Goal: Task Accomplishment & Management: Use online tool/utility

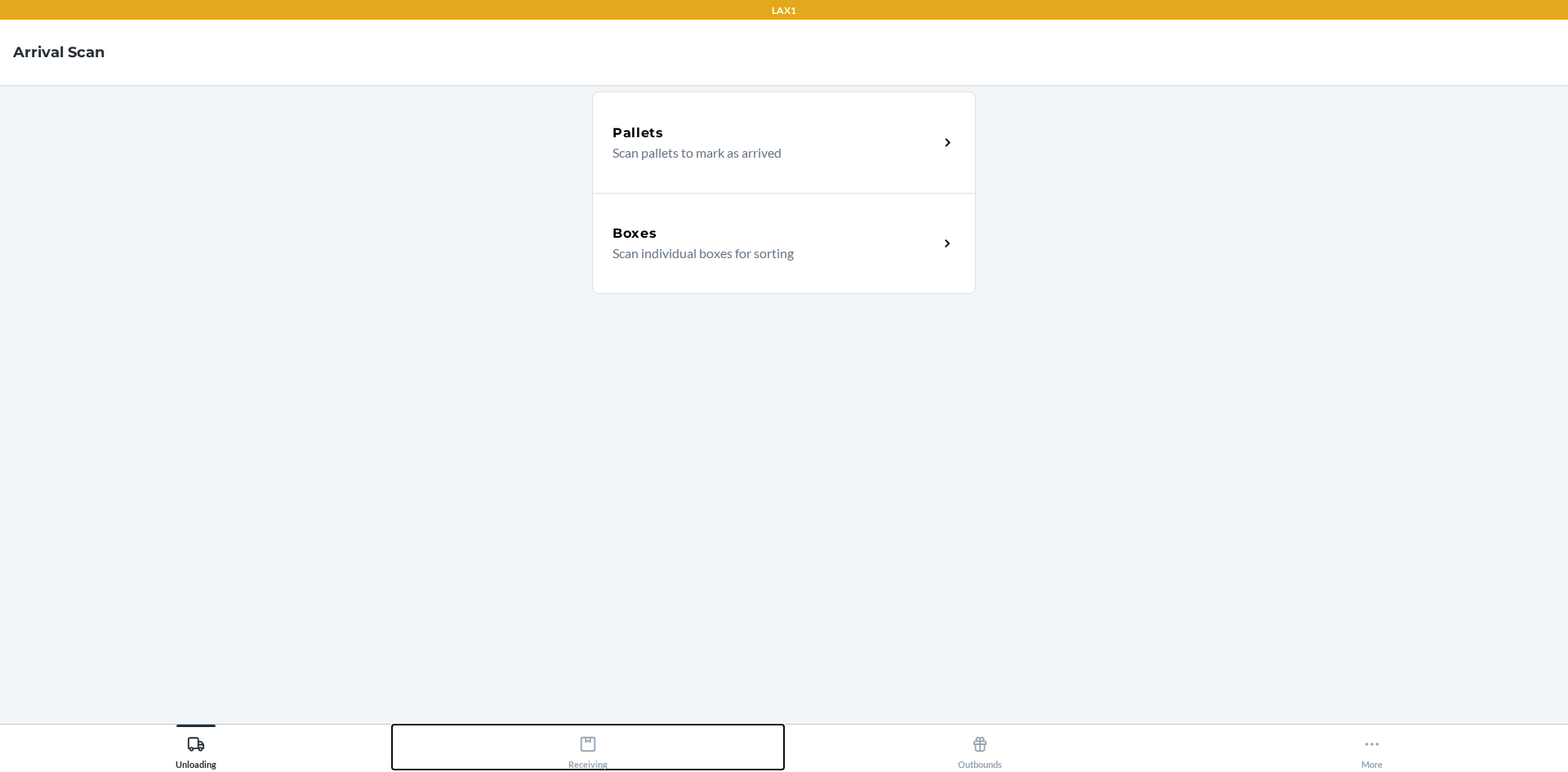
drag, startPoint x: 574, startPoint y: 743, endPoint x: 563, endPoint y: 669, distance: 74.8
click at [574, 742] on div "Receiving" at bounding box center [587, 749] width 39 height 40
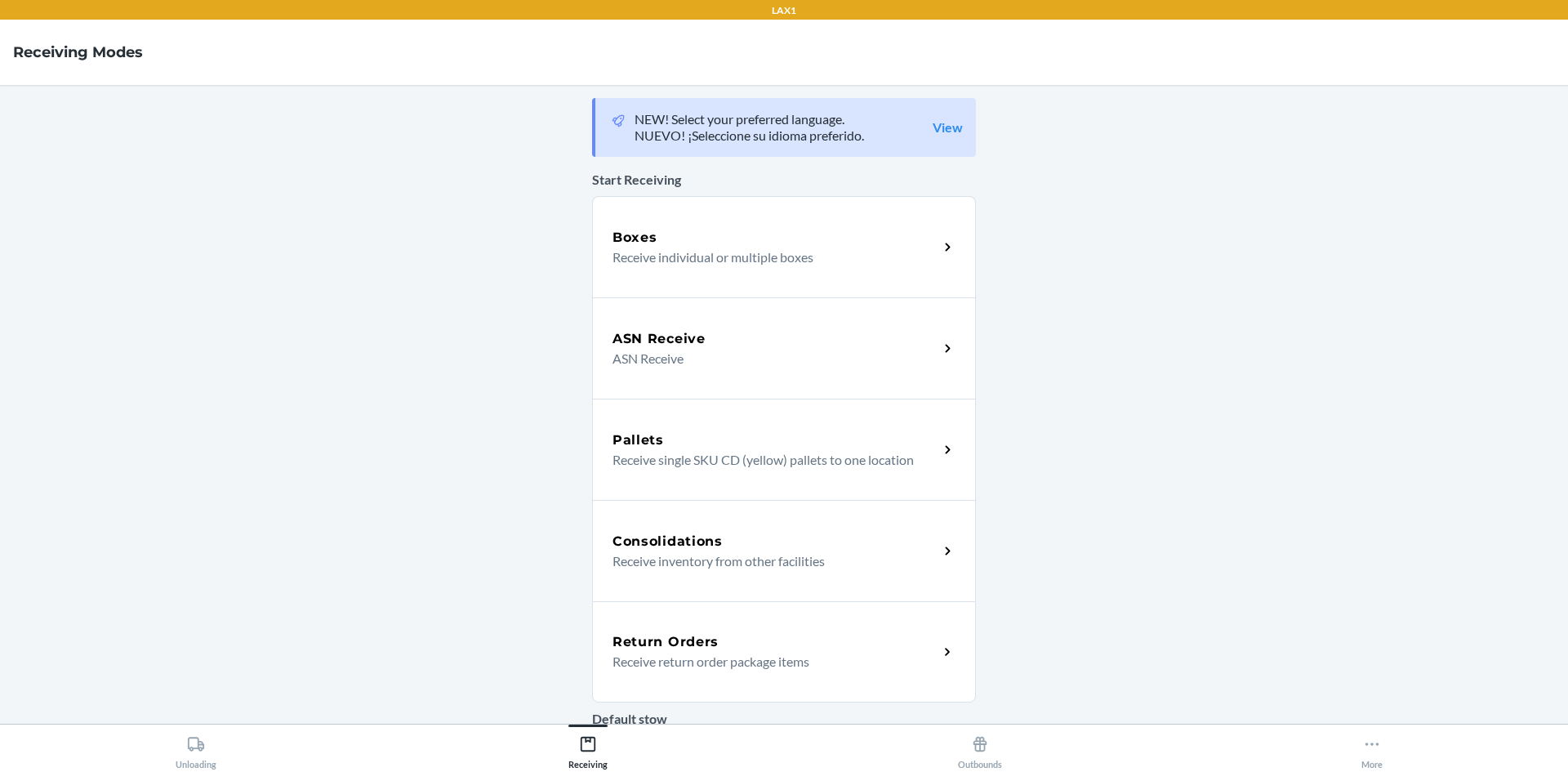
click at [848, 269] on div "Boxes Receive individual or multiple boxes" at bounding box center [784, 246] width 384 height 101
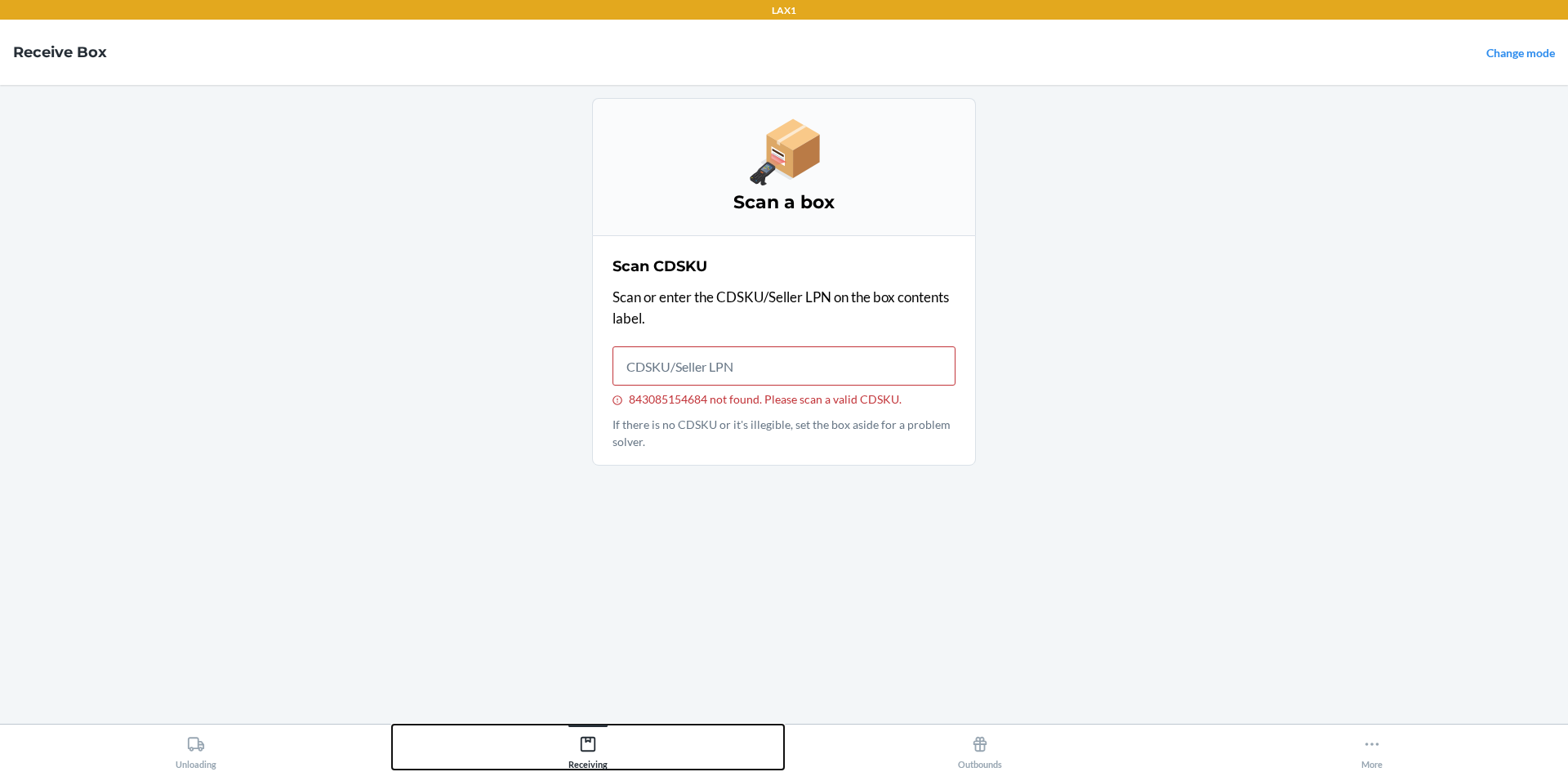
click at [608, 747] on button "Receiving" at bounding box center [587, 747] width 392 height 45
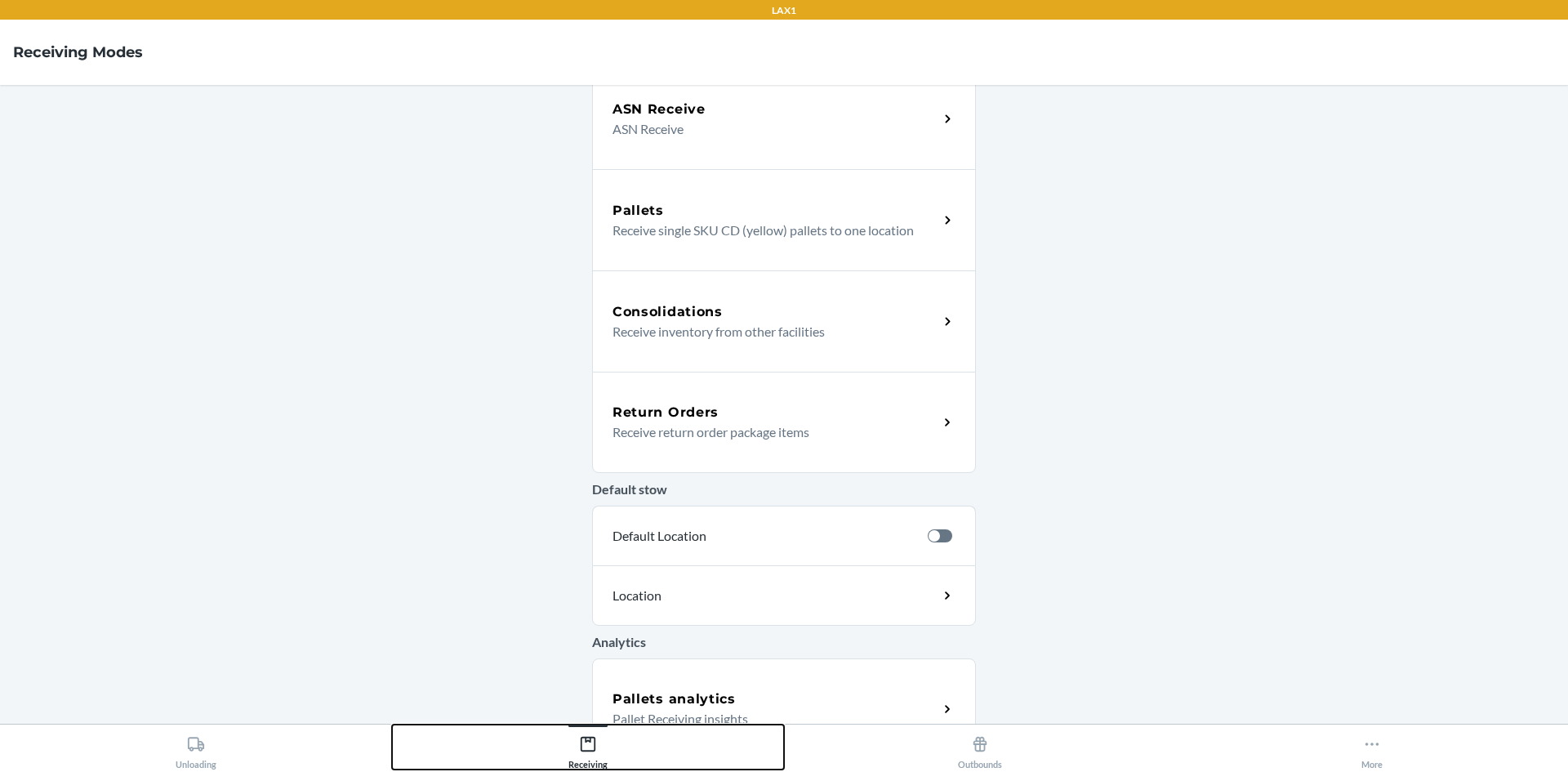
scroll to position [245, 0]
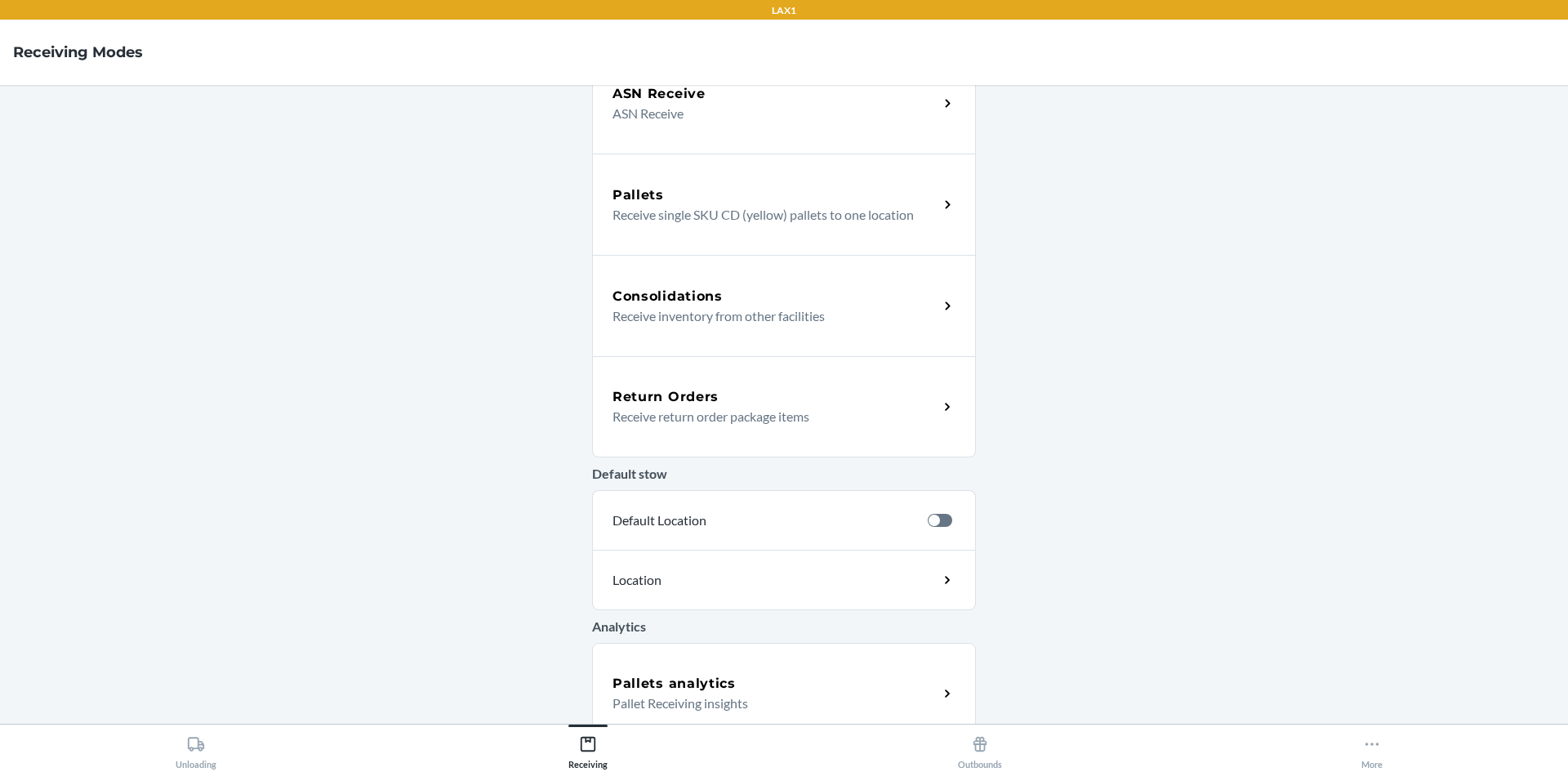
click at [705, 422] on p "Receive return order package items" at bounding box center [768, 417] width 313 height 19
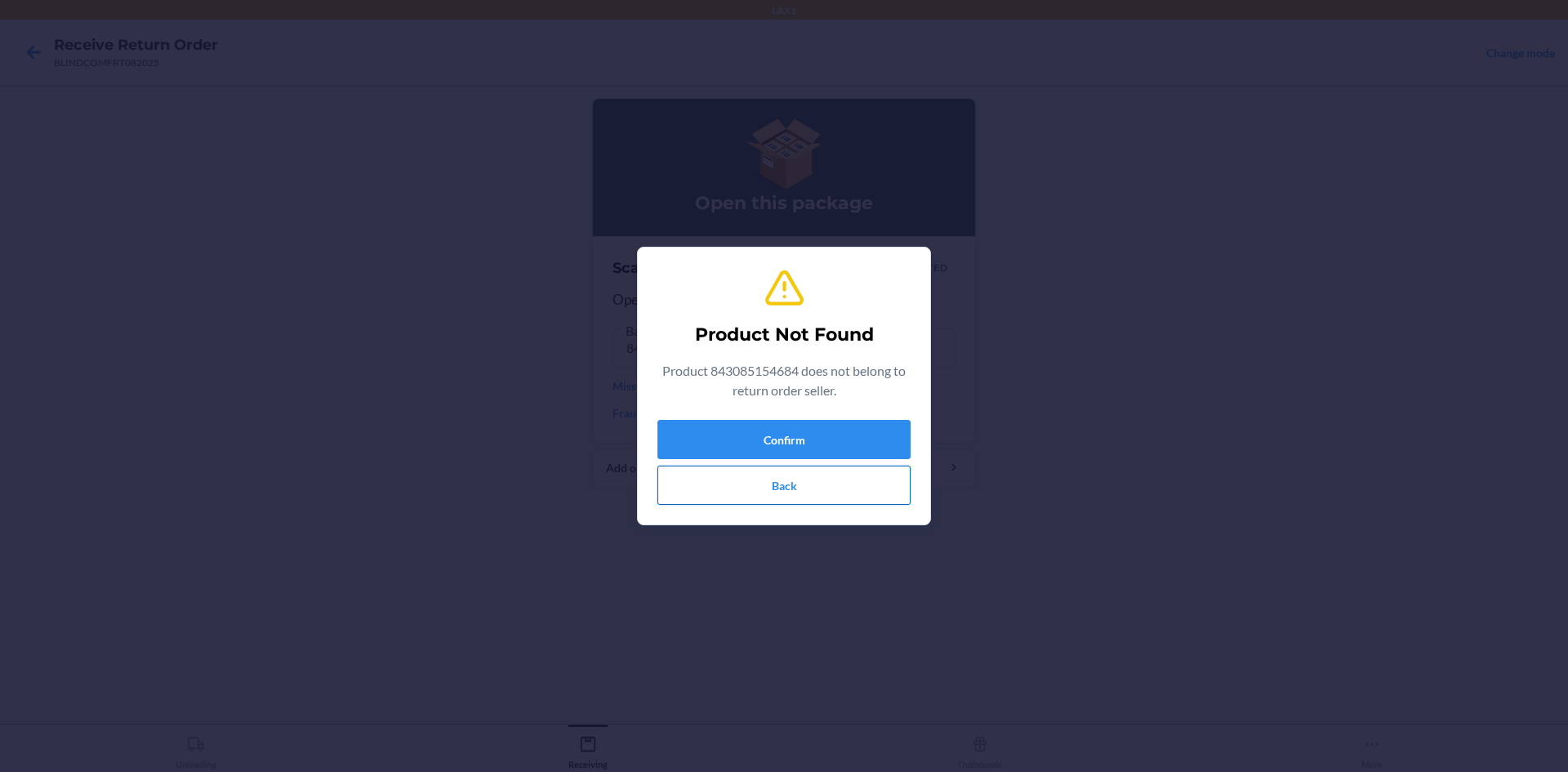
click at [810, 484] on button "Back" at bounding box center [784, 485] width 253 height 39
click at [845, 482] on button "Back" at bounding box center [784, 485] width 253 height 39
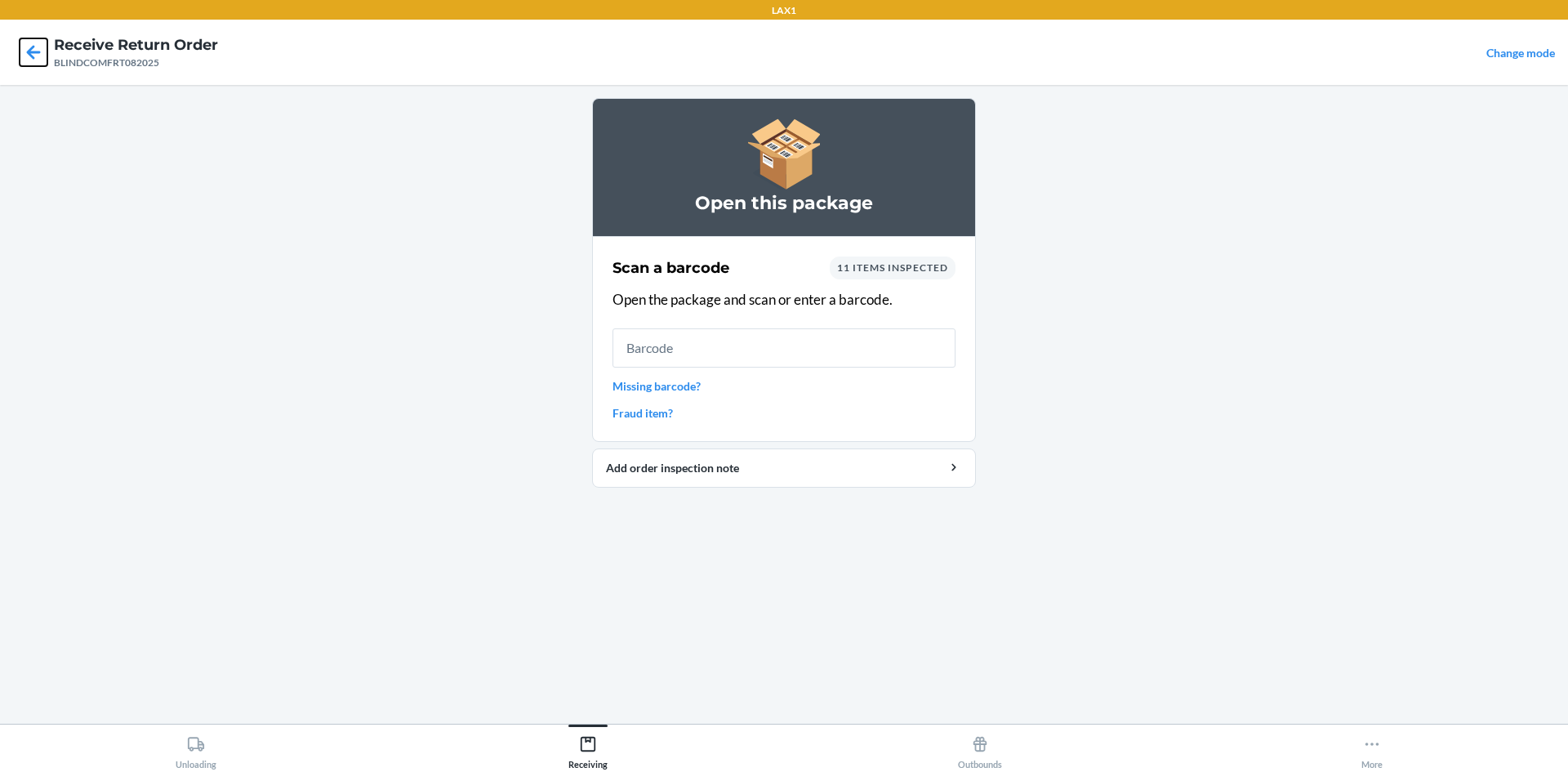
click at [30, 51] on icon at bounding box center [34, 52] width 13 height 13
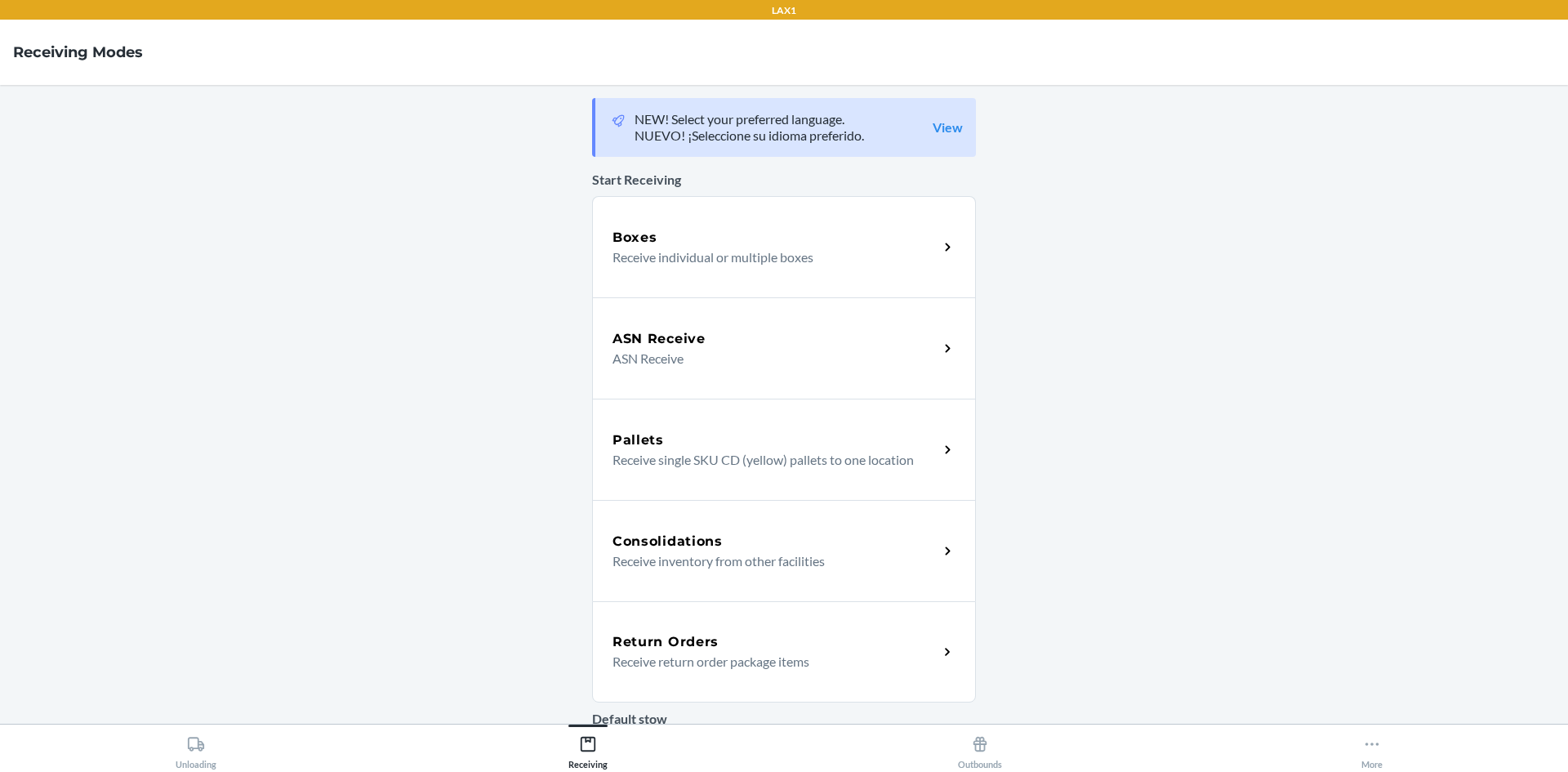
drag, startPoint x: 744, startPoint y: 667, endPoint x: 814, endPoint y: 649, distance: 72.3
click at [746, 669] on p "Receive return order package items" at bounding box center [768, 661] width 313 height 19
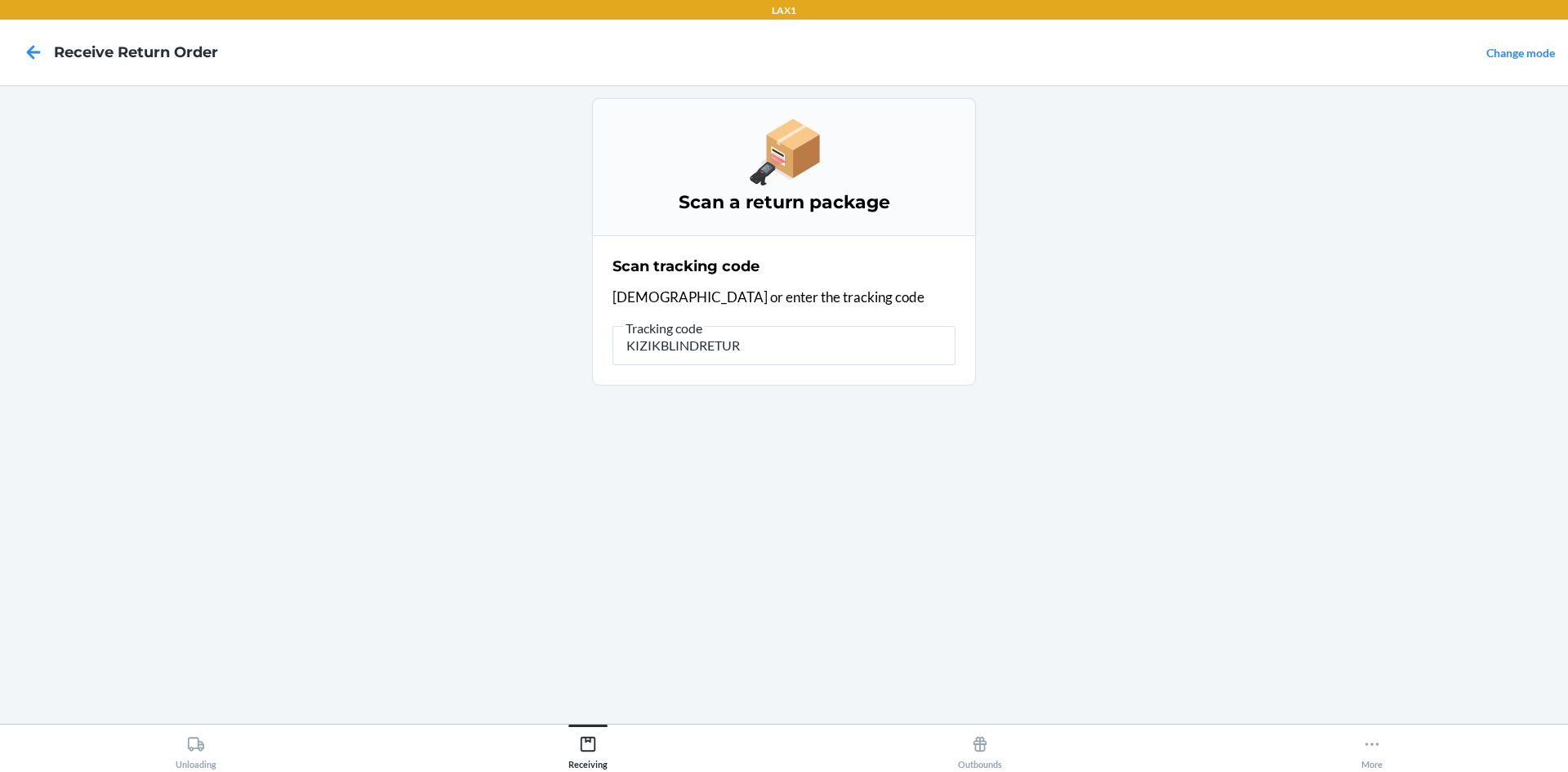
type input "KIZIKBLINDRETURN"
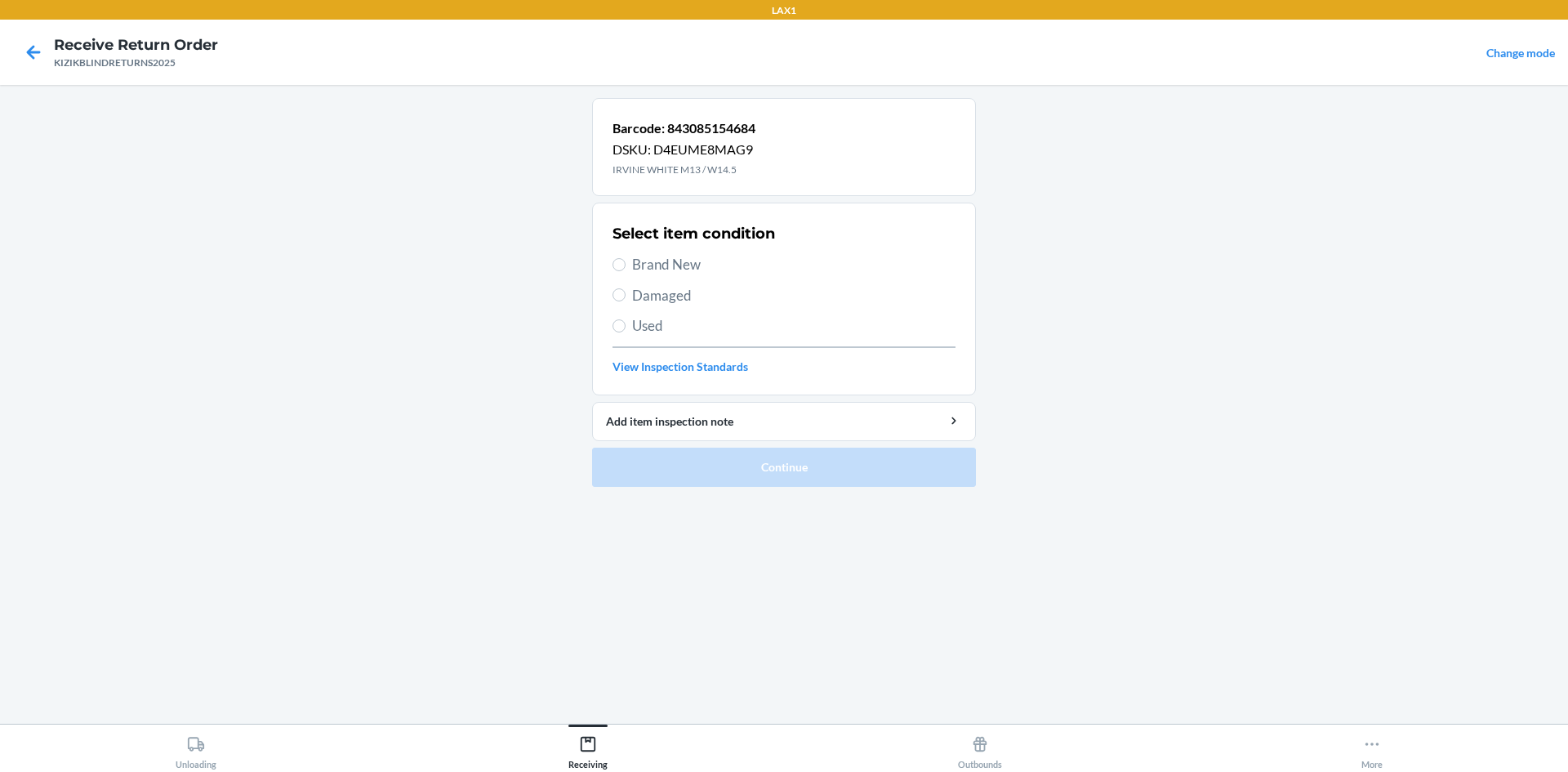
click at [629, 291] on label "Damaged" at bounding box center [784, 296] width 343 height 21
click at [626, 291] on input "Damaged" at bounding box center [619, 295] width 13 height 13
radio input "true"
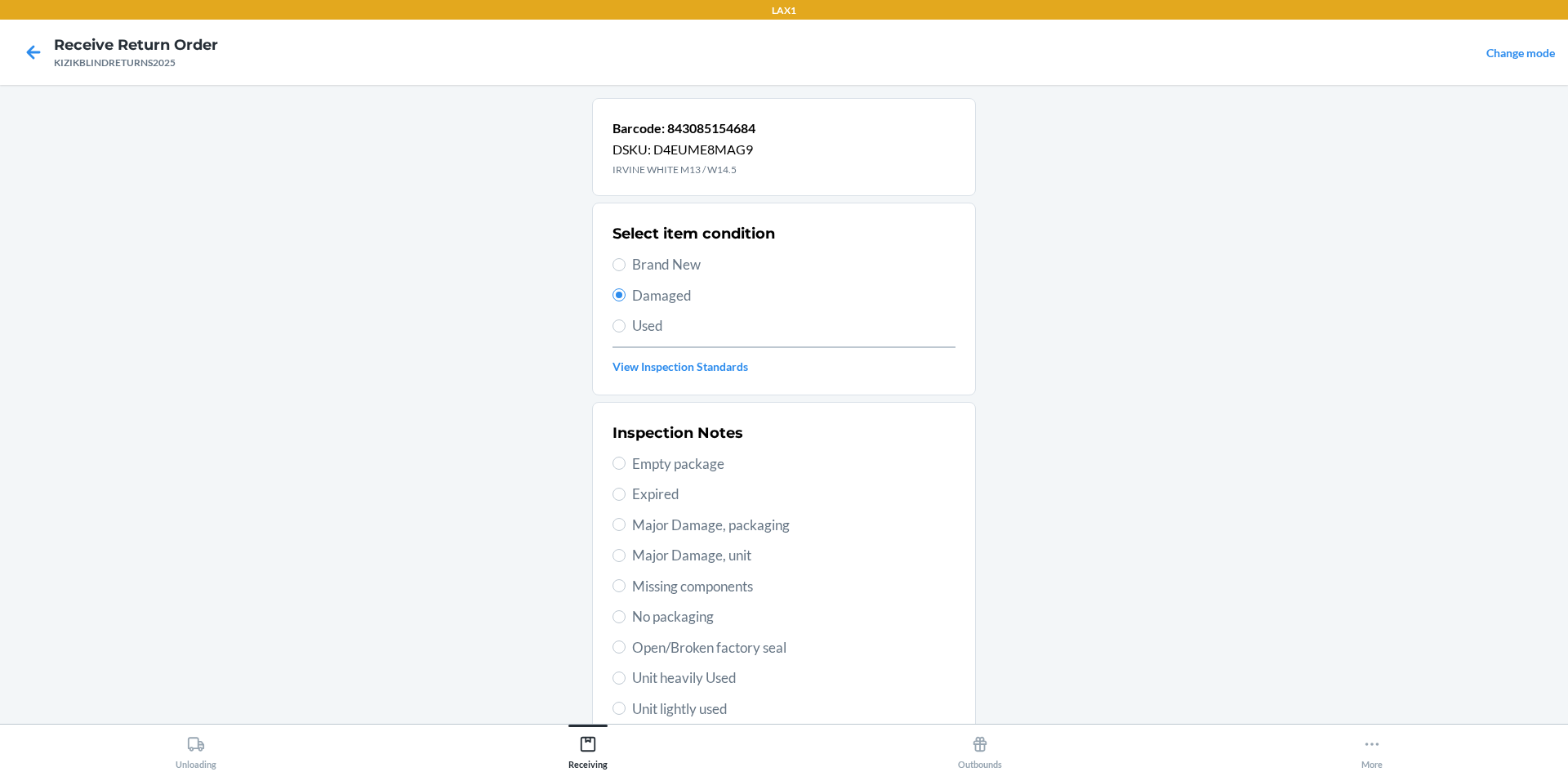
click at [710, 675] on span "Unit heavily Used" at bounding box center [794, 678] width 323 height 21
click at [626, 675] on input "Unit heavily Used" at bounding box center [619, 678] width 13 height 13
radio input "true"
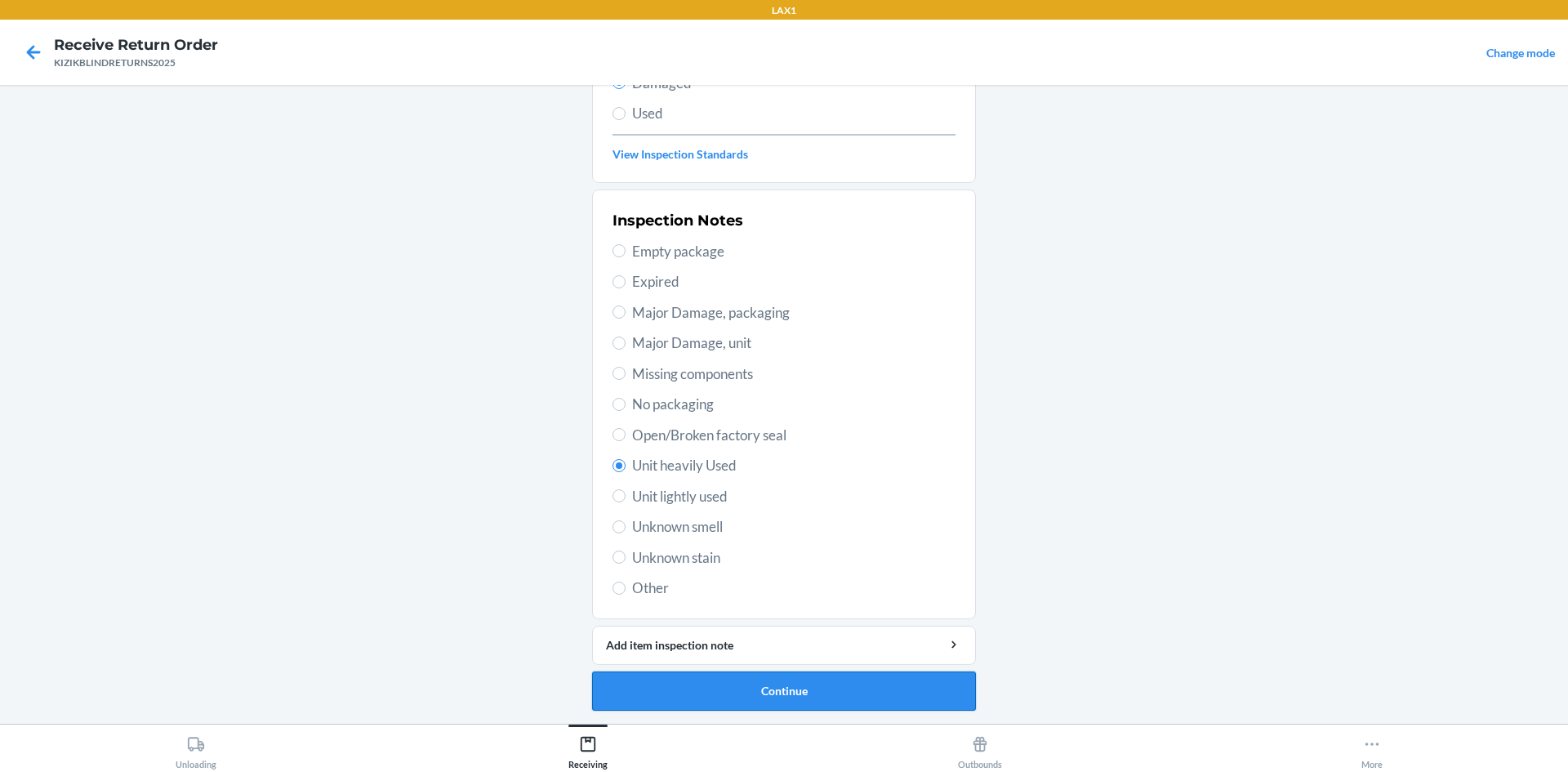
click at [843, 699] on button "Continue" at bounding box center [784, 690] width 384 height 39
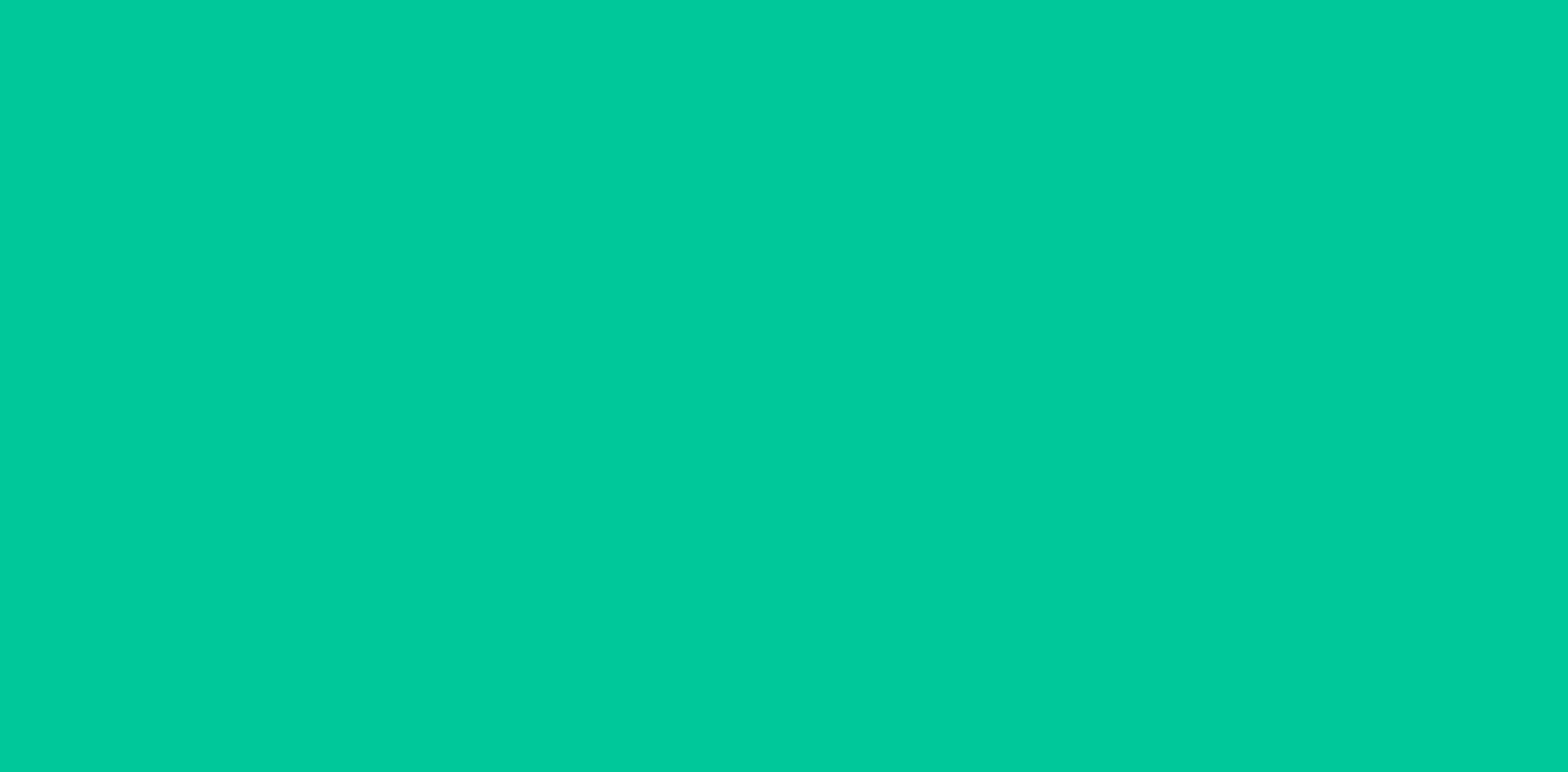
scroll to position [78, 0]
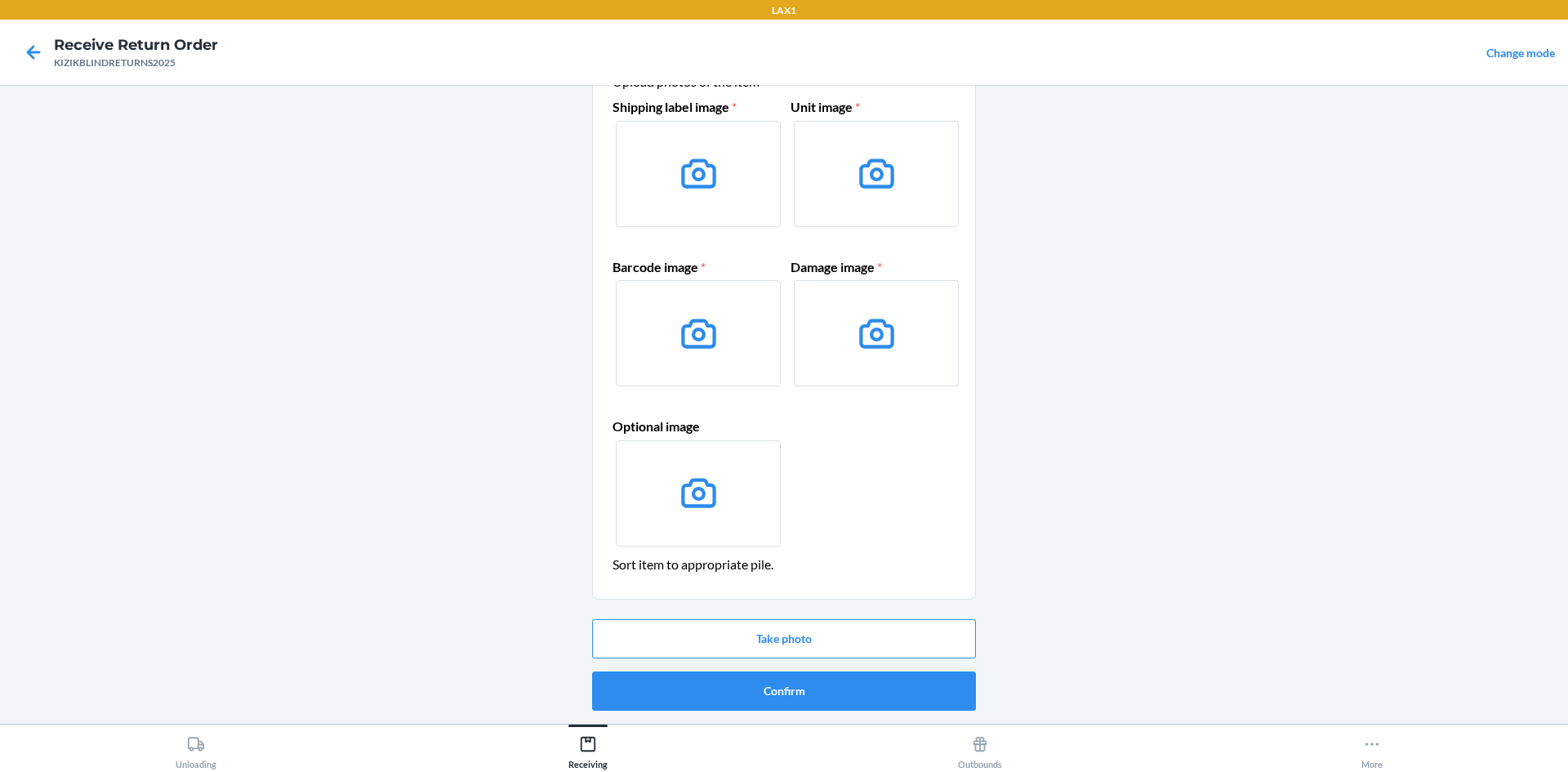
drag, startPoint x: 843, startPoint y: 682, endPoint x: 196, endPoint y: 208, distance: 802.1
click at [196, 208] on main "Item disposition: DESTROY Upload photos of the item Shipping label image * Unit…" at bounding box center [784, 403] width 1568 height 638
click at [842, 698] on button "Confirm" at bounding box center [784, 690] width 384 height 39
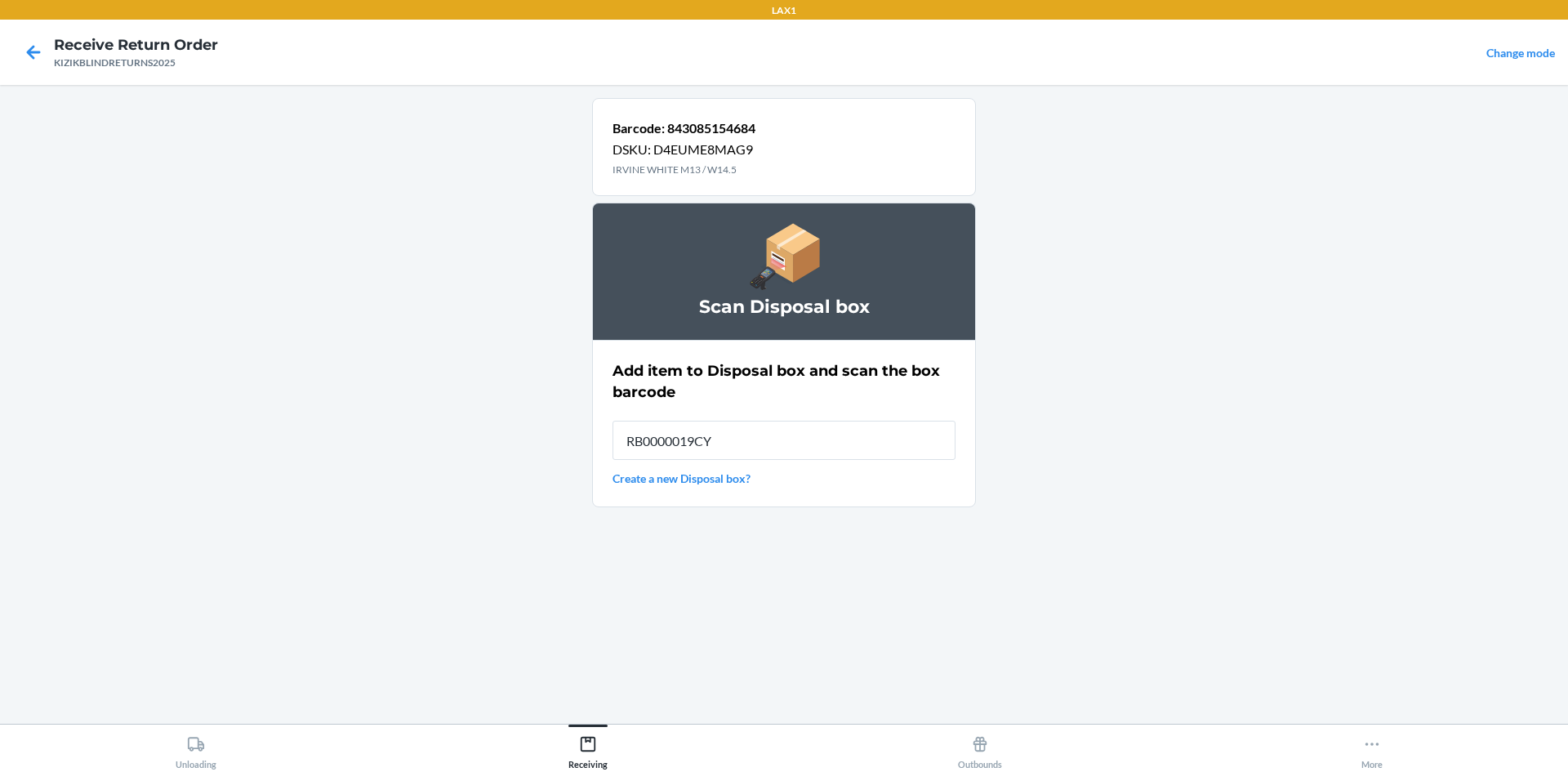
type input "RB0000019CY"
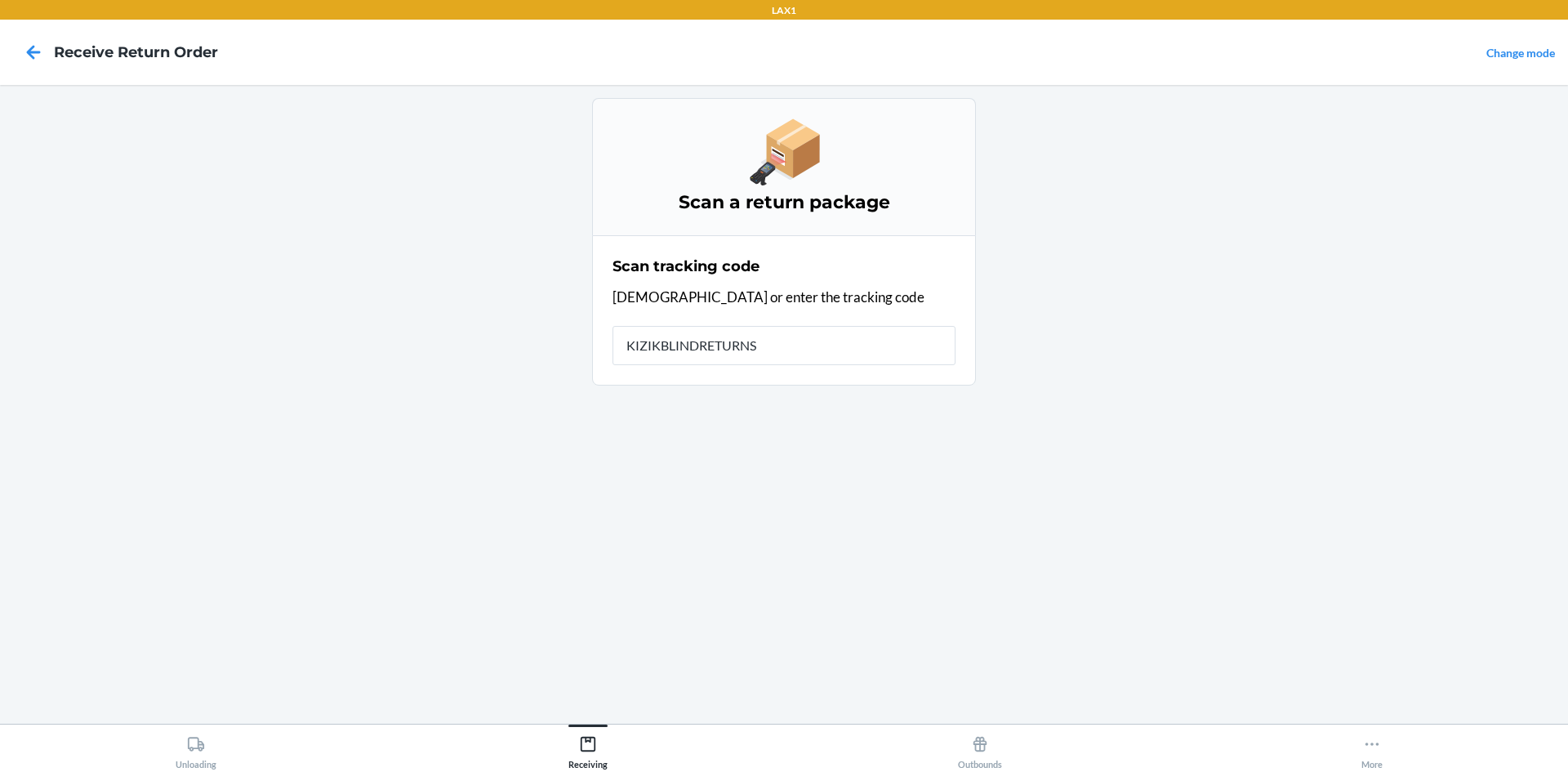
type input "KIZIKBLINDRETURNS2"
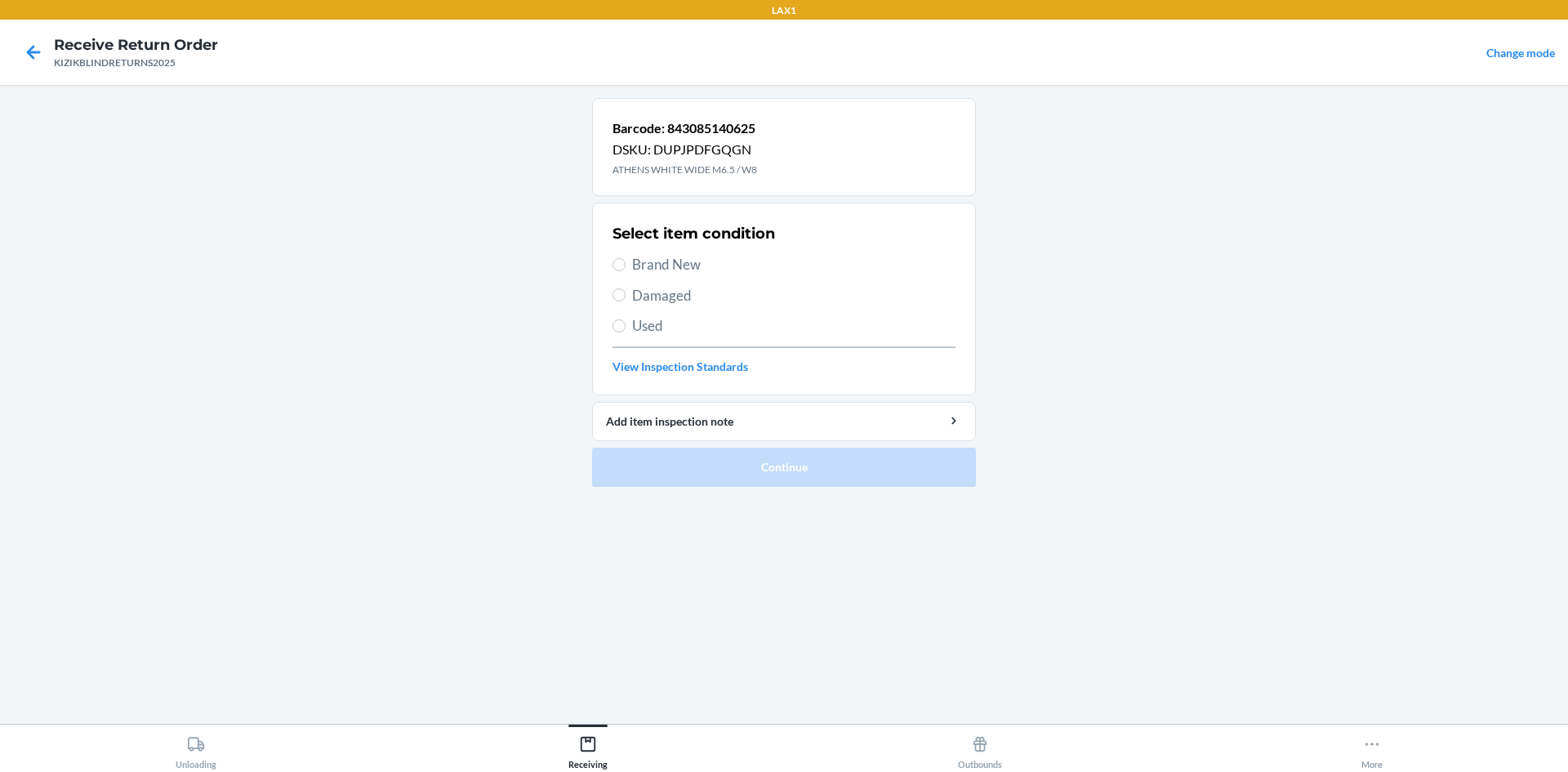
click at [655, 259] on span "Brand New" at bounding box center [794, 265] width 323 height 21
click at [626, 259] on input "Brand New" at bounding box center [619, 265] width 13 height 13
radio input "true"
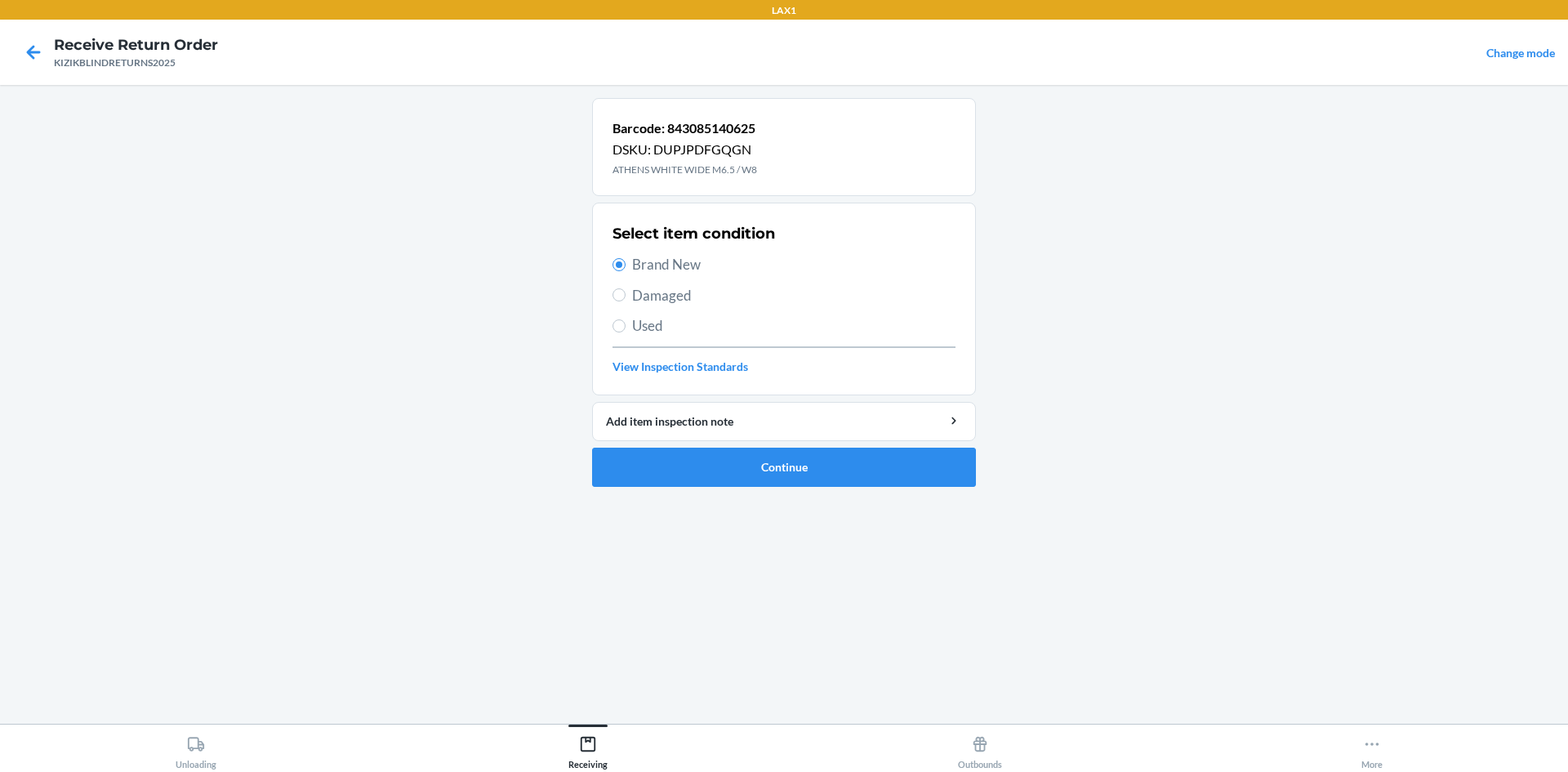
click at [660, 290] on span "Damaged" at bounding box center [794, 296] width 323 height 21
click at [626, 290] on input "Damaged" at bounding box center [619, 295] width 13 height 13
radio input "true"
radio input "false"
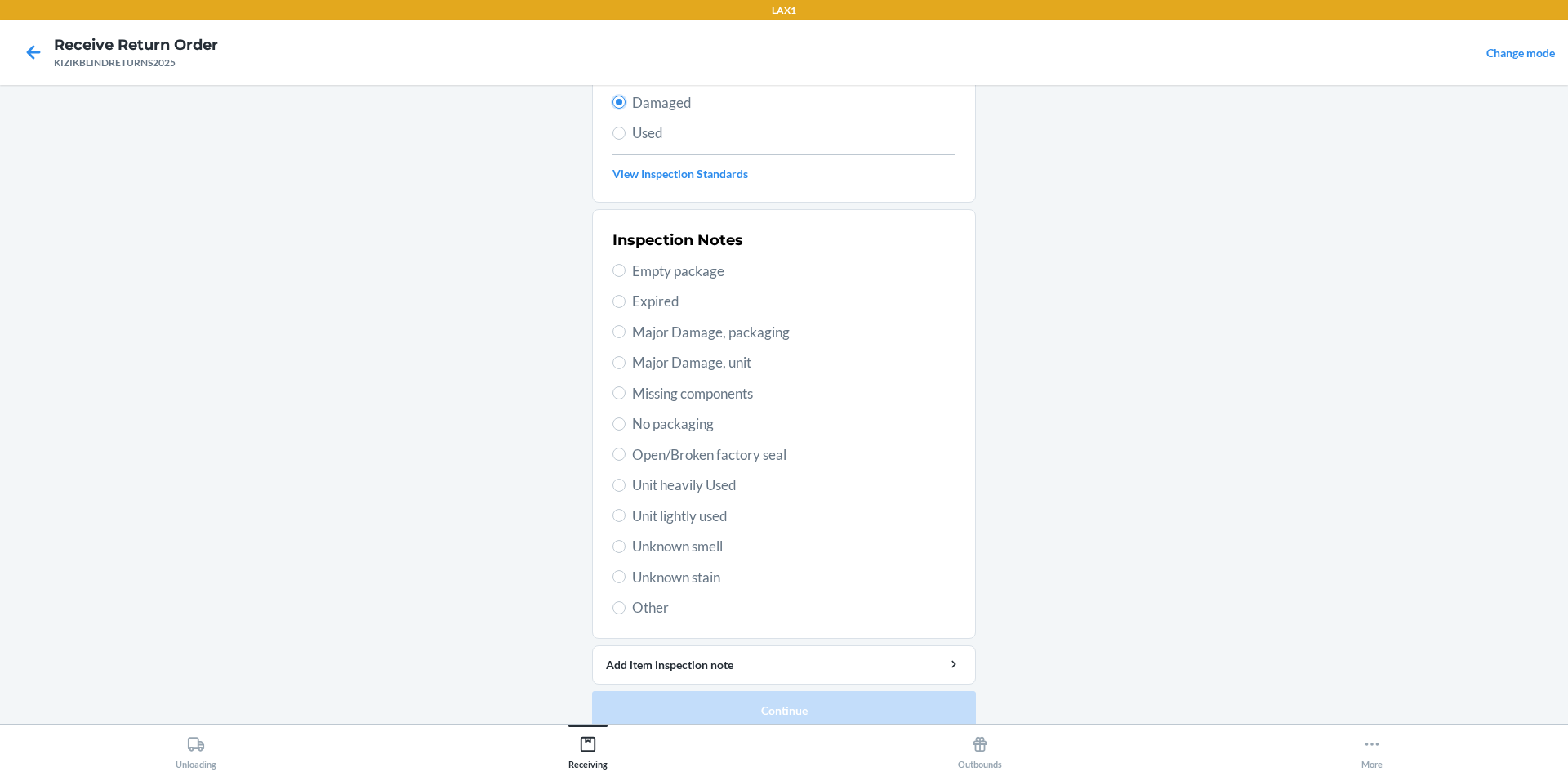
scroll to position [131, 0]
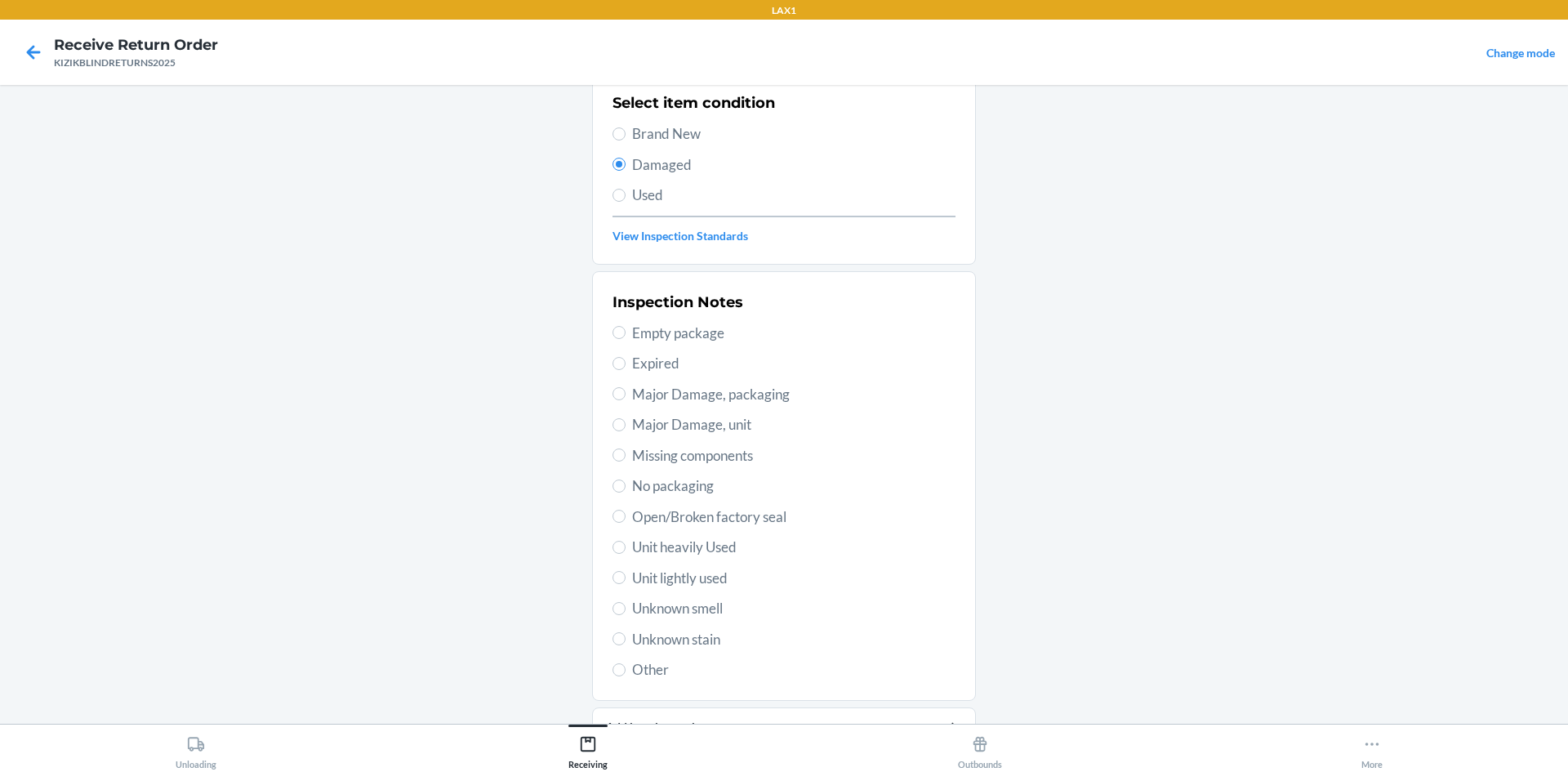
click at [703, 546] on span "Unit heavily Used" at bounding box center [794, 547] width 323 height 21
click at [626, 546] on input "Unit heavily Used" at bounding box center [619, 548] width 13 height 13
radio input "true"
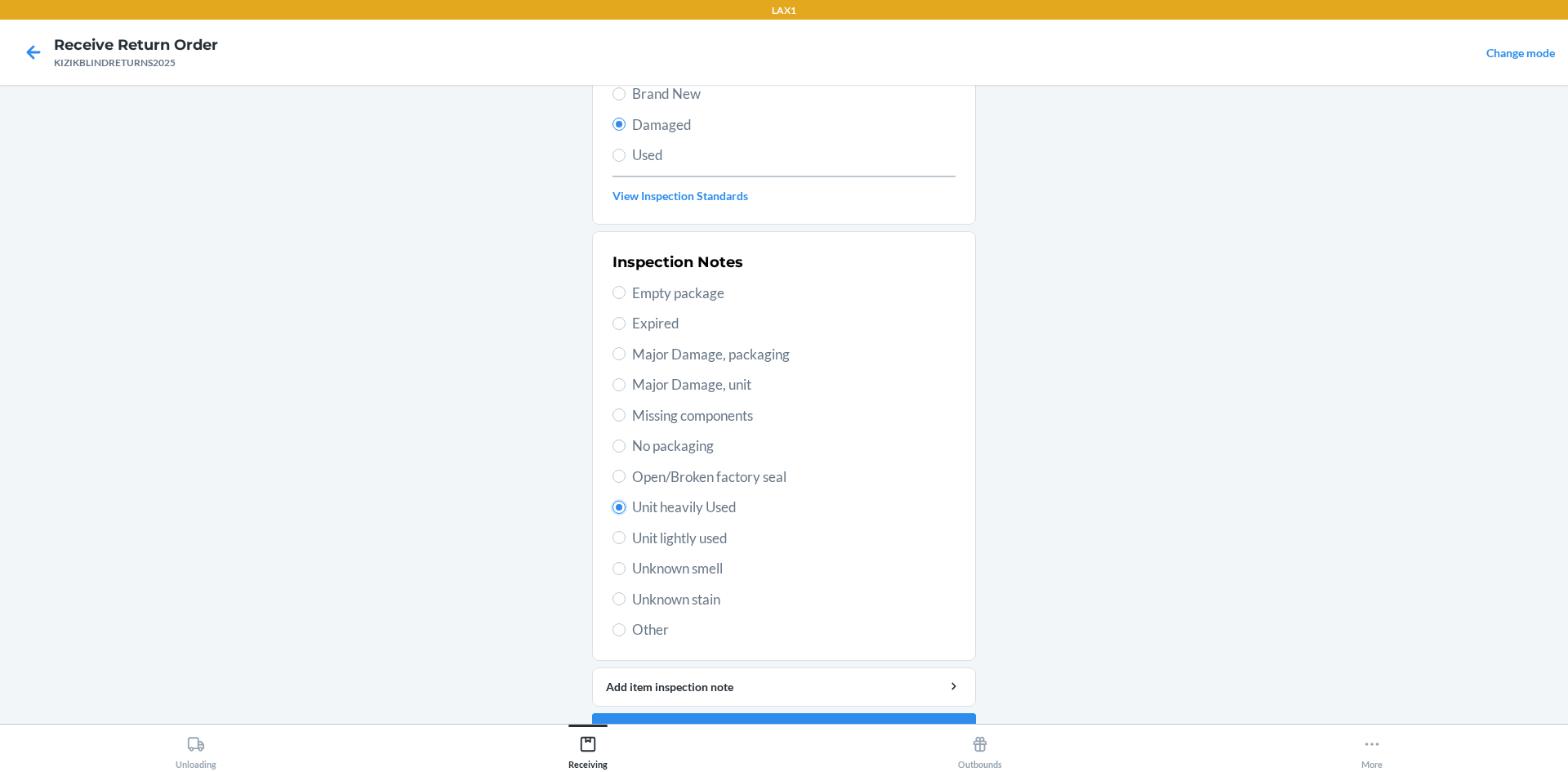
scroll to position [213, 0]
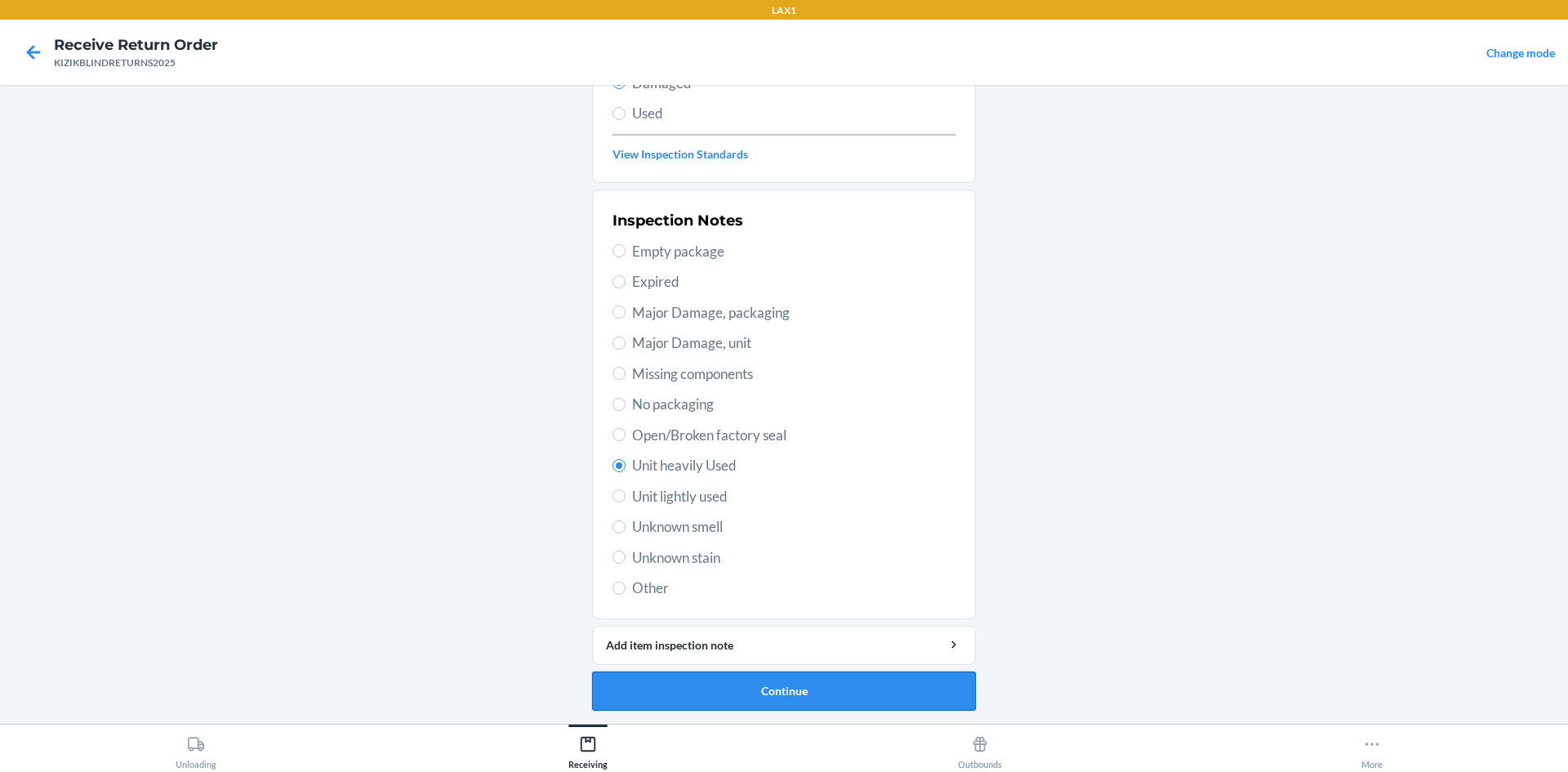
click at [769, 699] on button "Continue" at bounding box center [784, 690] width 384 height 39
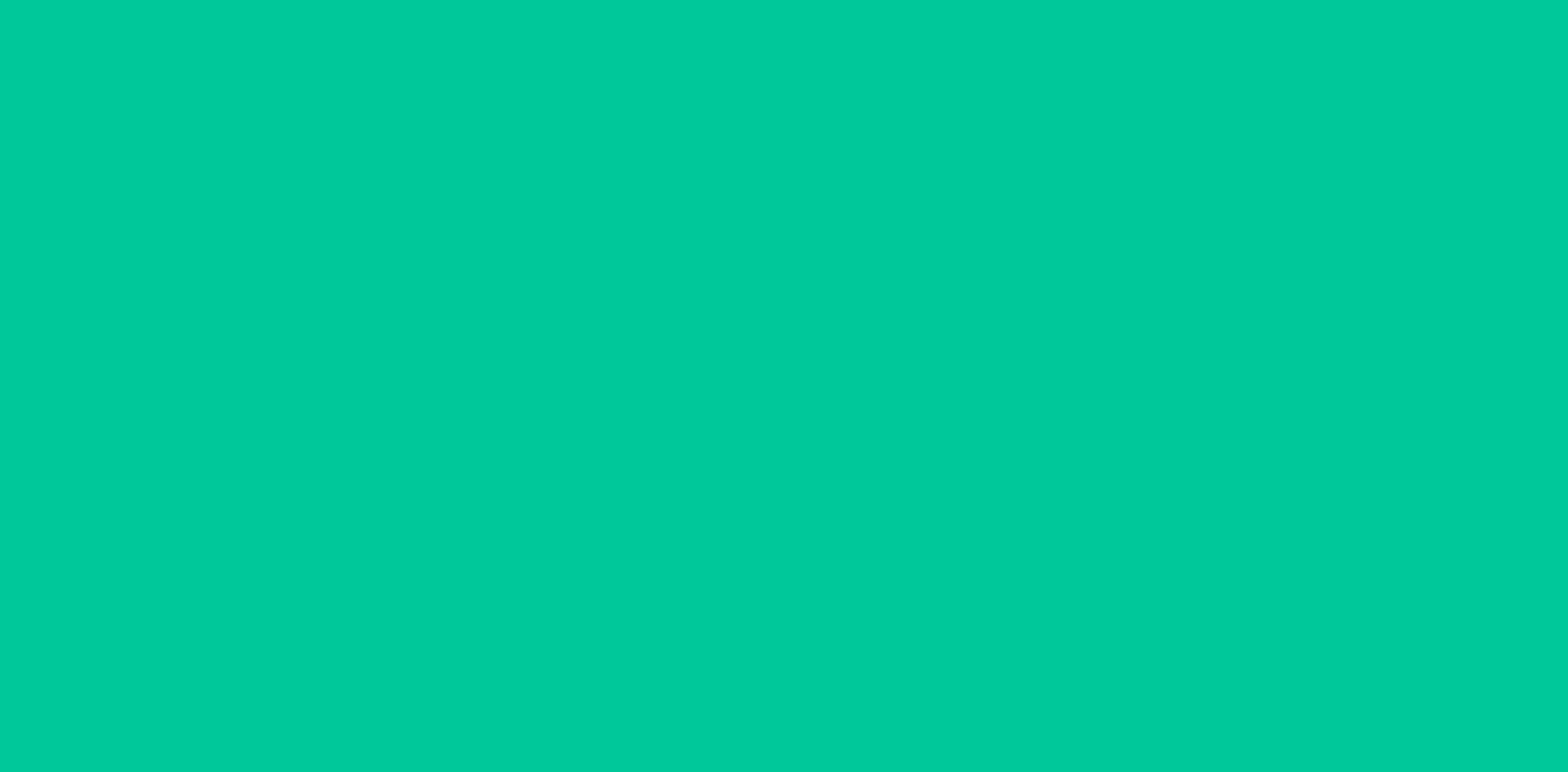
scroll to position [78, 0]
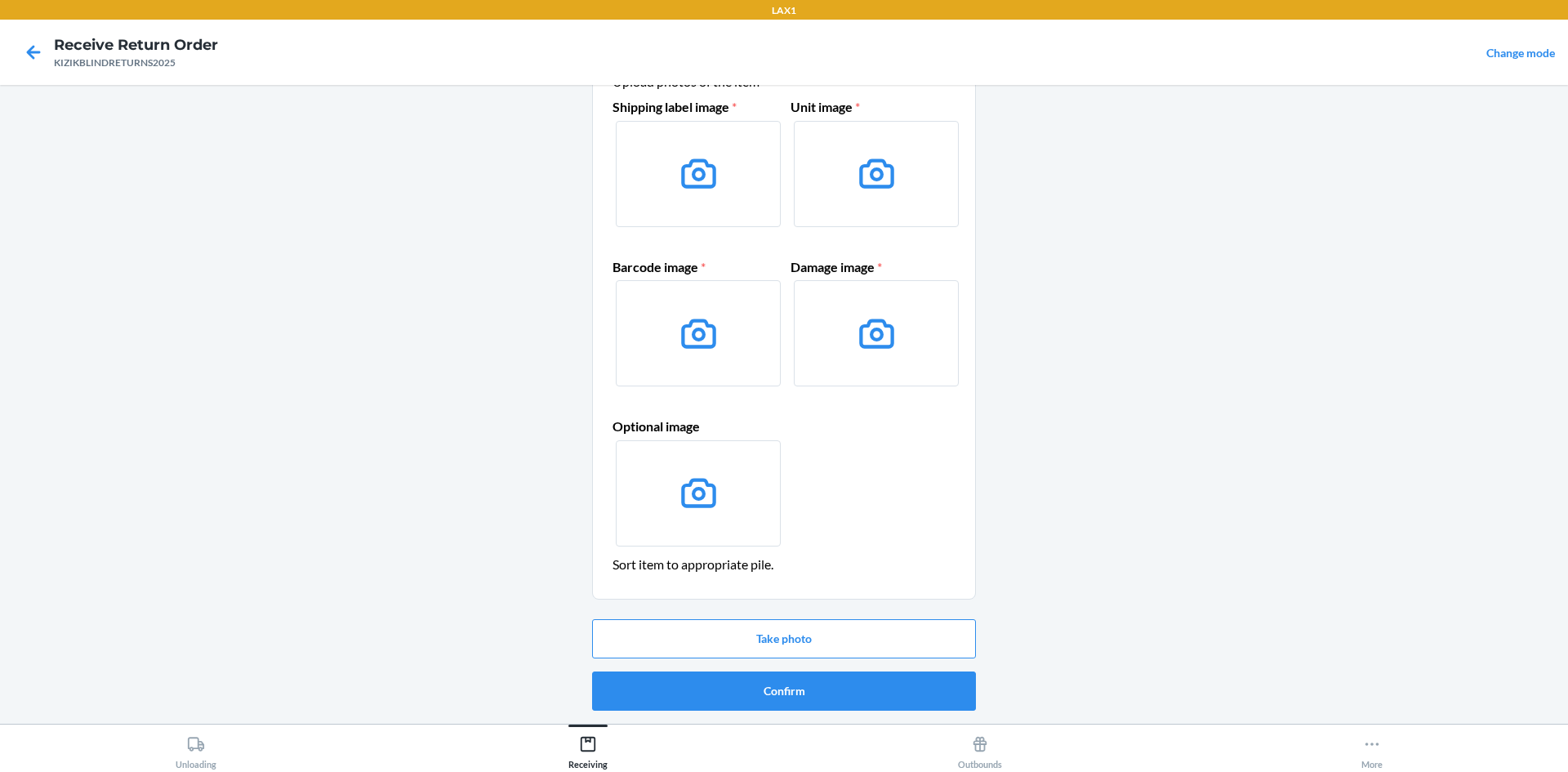
click at [787, 711] on div "Take photo Confirm" at bounding box center [784, 664] width 384 height 105
click at [787, 693] on button "Confirm" at bounding box center [784, 690] width 384 height 39
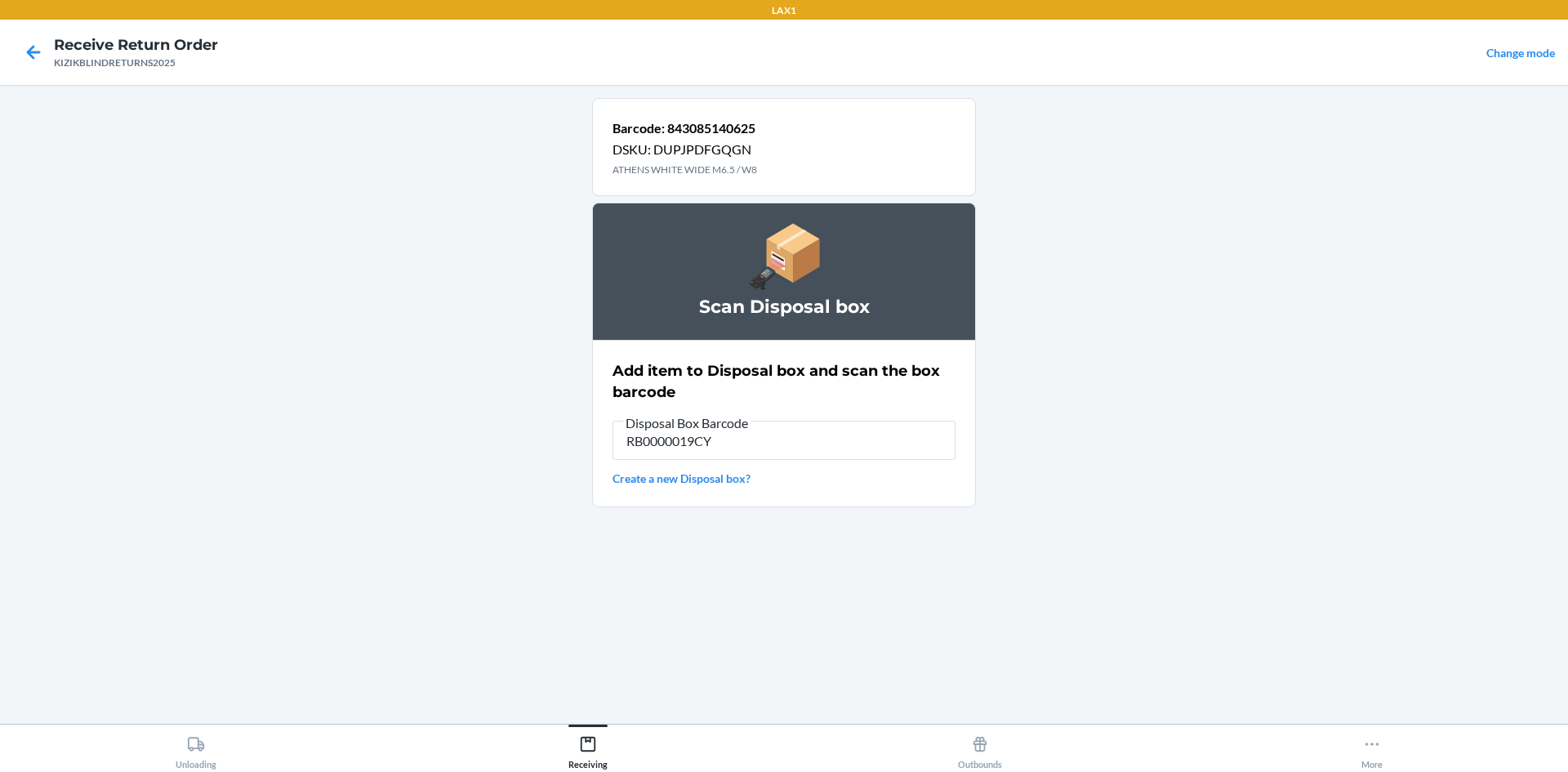
type input "RB0000019CY"
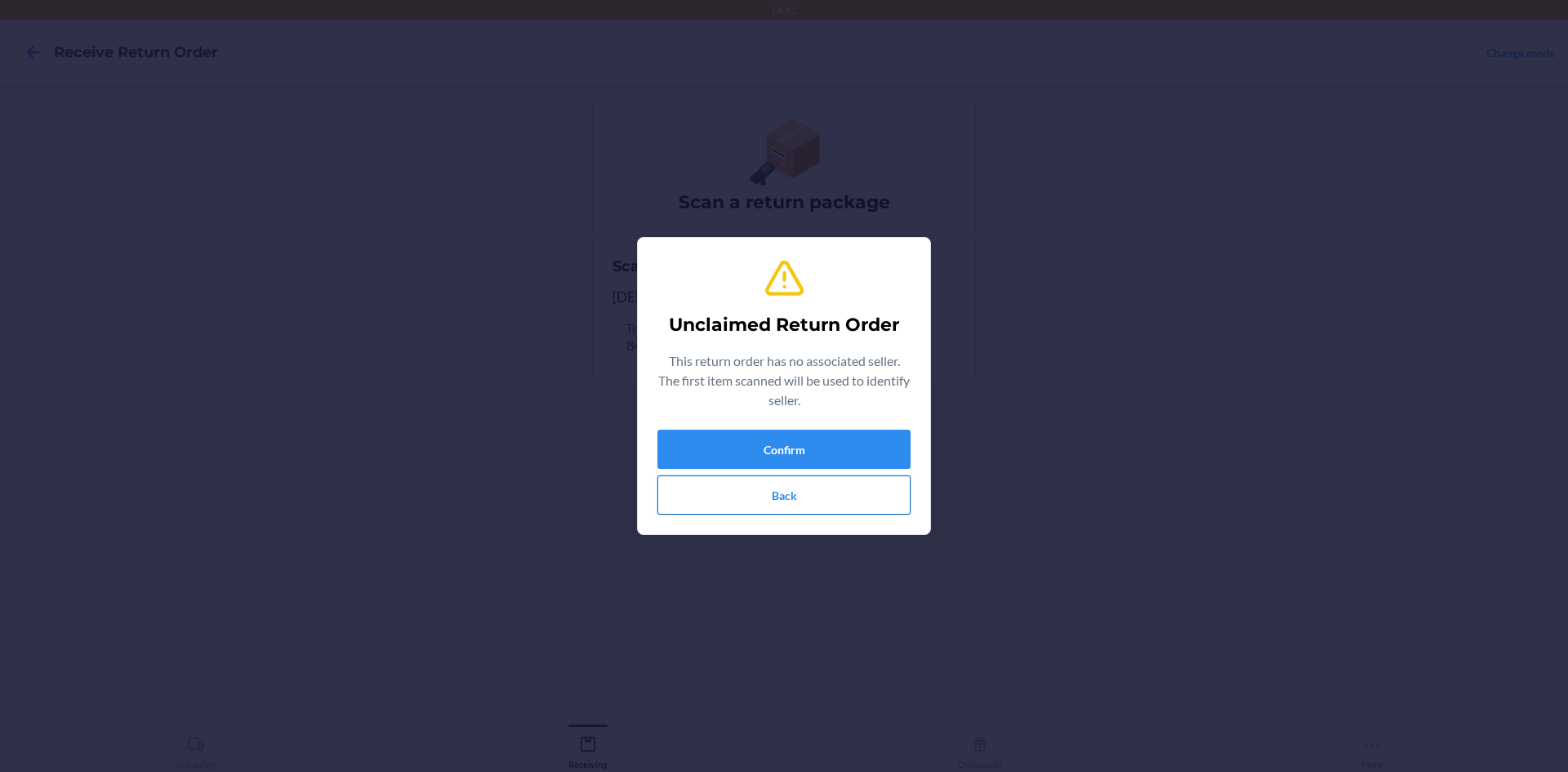
drag, startPoint x: 797, startPoint y: 492, endPoint x: 806, endPoint y: 490, distance: 9.2
click at [806, 490] on button "Back" at bounding box center [784, 495] width 253 height 39
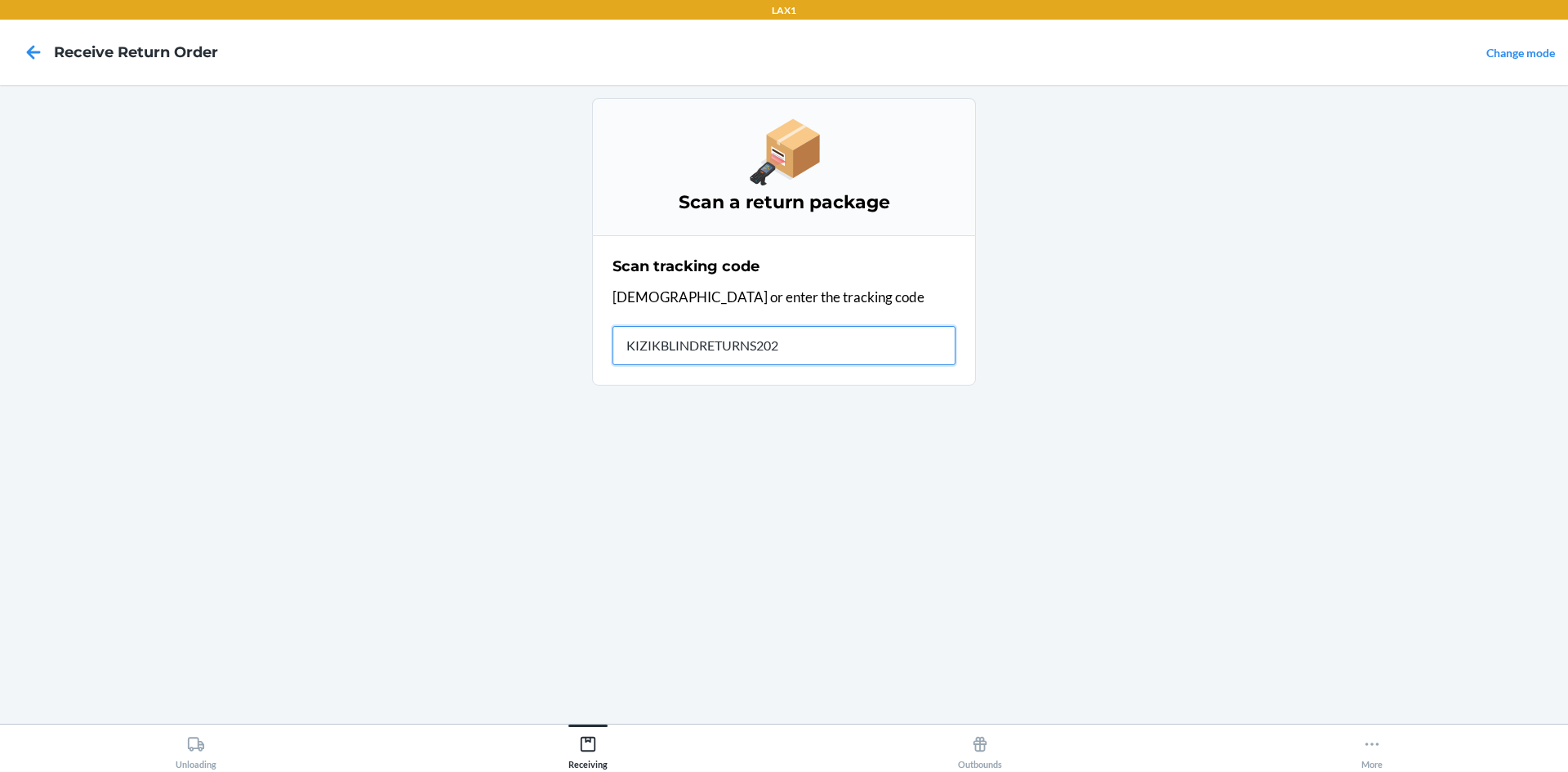
type input "KIZIKBLINDRETURNS2025"
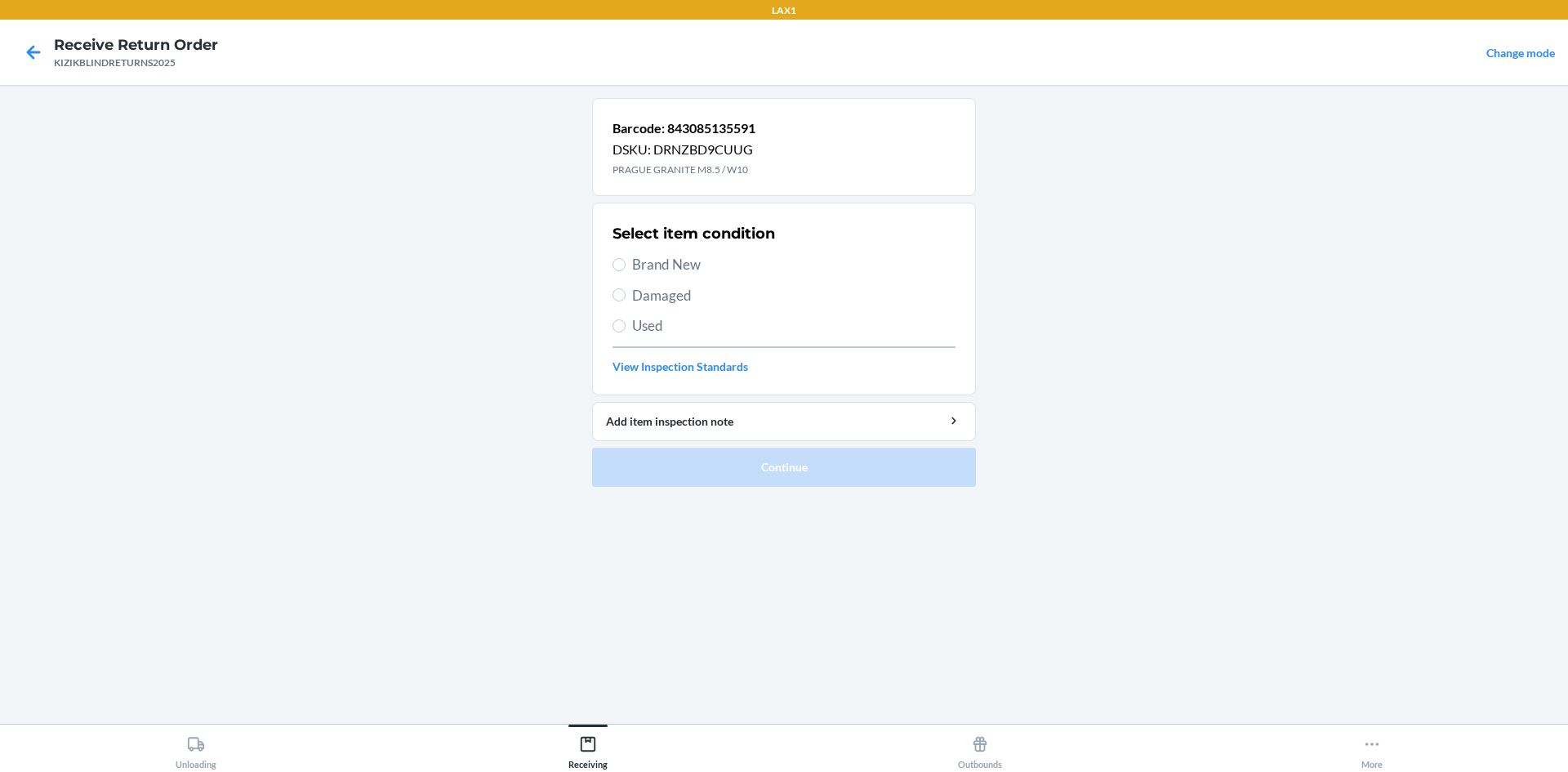
click at [658, 267] on span "Brand New" at bounding box center [794, 265] width 323 height 21
click at [626, 267] on input "Brand New" at bounding box center [619, 265] width 13 height 13
radio input "true"
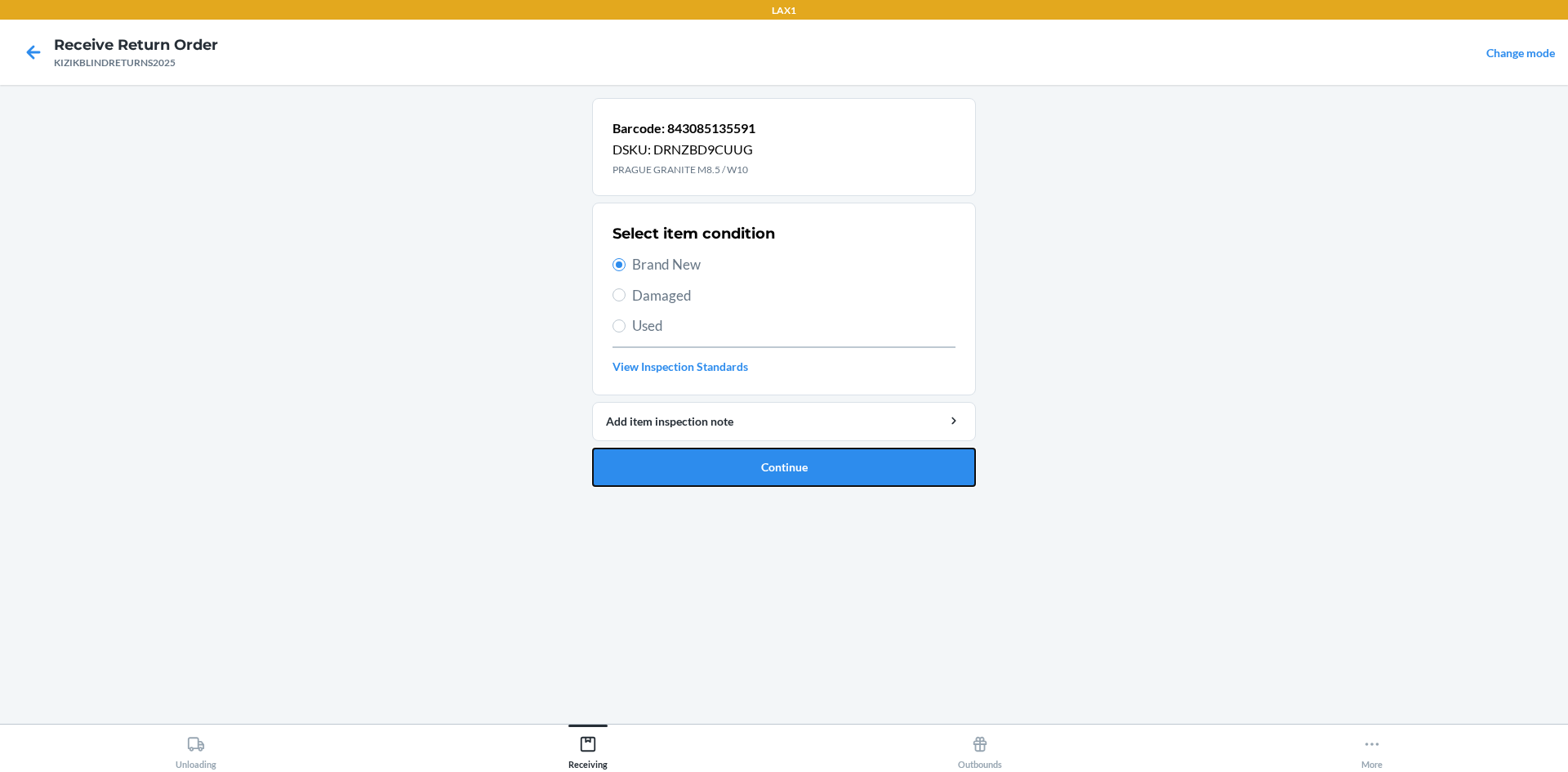
click at [864, 456] on button "Continue" at bounding box center [784, 467] width 384 height 39
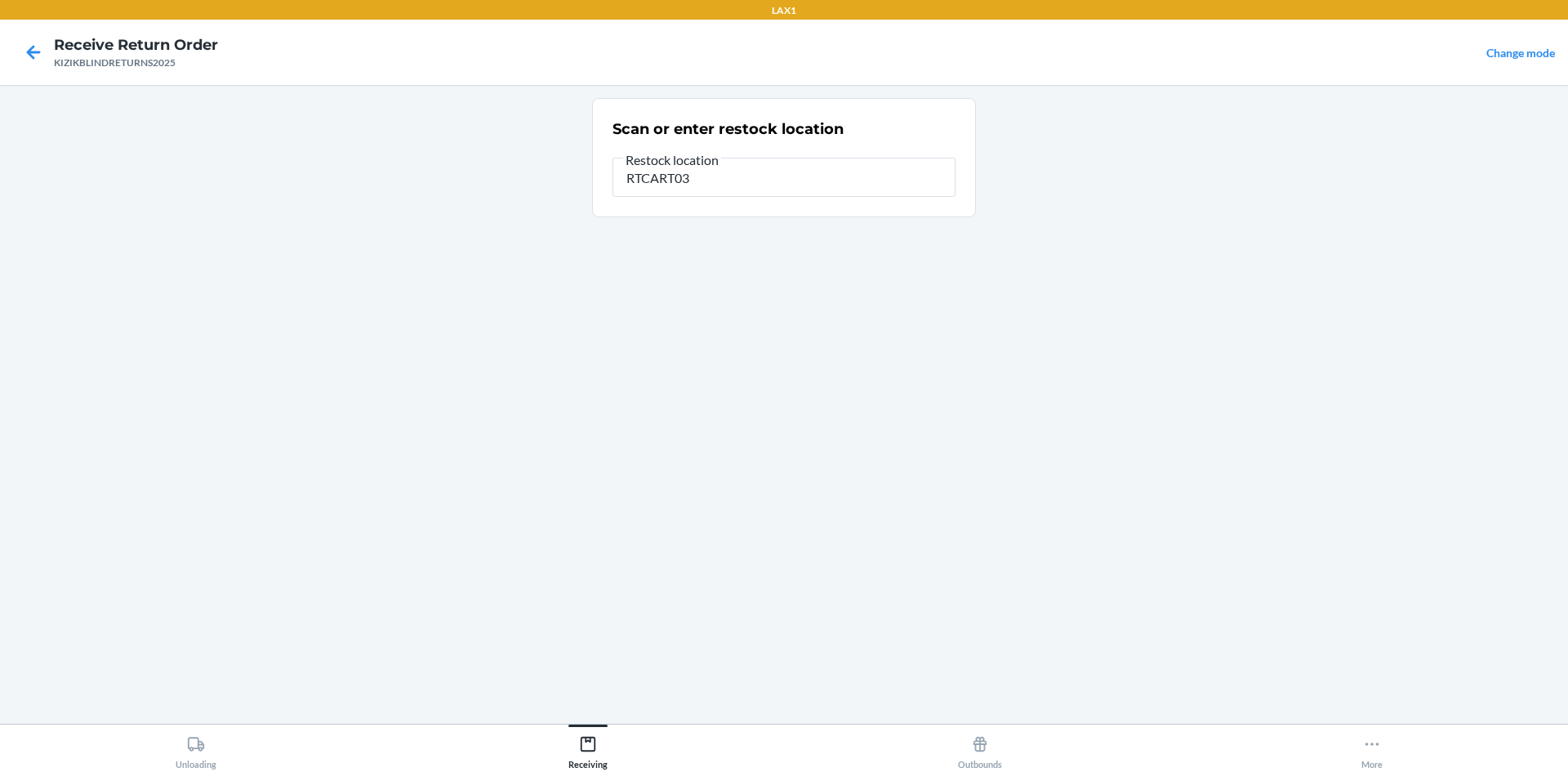
type input "RTCART037"
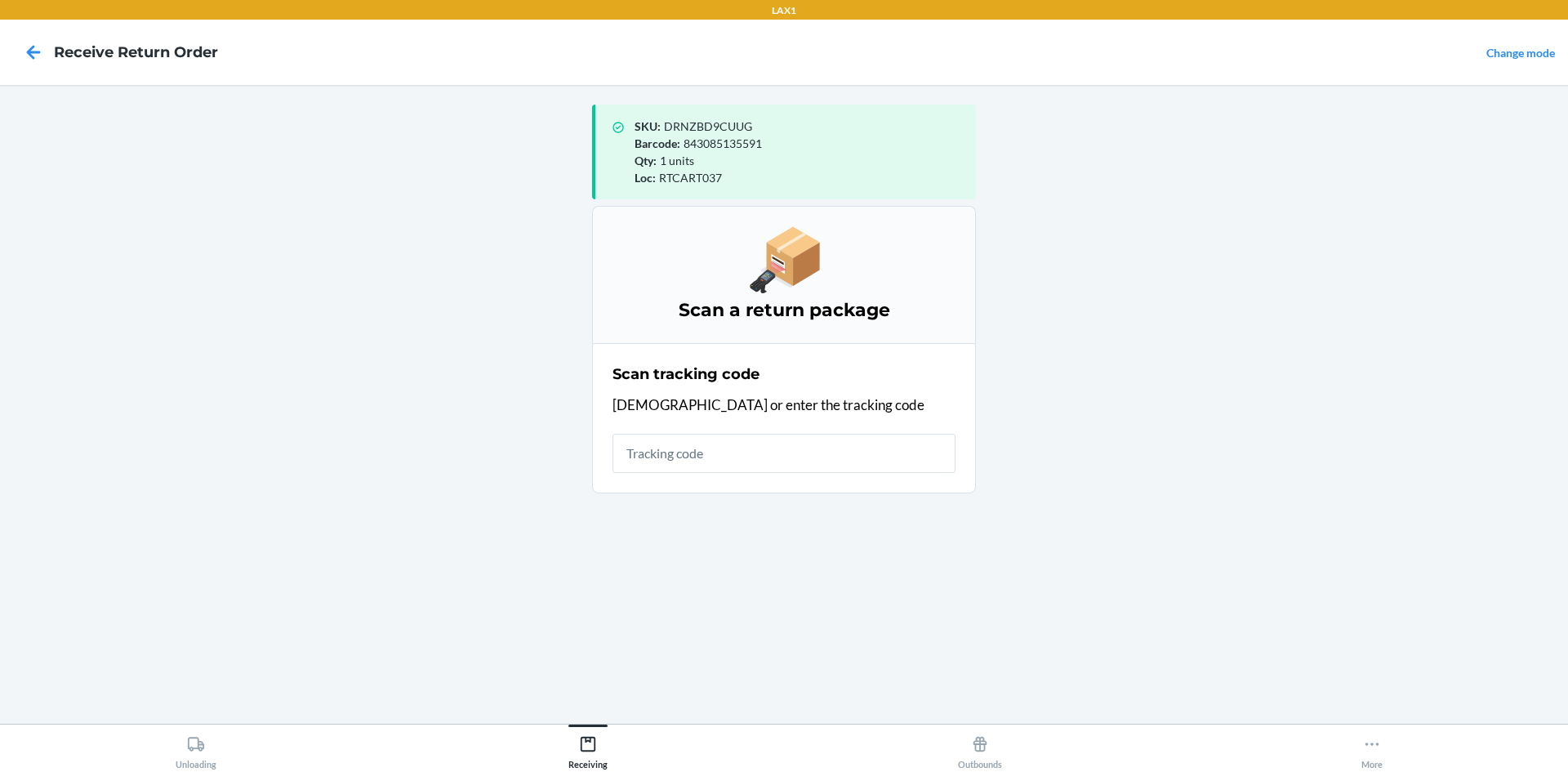
click at [677, 458] on input "text" at bounding box center [784, 453] width 343 height 39
type input "KIZIKBLINDRE"
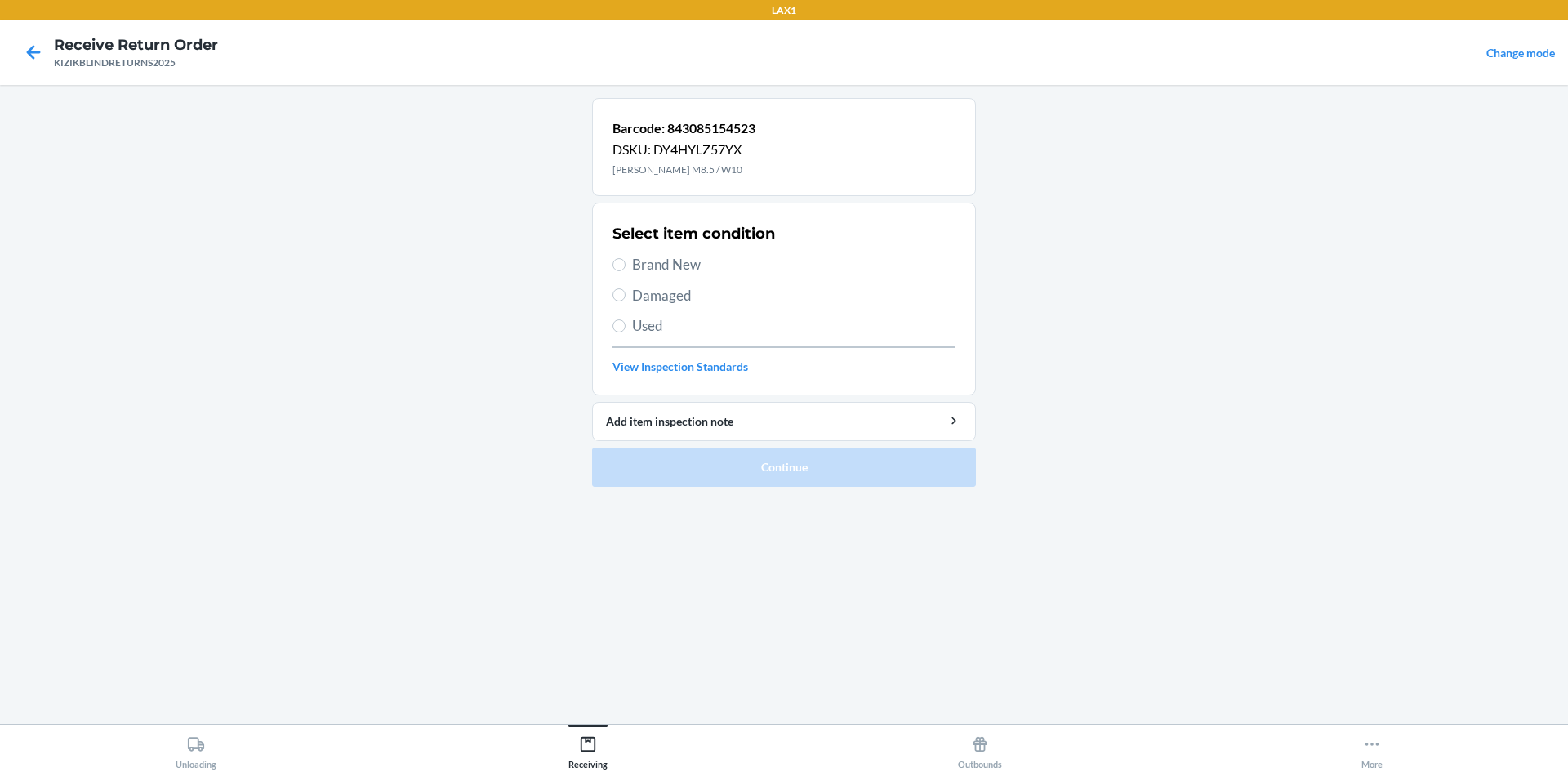
click at [695, 273] on span "Brand New" at bounding box center [794, 265] width 323 height 21
click at [626, 271] on input "Brand New" at bounding box center [619, 265] width 13 height 13
radio input "true"
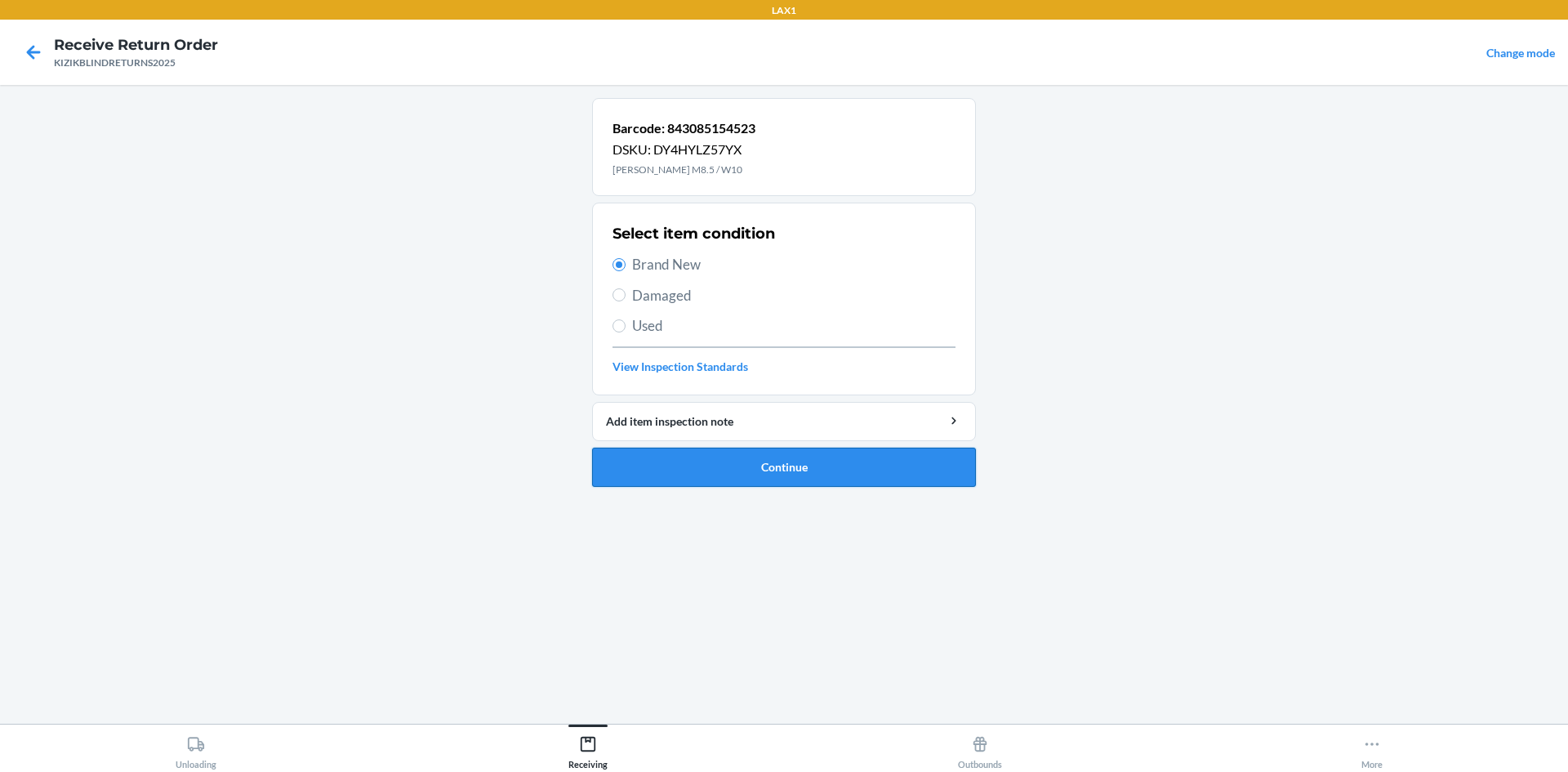
click at [758, 477] on button "Continue" at bounding box center [784, 467] width 384 height 39
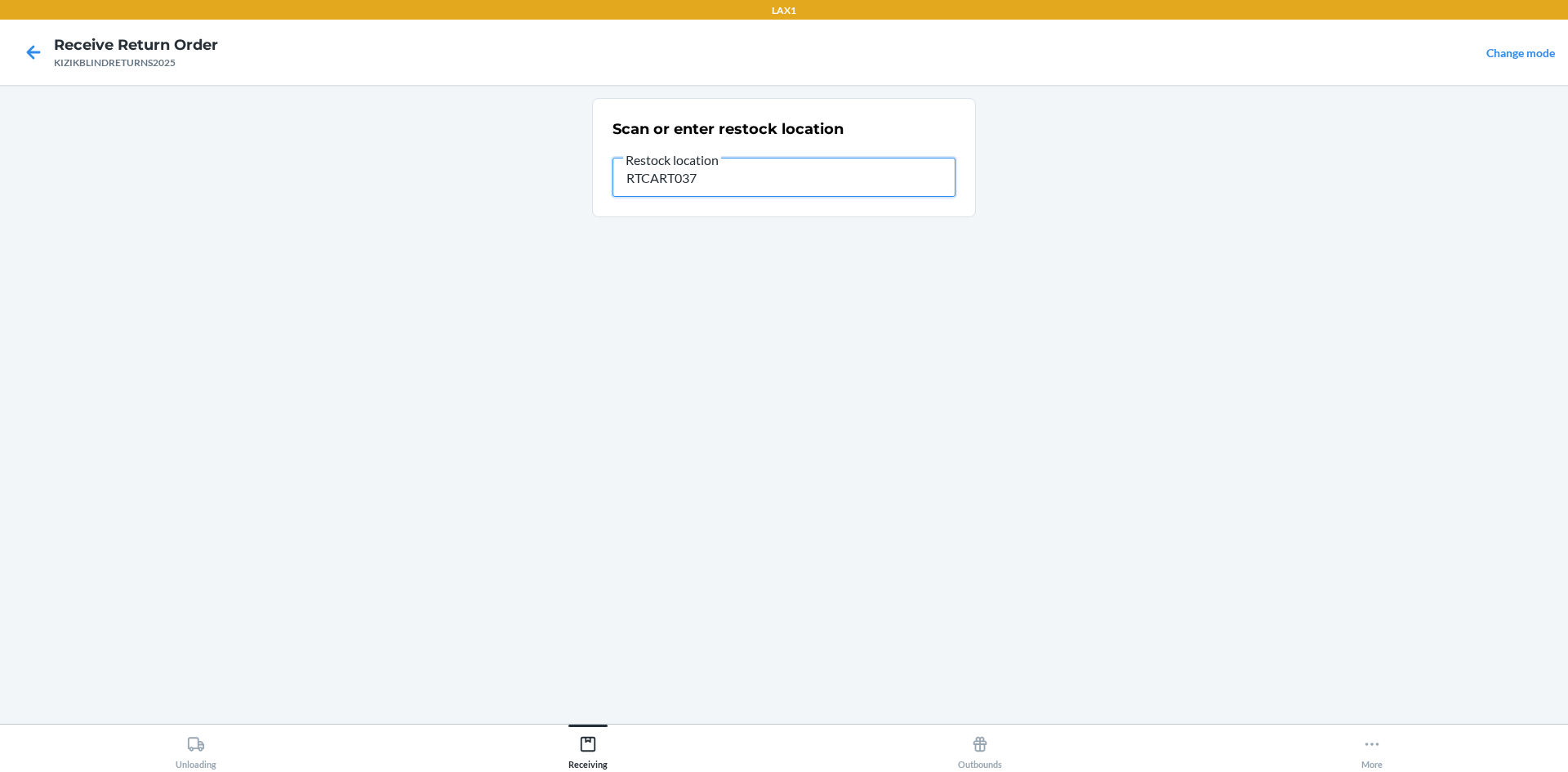
type input "RTCART037"
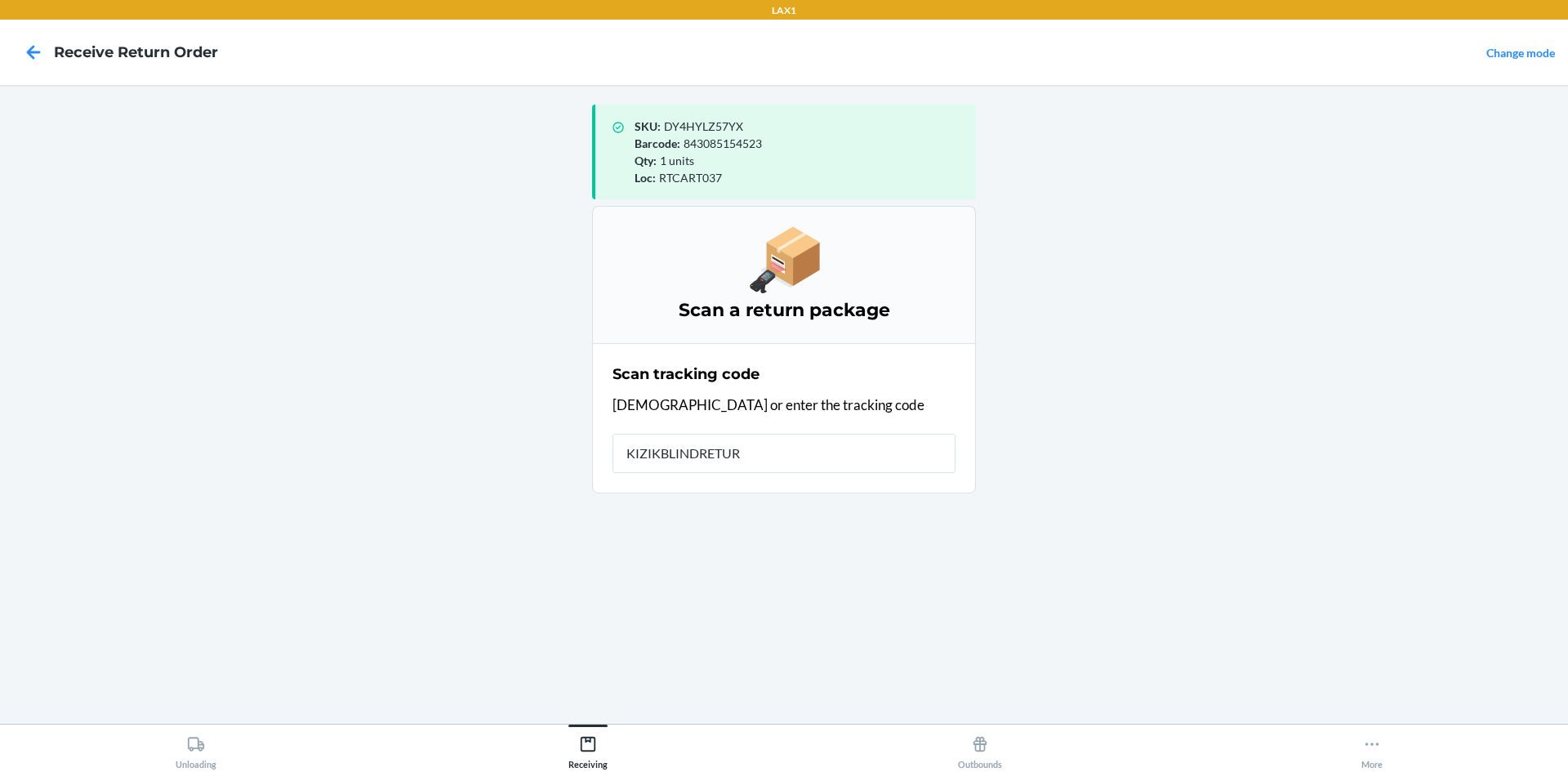
type input "KIZIKBLINDRETURN"
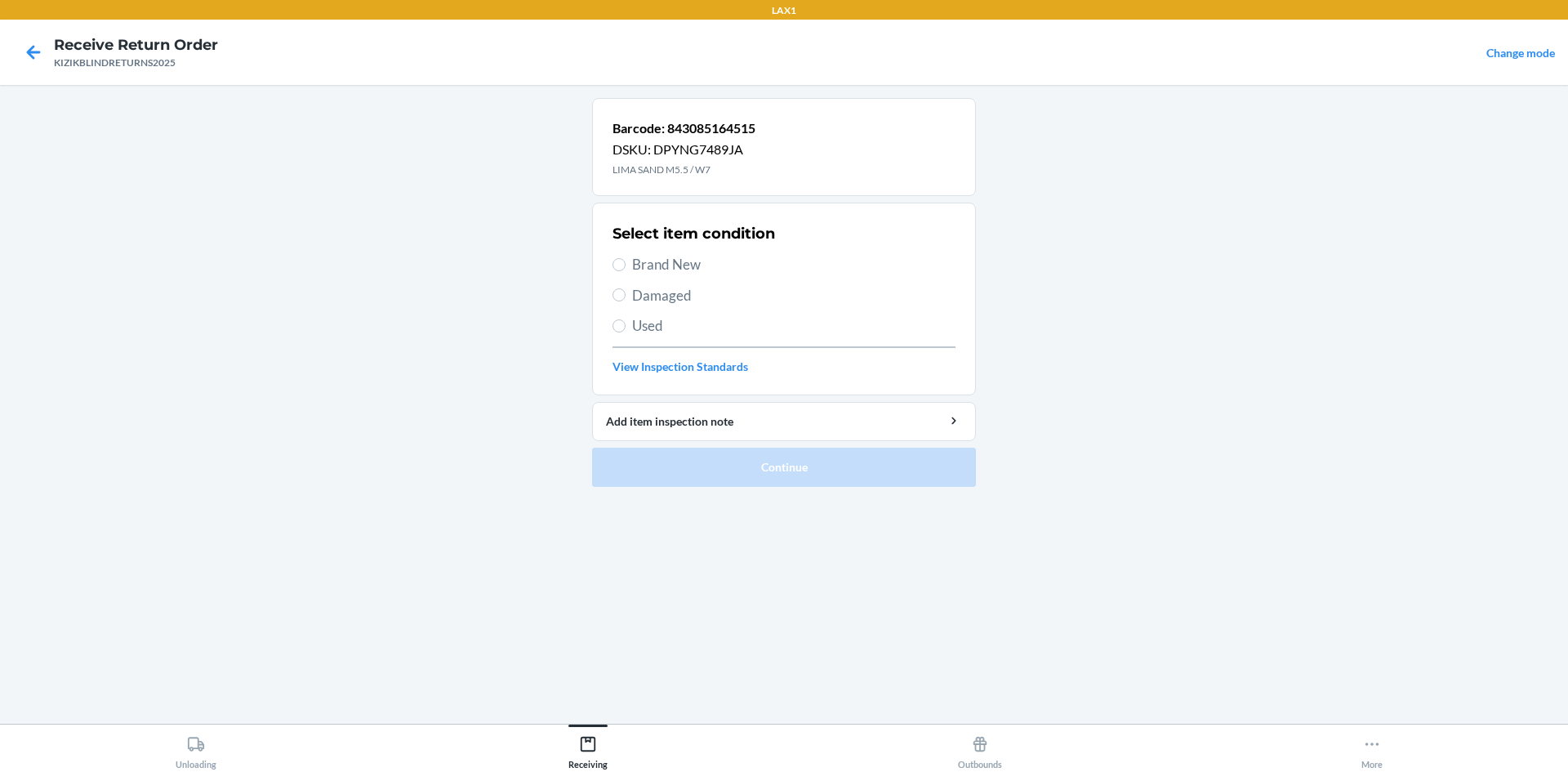
click at [646, 262] on span "Brand New" at bounding box center [794, 265] width 323 height 21
click at [626, 262] on input "Brand New" at bounding box center [619, 265] width 13 height 13
radio input "true"
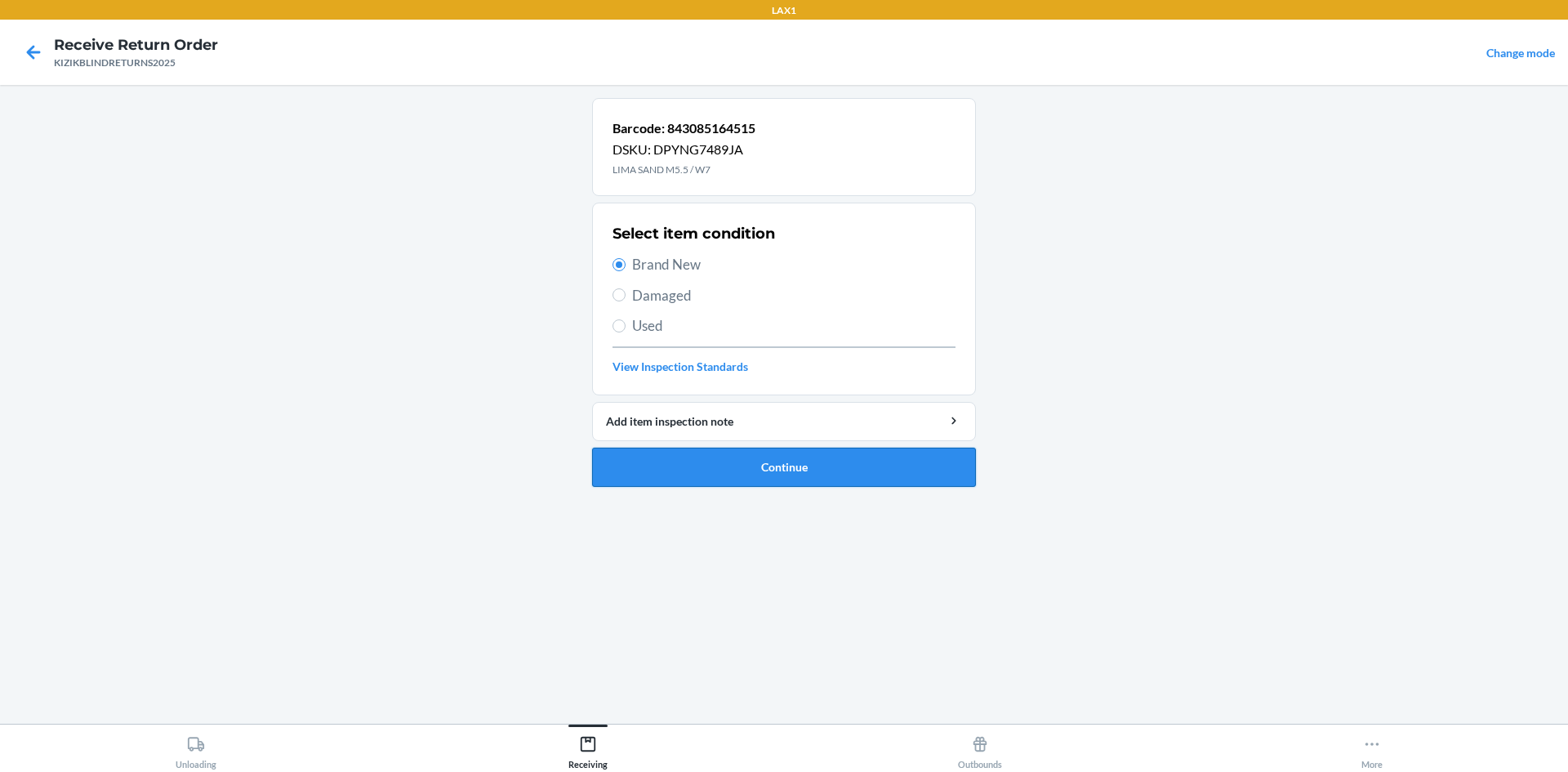
click at [763, 460] on button "Continue" at bounding box center [784, 467] width 384 height 39
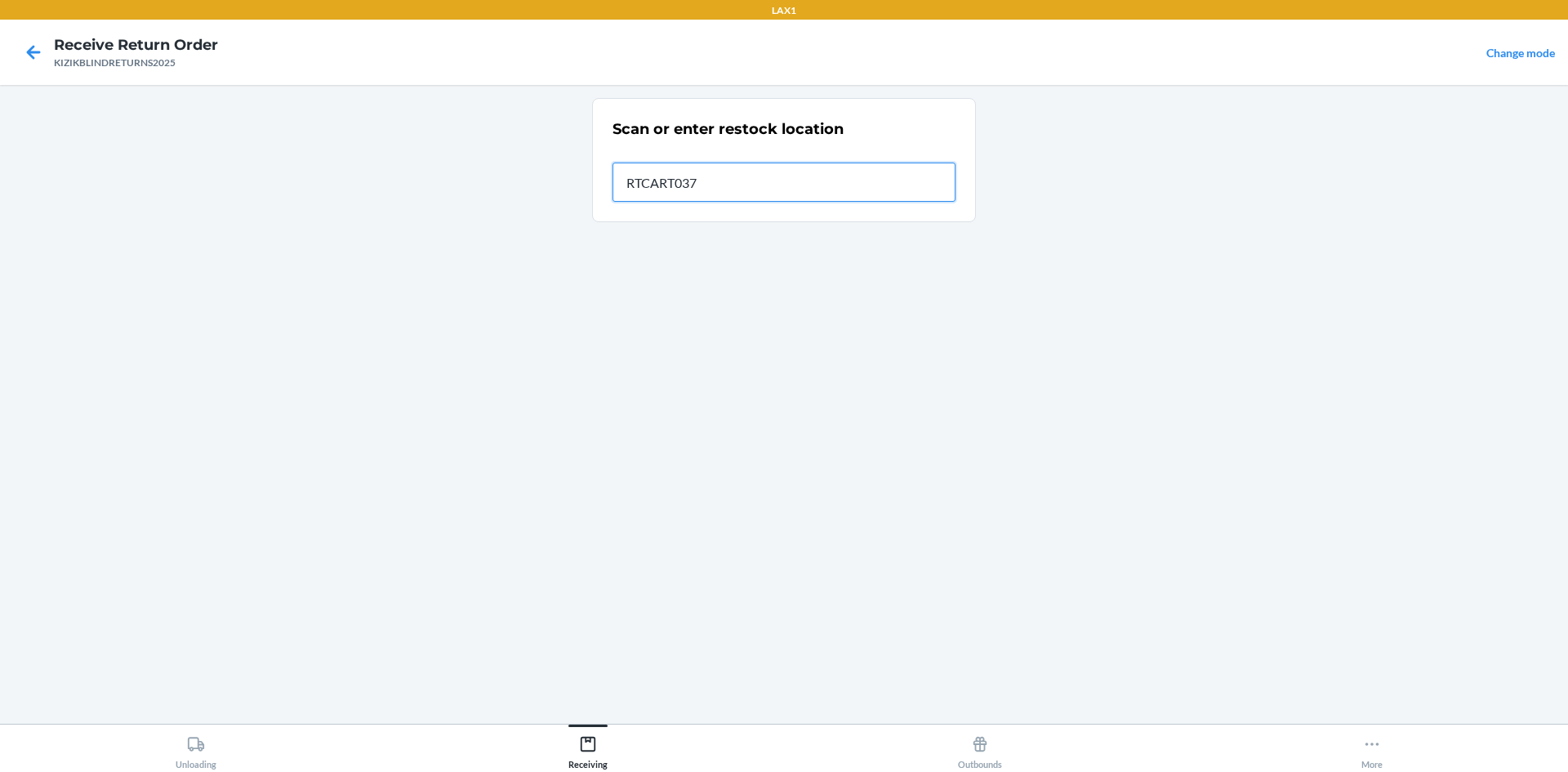
type input "RTCART037"
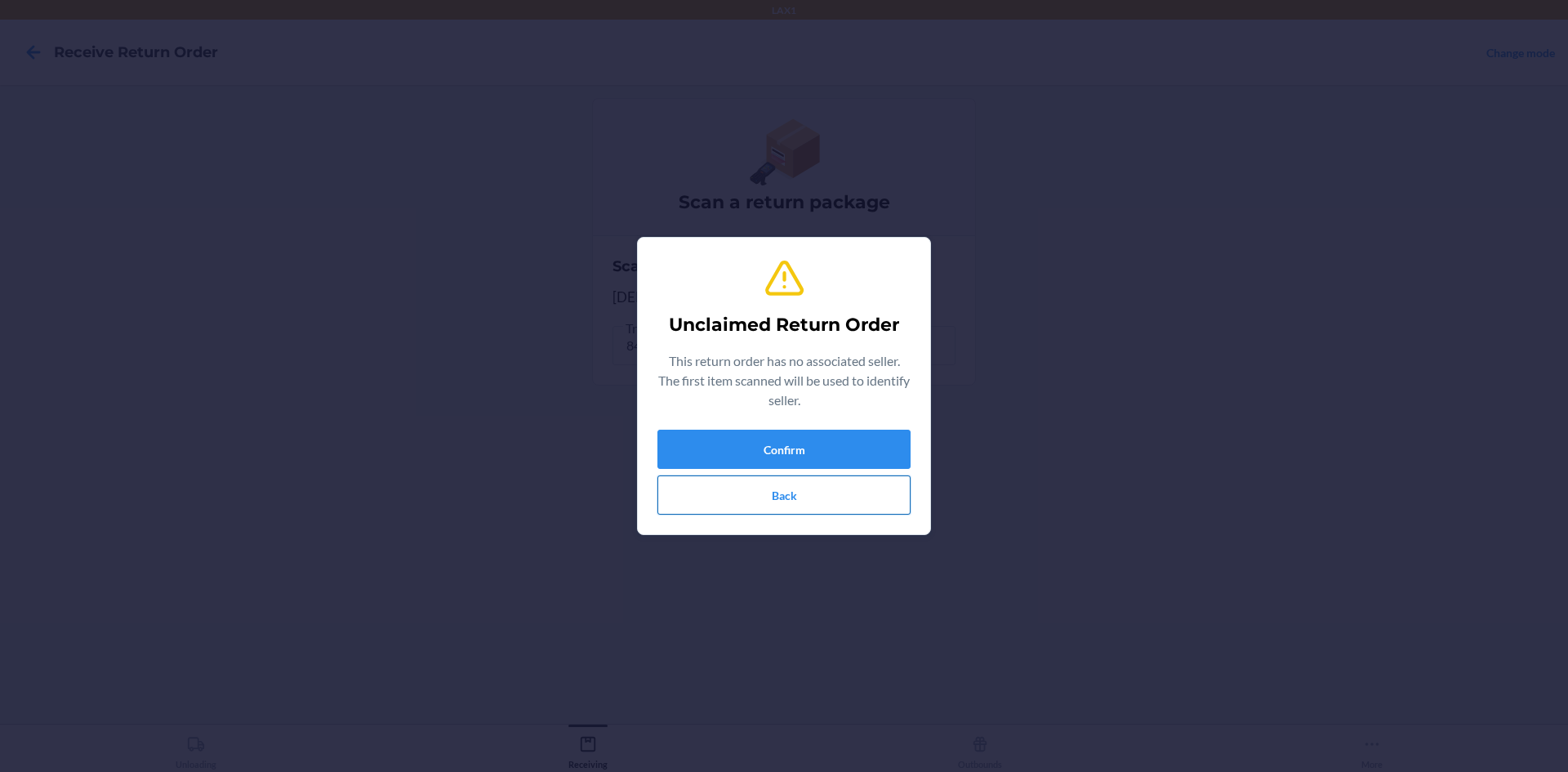
click at [747, 488] on button "Back" at bounding box center [784, 495] width 253 height 39
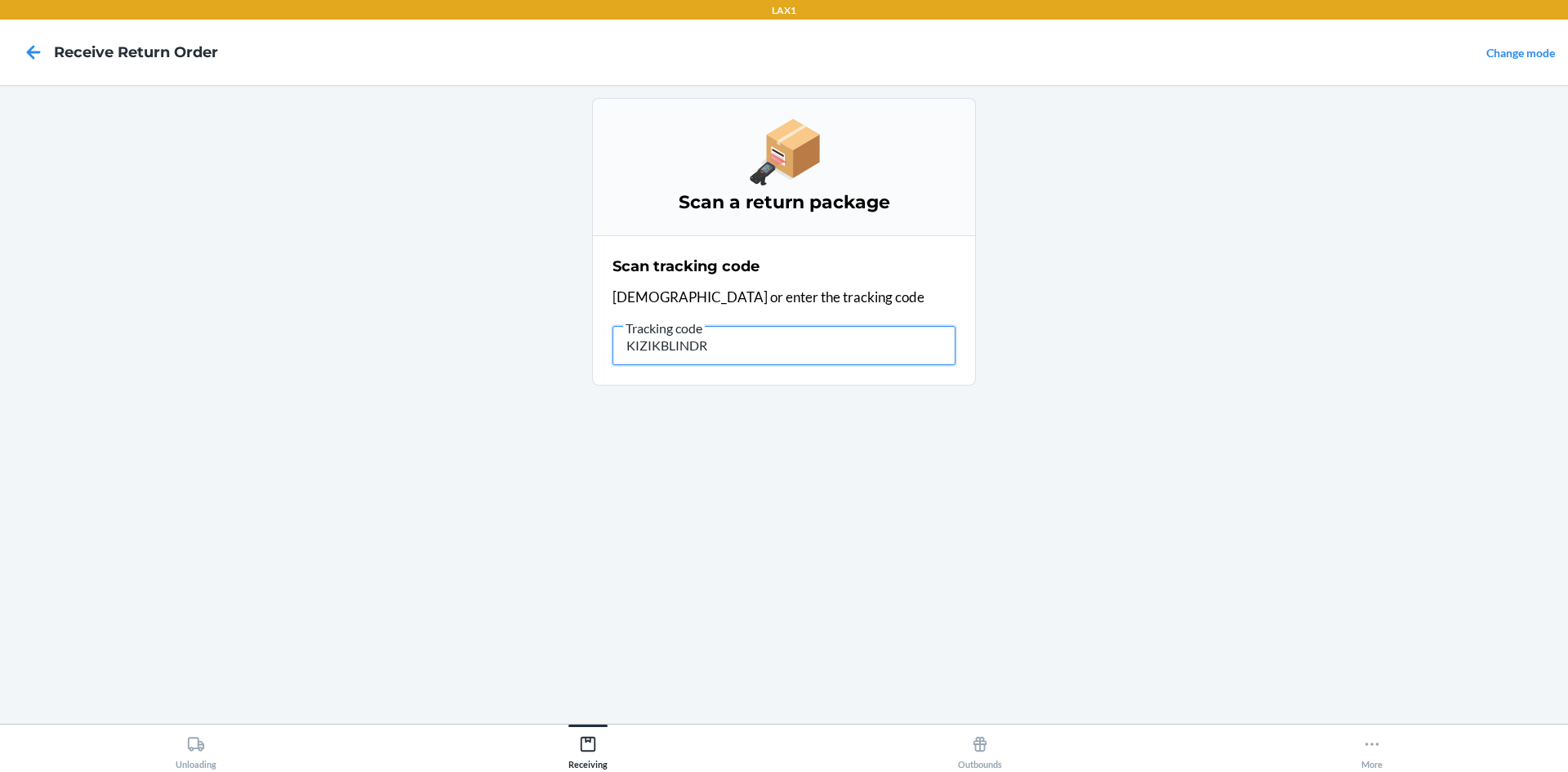
type input "KIZIKBLINDRE"
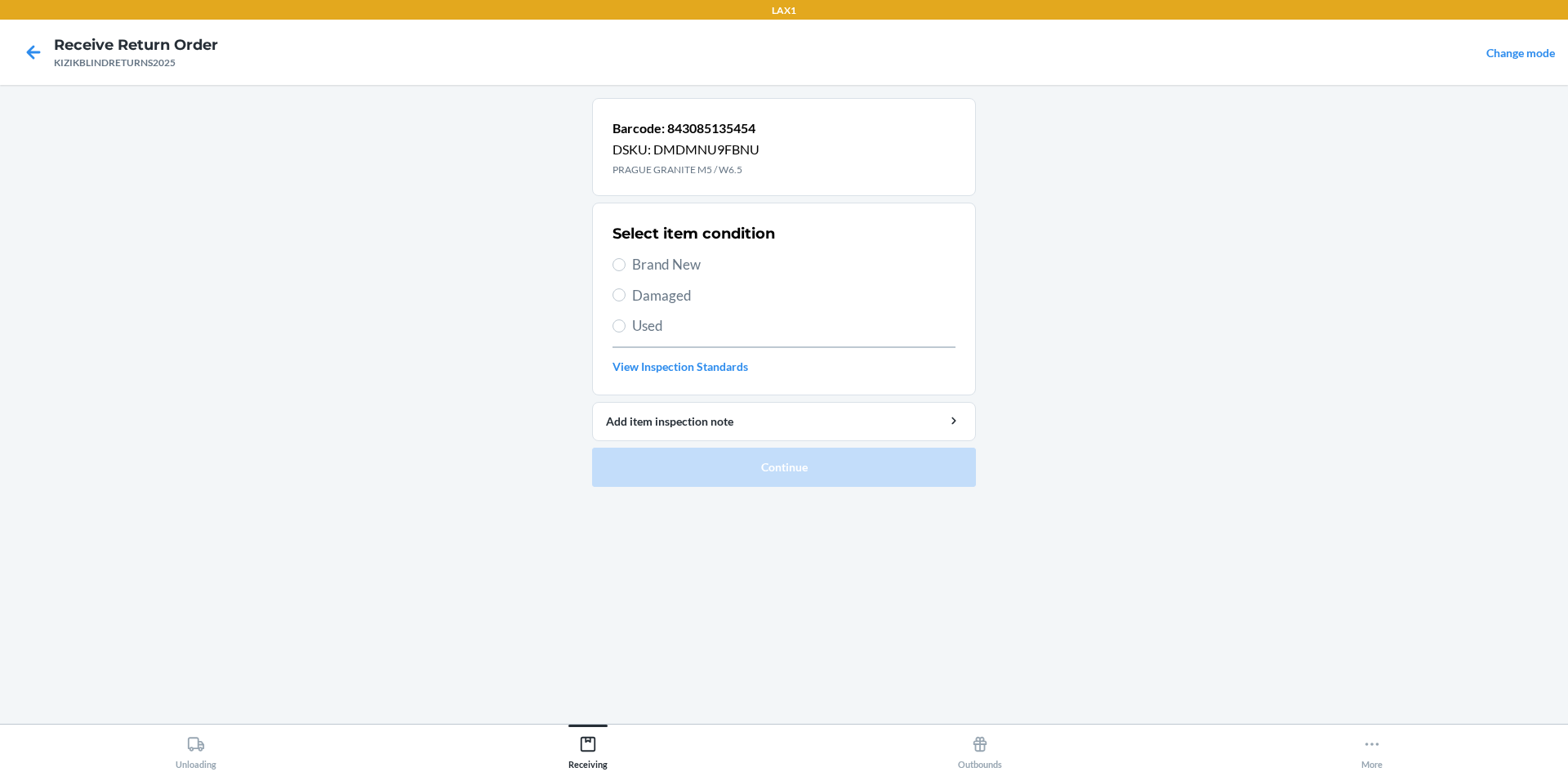
click at [681, 267] on span "Brand New" at bounding box center [794, 265] width 323 height 21
click at [626, 267] on input "Brand New" at bounding box center [619, 265] width 13 height 13
radio input "true"
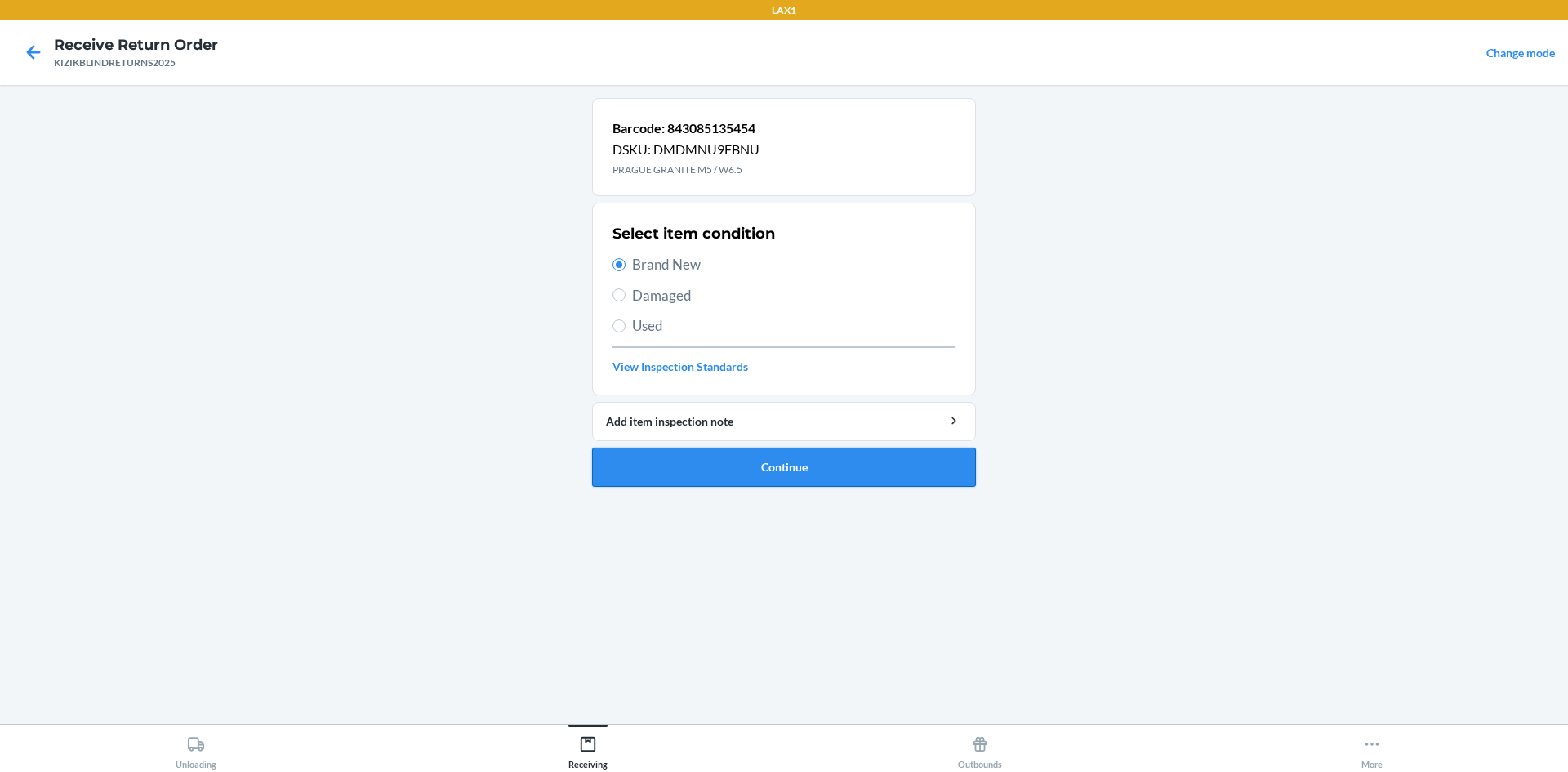
click at [787, 476] on button "Continue" at bounding box center [784, 467] width 384 height 39
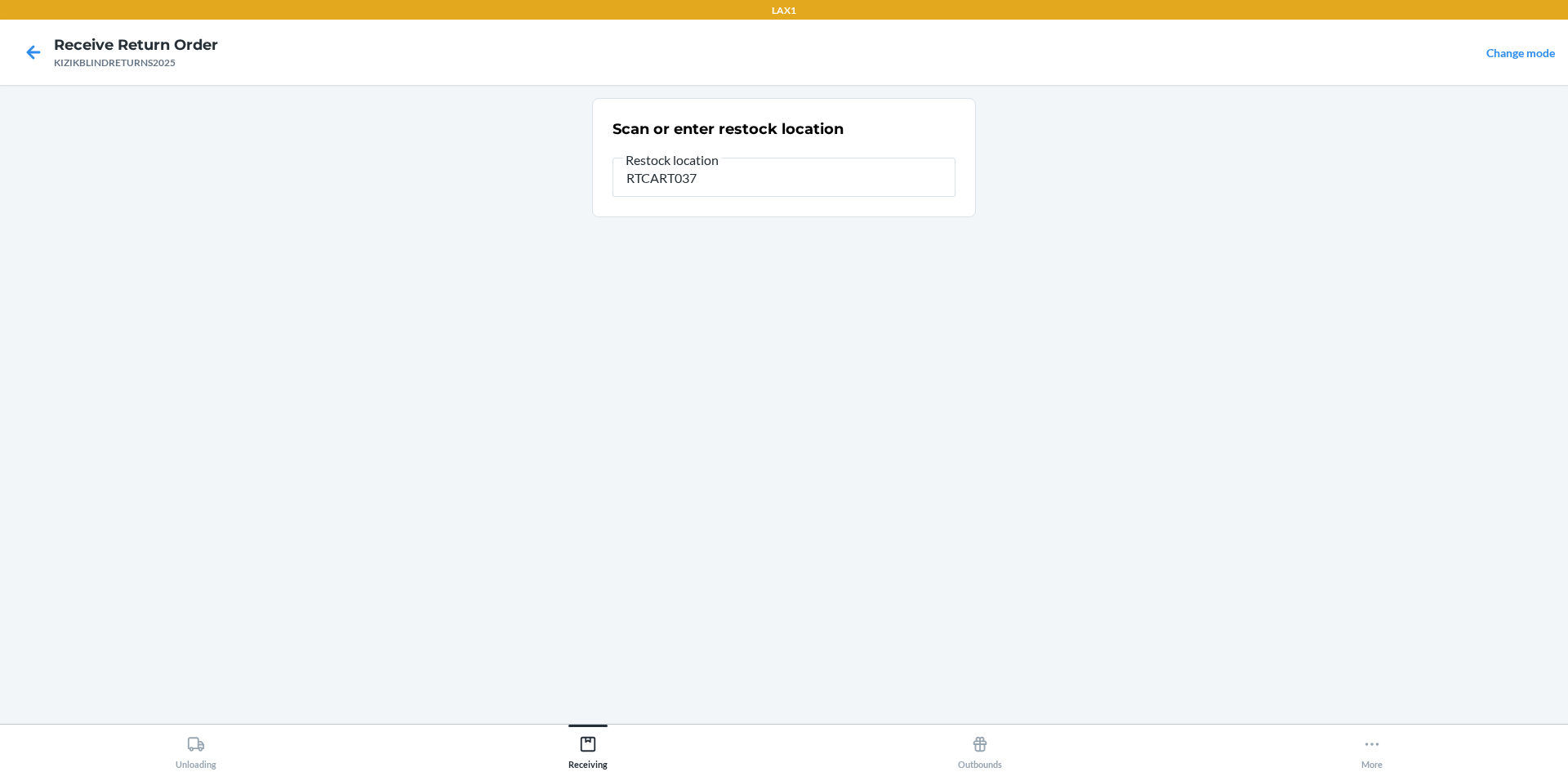
type input "RTCART037"
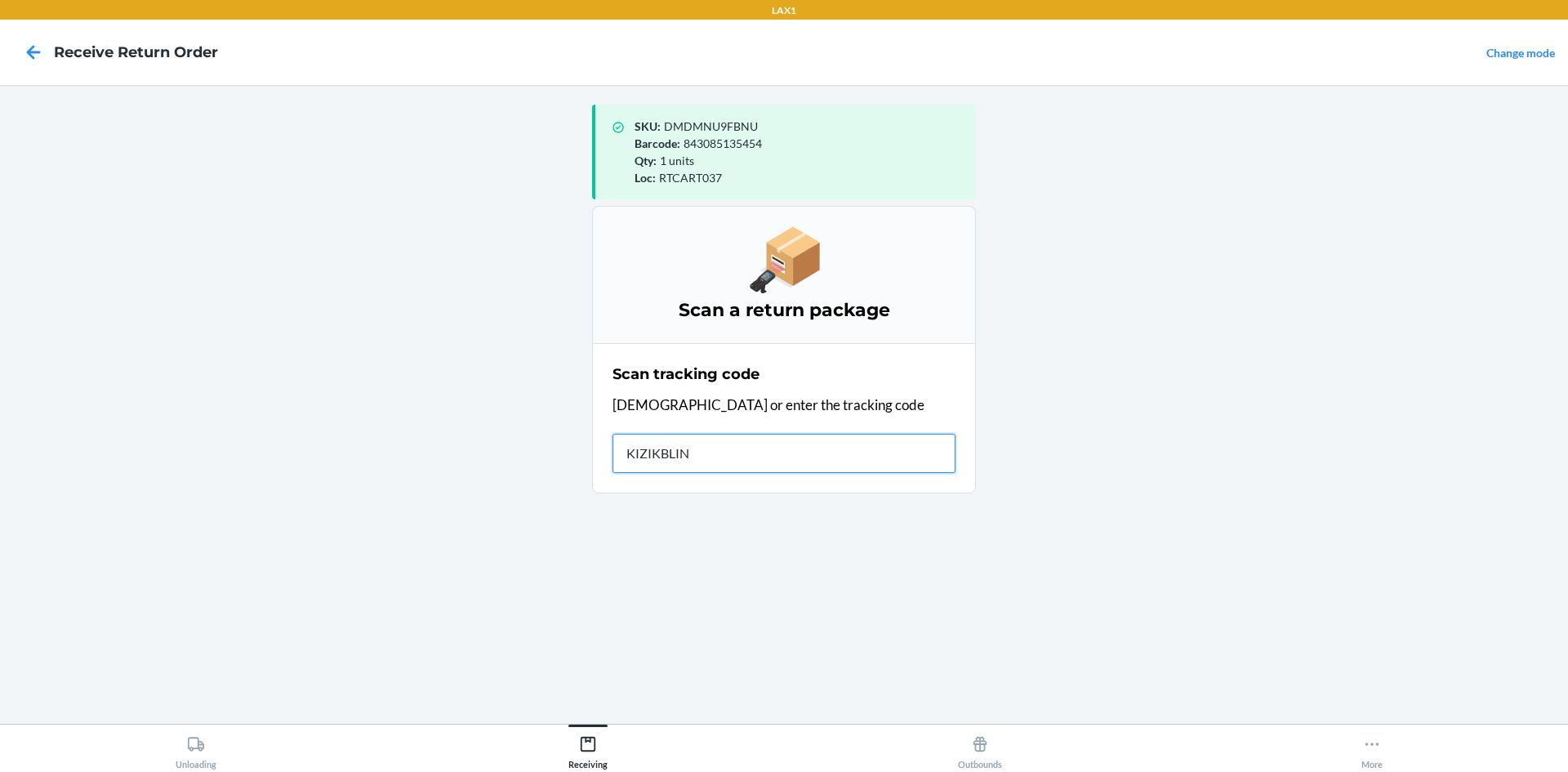
type input "KIZIKBLIND"
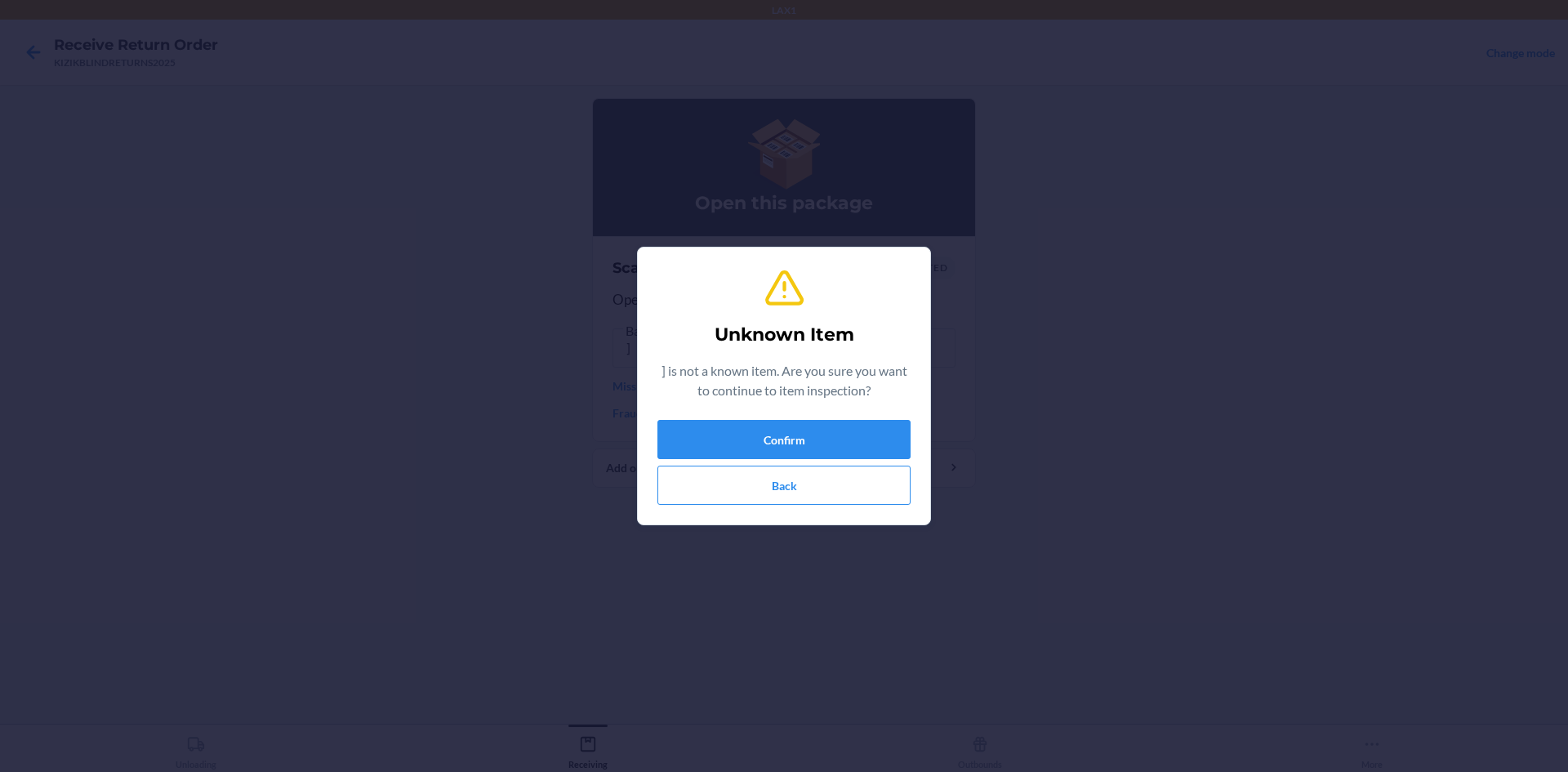
click at [800, 409] on div "Unknown Item ] is not a known item. Are you sure you want to continue to item i…" at bounding box center [784, 386] width 253 height 250
click at [801, 416] on div "Unknown Item ] is not a known item. Are you sure you want to continue to item i…" at bounding box center [784, 386] width 253 height 250
click at [796, 437] on button "Confirm" at bounding box center [784, 439] width 253 height 39
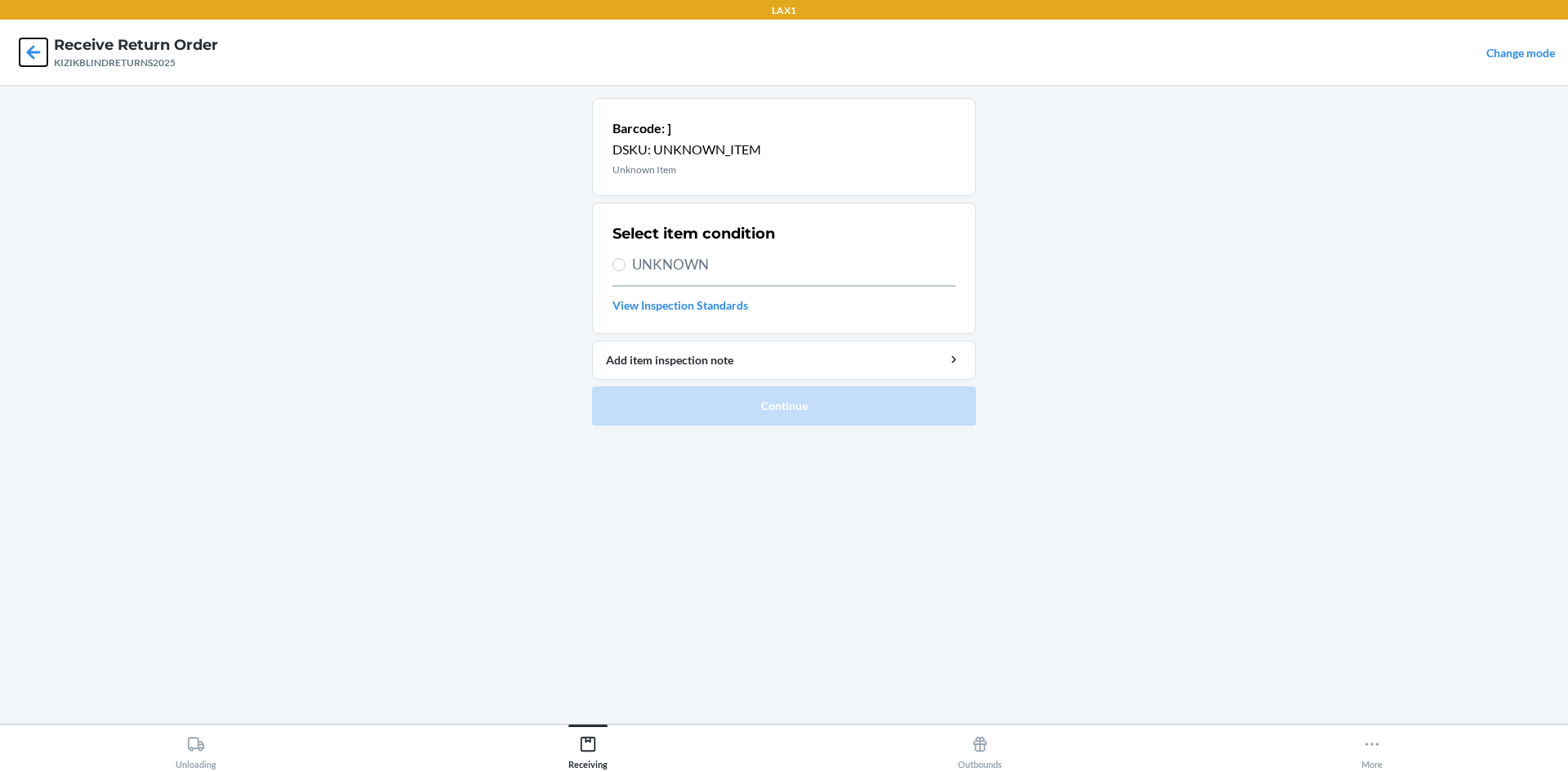
click at [30, 58] on icon at bounding box center [33, 52] width 28 height 28
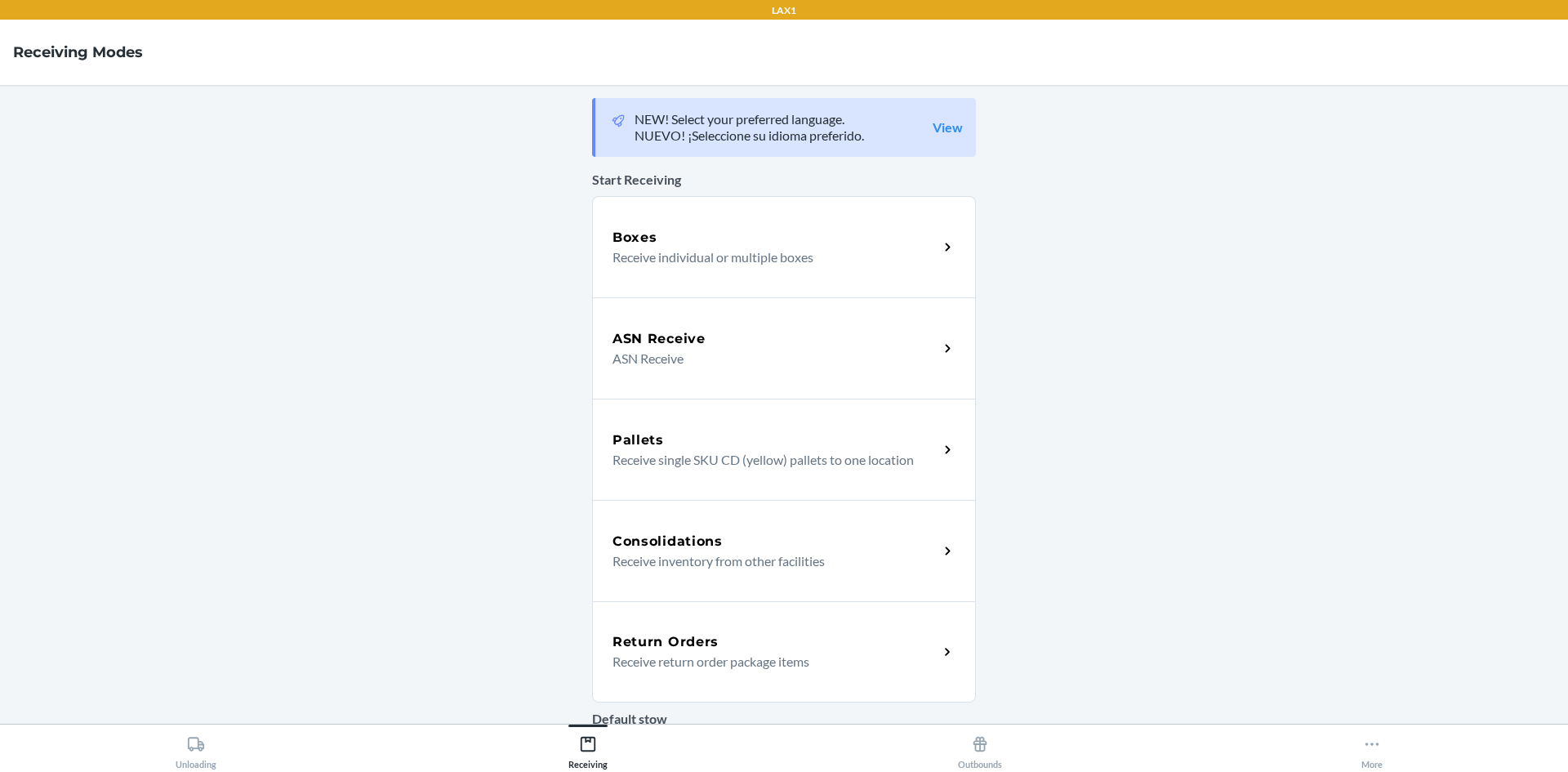
click at [869, 659] on p "Receive return order package items" at bounding box center [768, 661] width 313 height 19
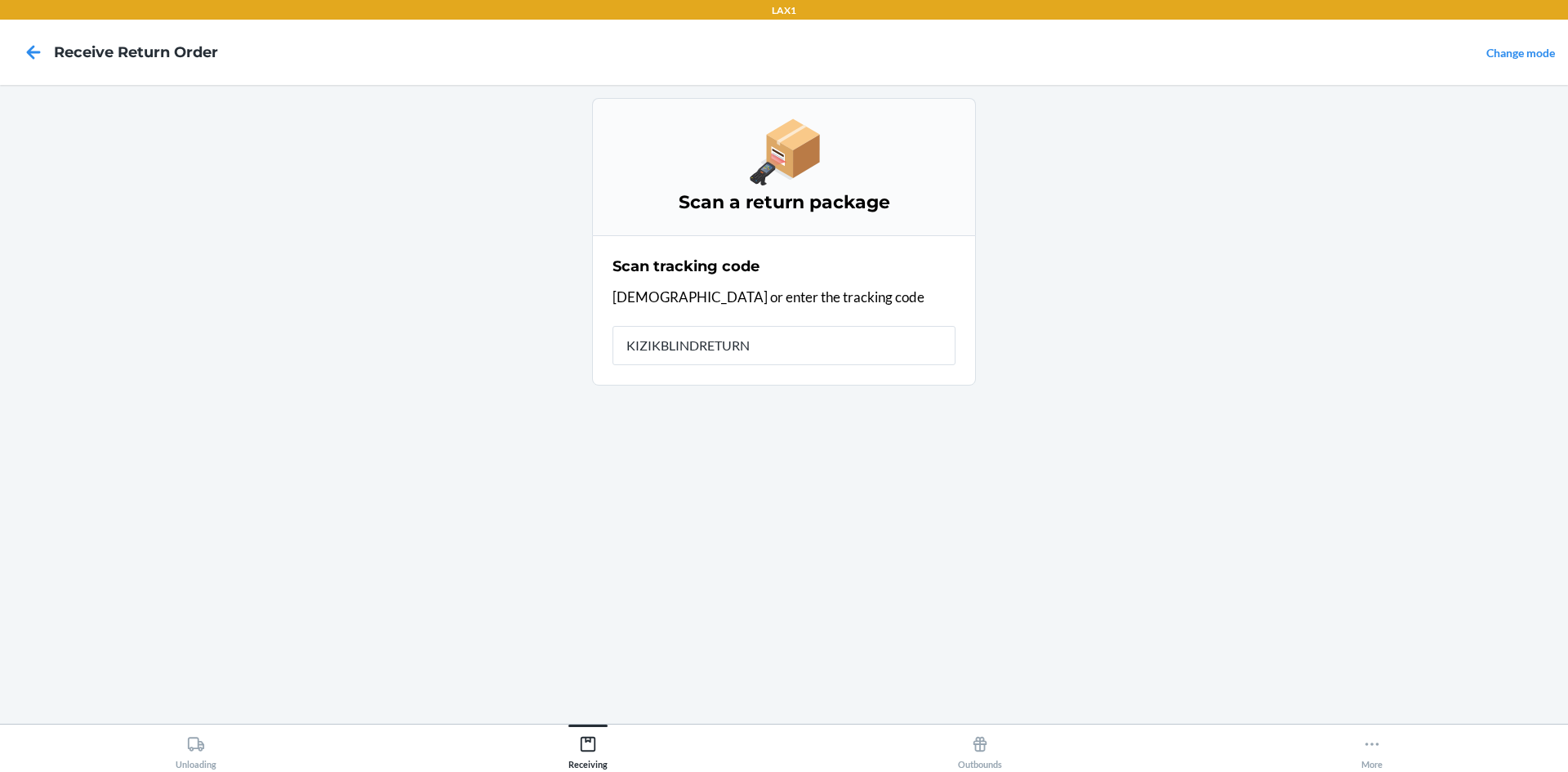
type input "KIZIKBLINDRETURNS"
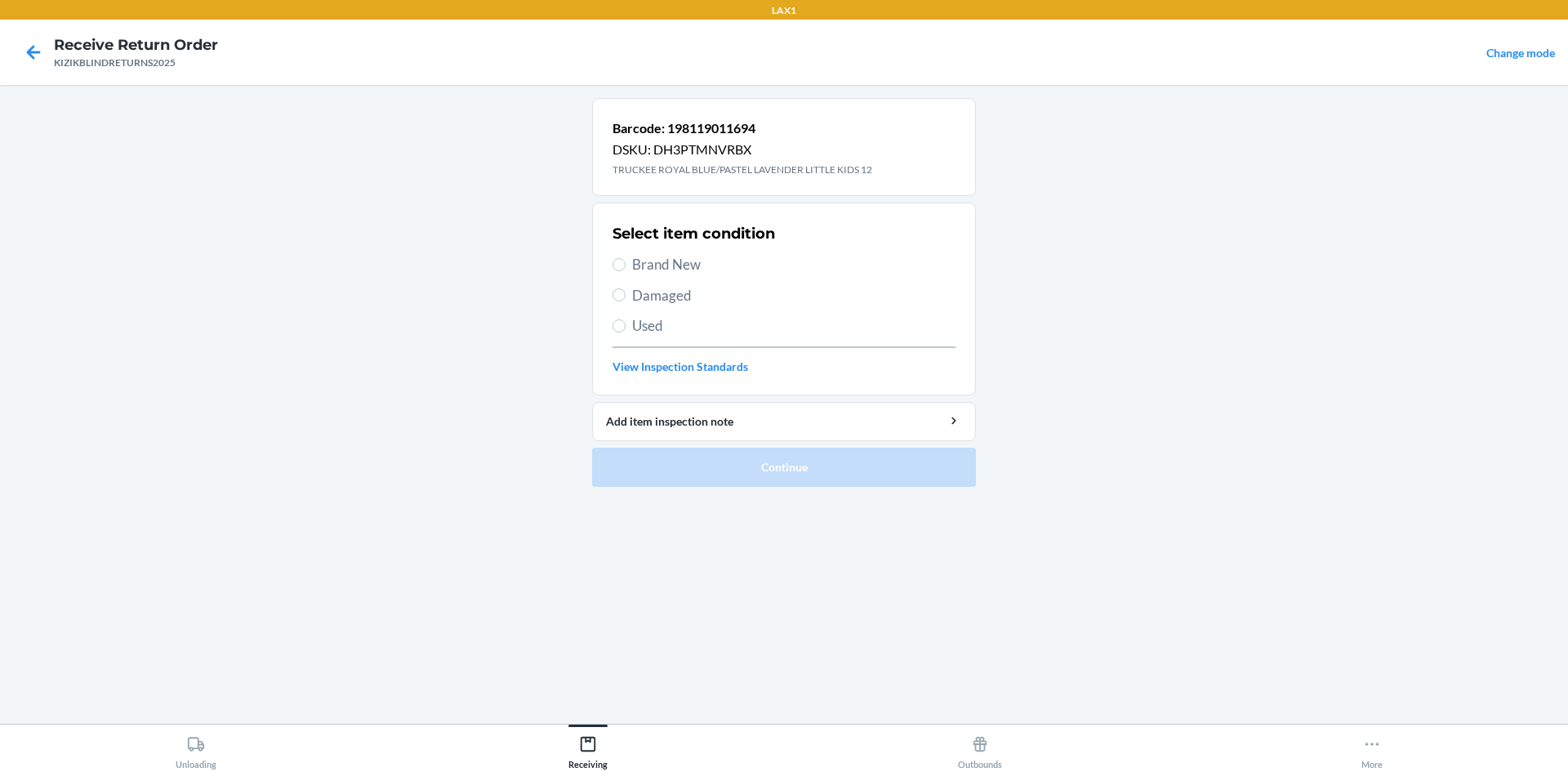
click at [630, 250] on div "Select item condition Brand New Damaged Used View Inspection Standards" at bounding box center [784, 299] width 343 height 162
click at [633, 278] on div "Select item condition Brand New Damaged Used View Inspection Standards" at bounding box center [784, 299] width 343 height 162
click at [636, 267] on span "Brand New" at bounding box center [794, 265] width 323 height 21
click at [626, 267] on input "Brand New" at bounding box center [619, 265] width 13 height 13
radio input "true"
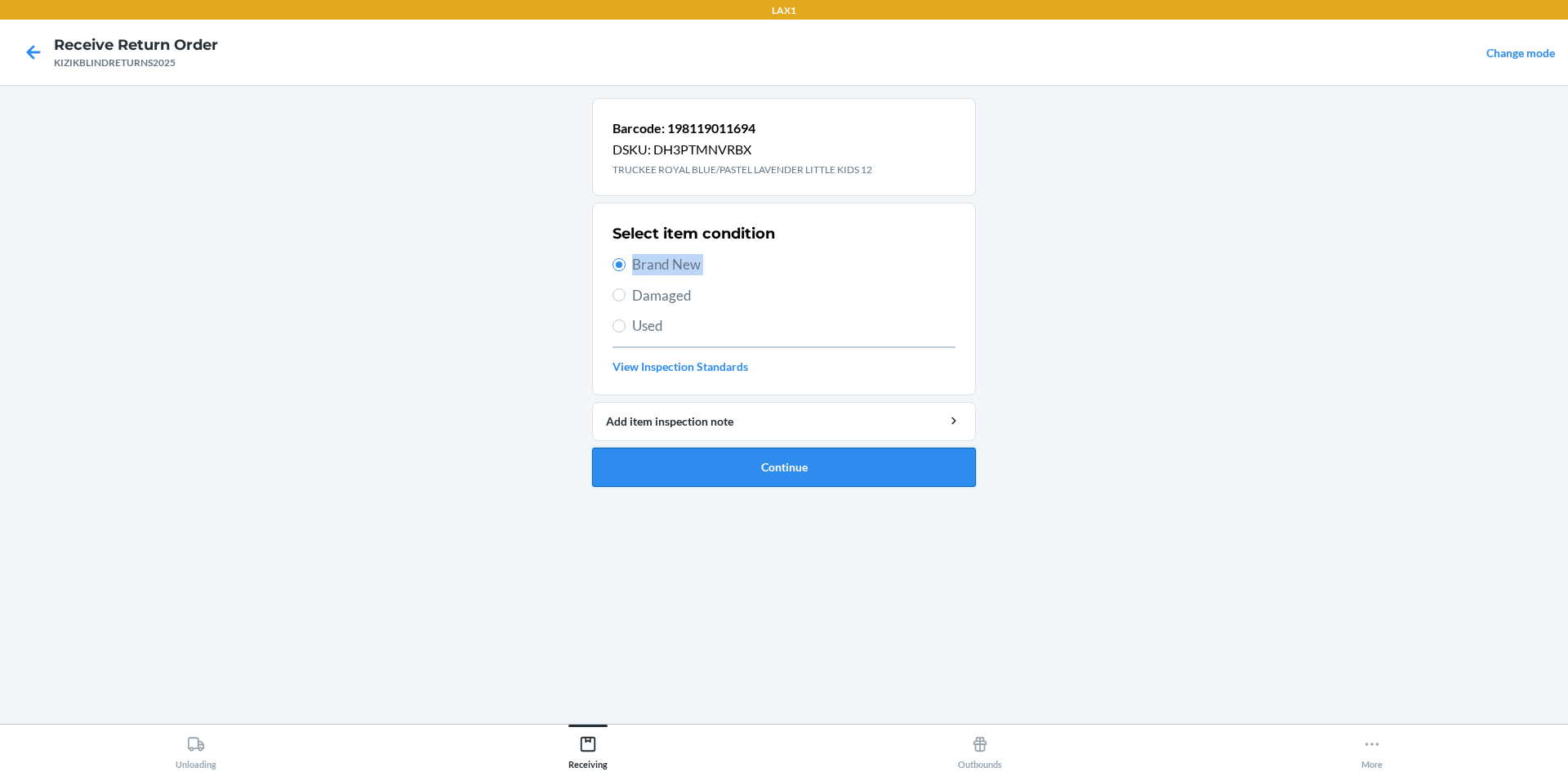
click at [907, 486] on button "Continue" at bounding box center [784, 467] width 384 height 39
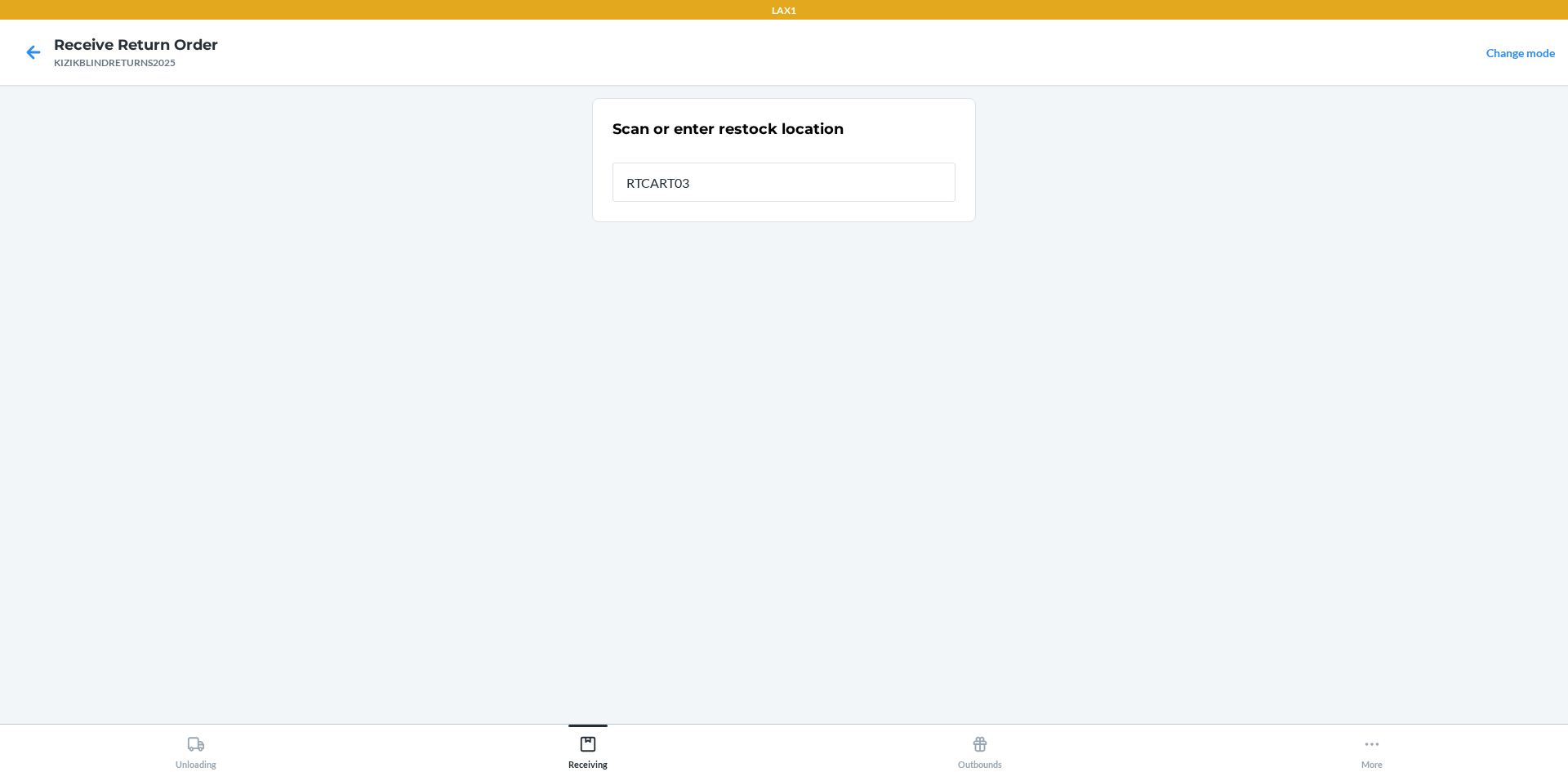
type input "RTCART037"
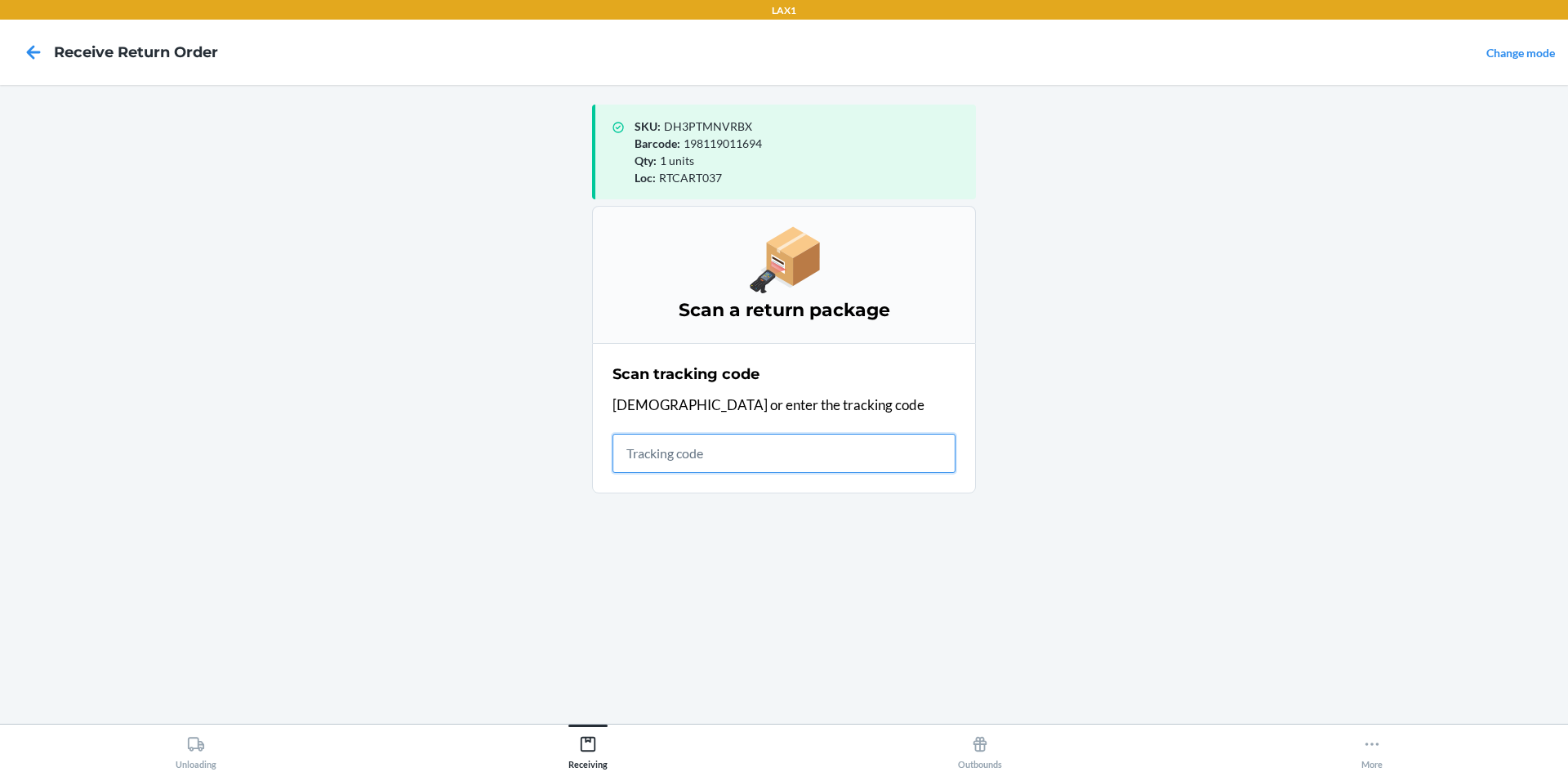
click at [700, 460] on input "text" at bounding box center [784, 453] width 343 height 39
type input "KIZIKBLINDRETURNS2025"
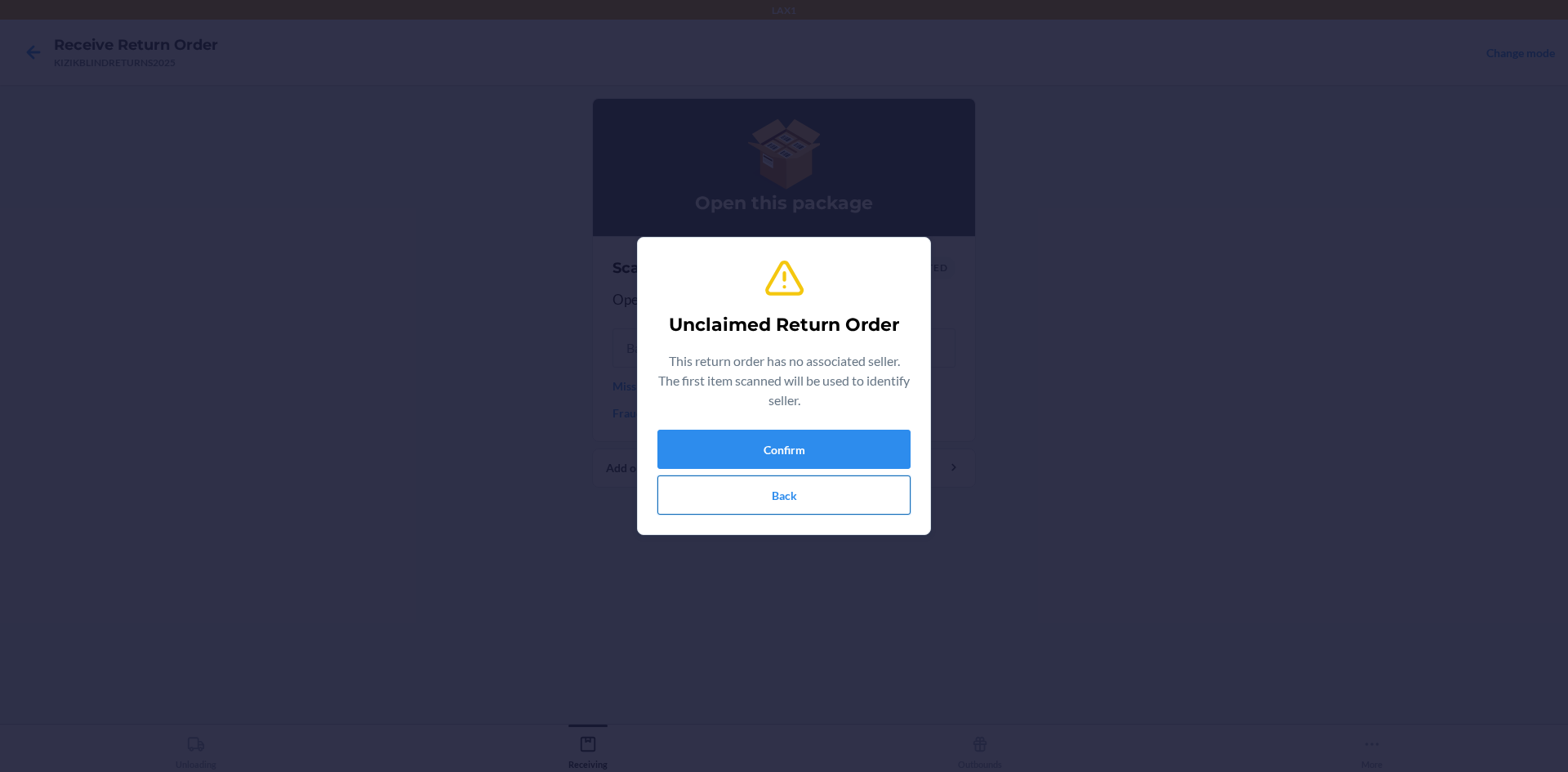
click at [737, 487] on button "Back" at bounding box center [784, 495] width 253 height 39
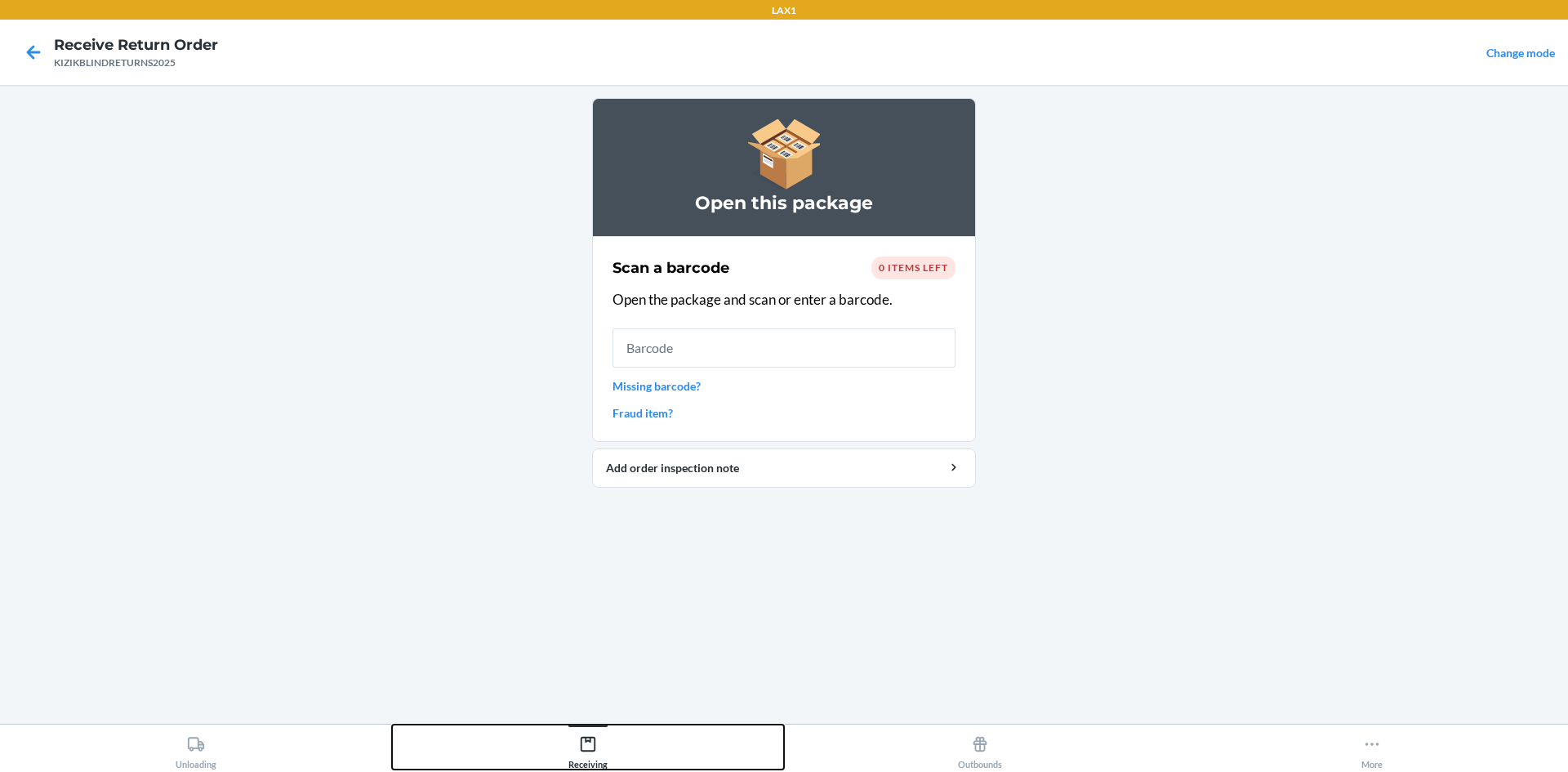
click at [589, 752] on icon at bounding box center [587, 743] width 14 height 14
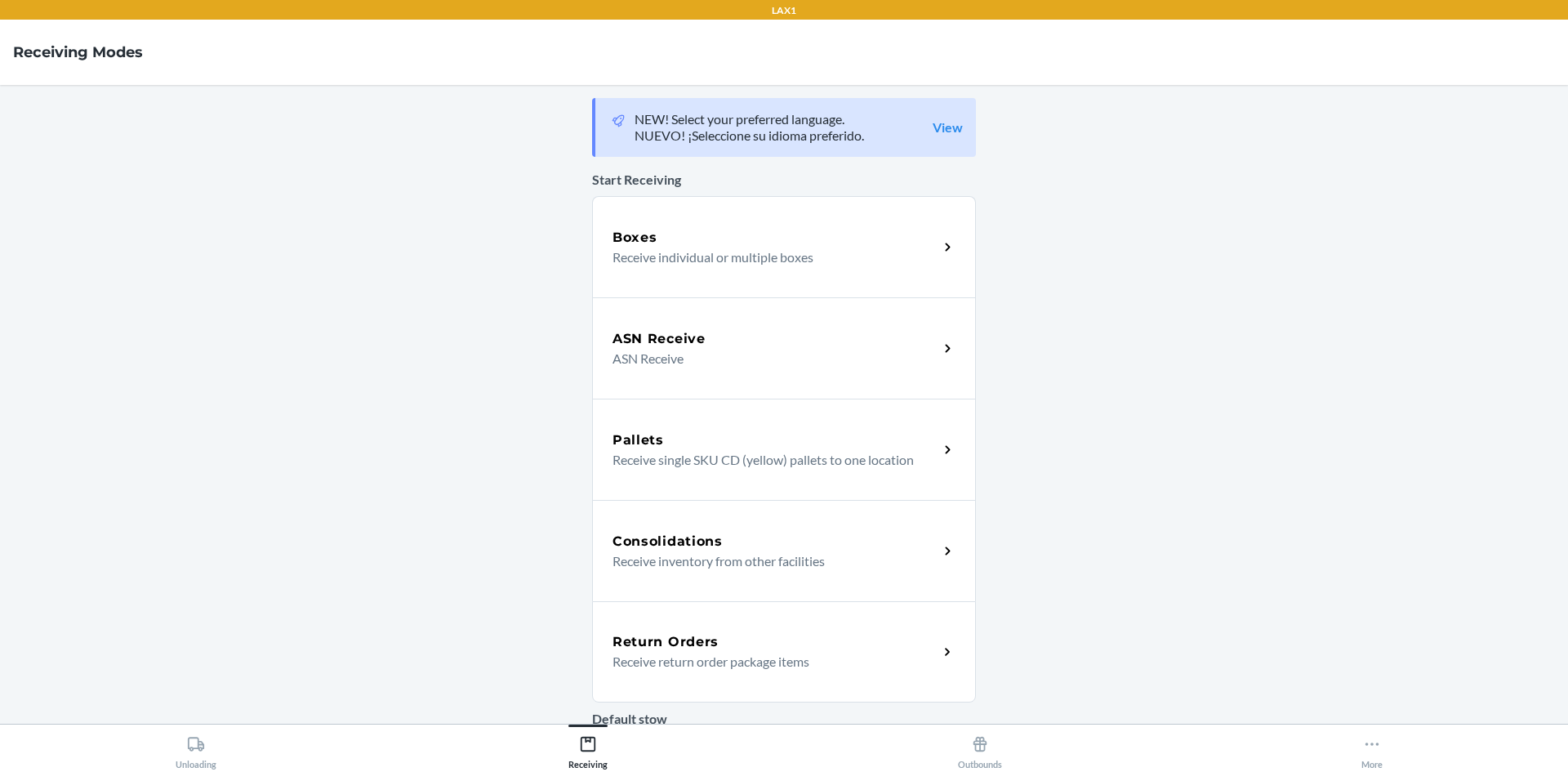
click at [660, 628] on div "Return Orders Receive return order package items" at bounding box center [784, 651] width 384 height 101
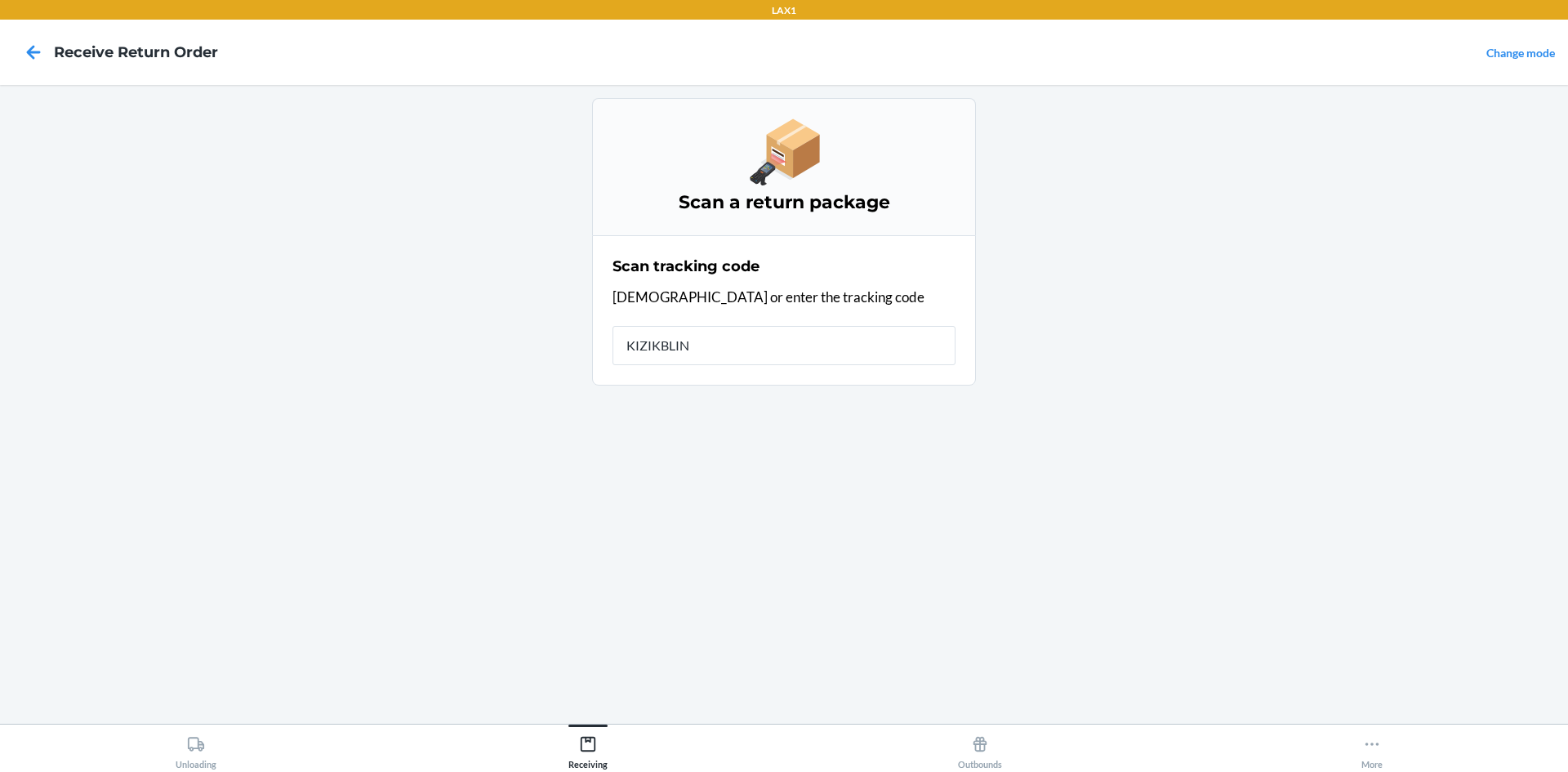
type input "KIZIKBLIND"
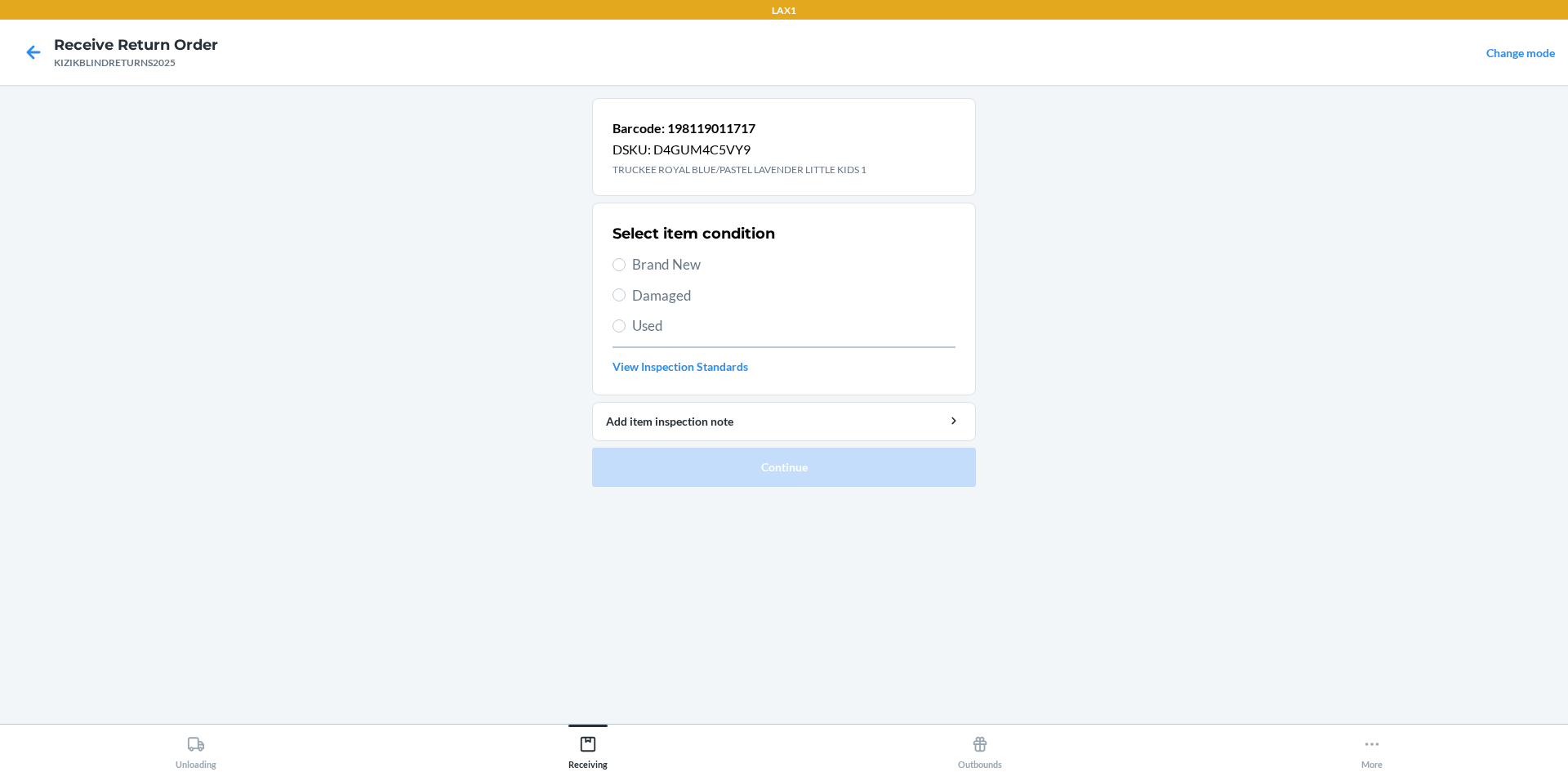
click at [665, 272] on span "Brand New" at bounding box center [794, 265] width 323 height 21
click at [626, 271] on input "Brand New" at bounding box center [619, 265] width 13 height 13
radio input "true"
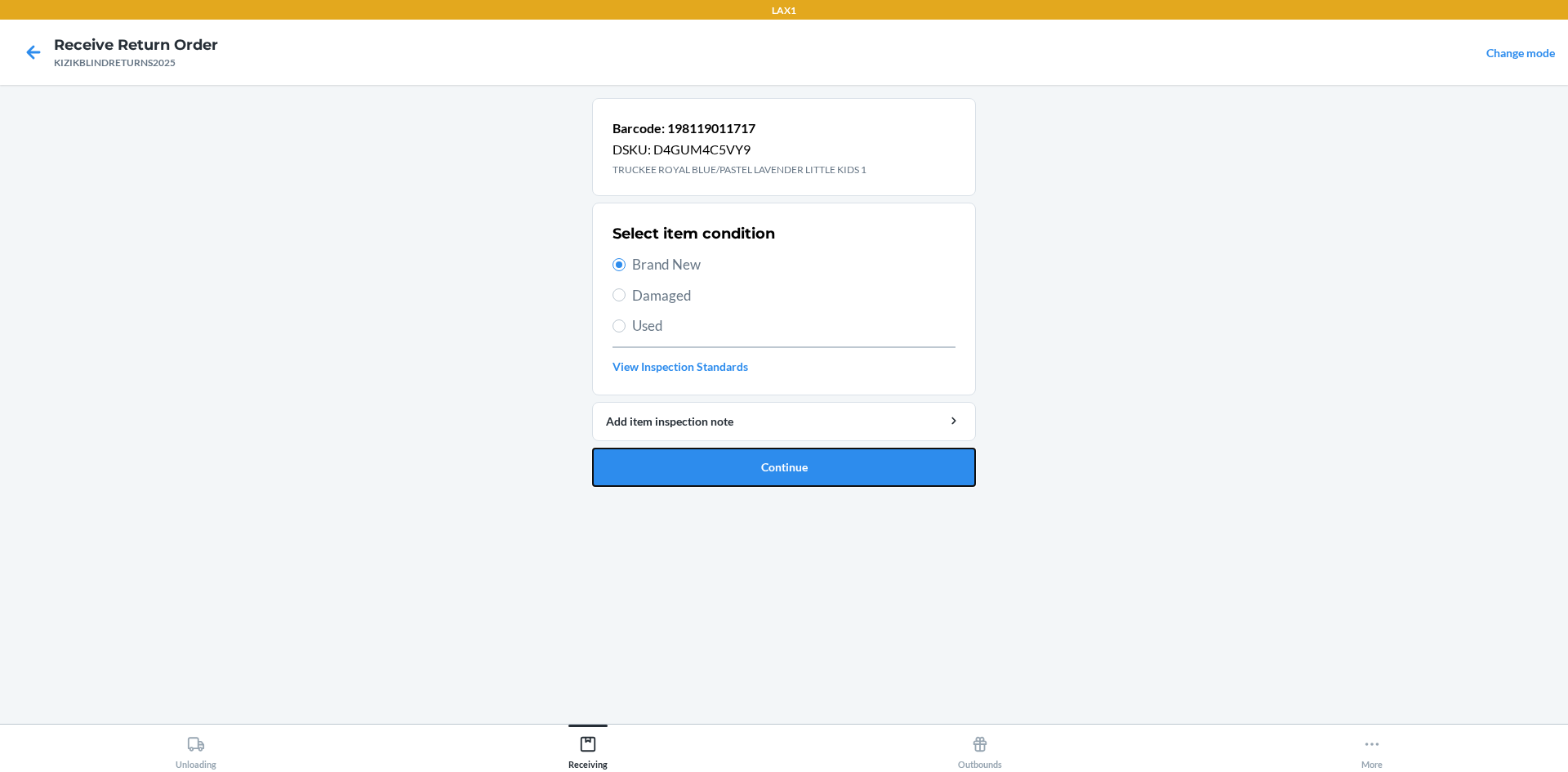
drag, startPoint x: 781, startPoint y: 475, endPoint x: 781, endPoint y: 445, distance: 30.0
click at [781, 445] on li "Barcode: 198119011717 DSKU: D4GUM4C5VY9 TRUCKEE ROYAL BLUE/PASTEL LAVENDER LITT…" at bounding box center [784, 293] width 384 height 389
click at [917, 476] on button "Continue" at bounding box center [784, 467] width 384 height 39
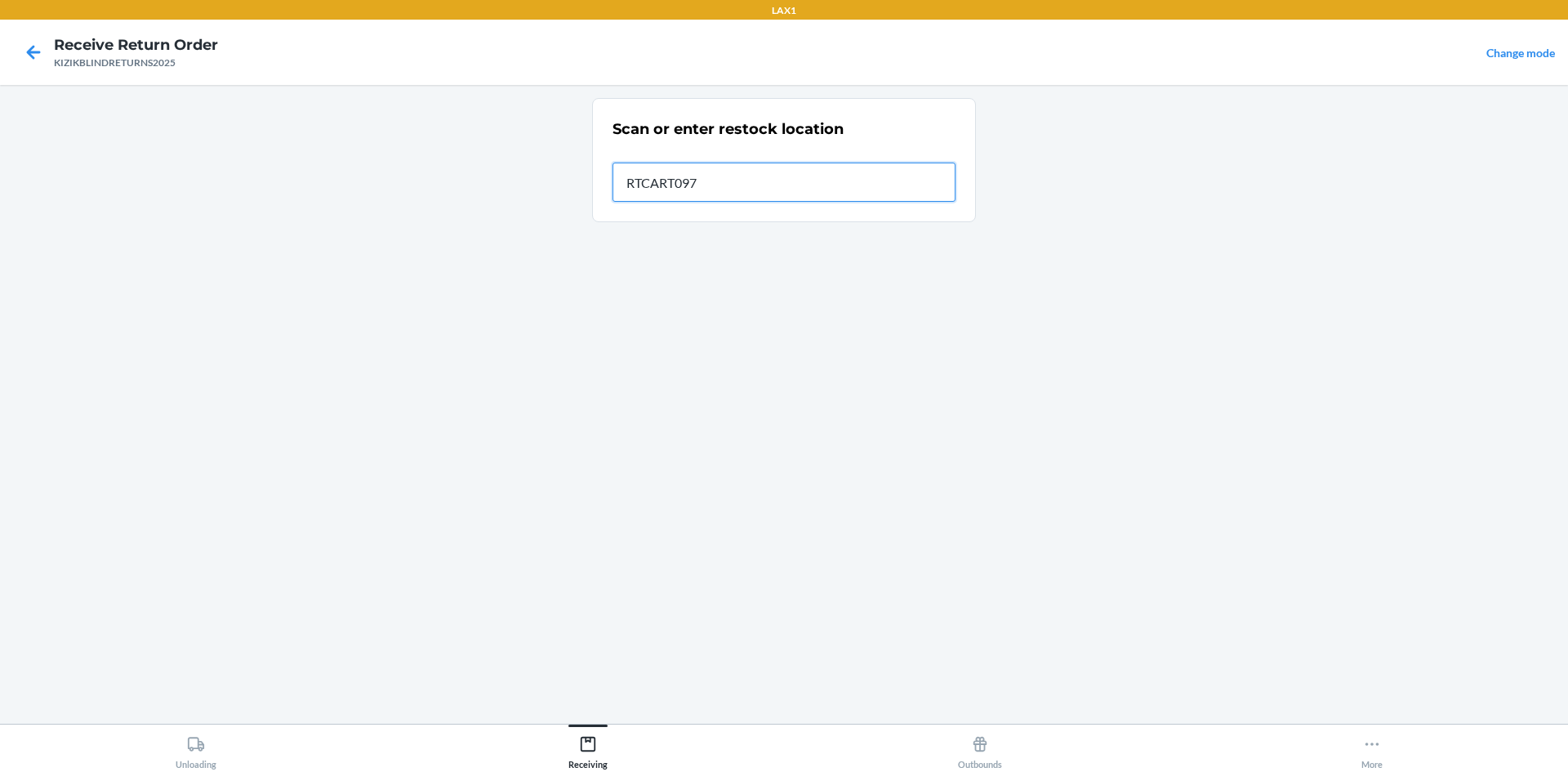
type input "RTCART097"
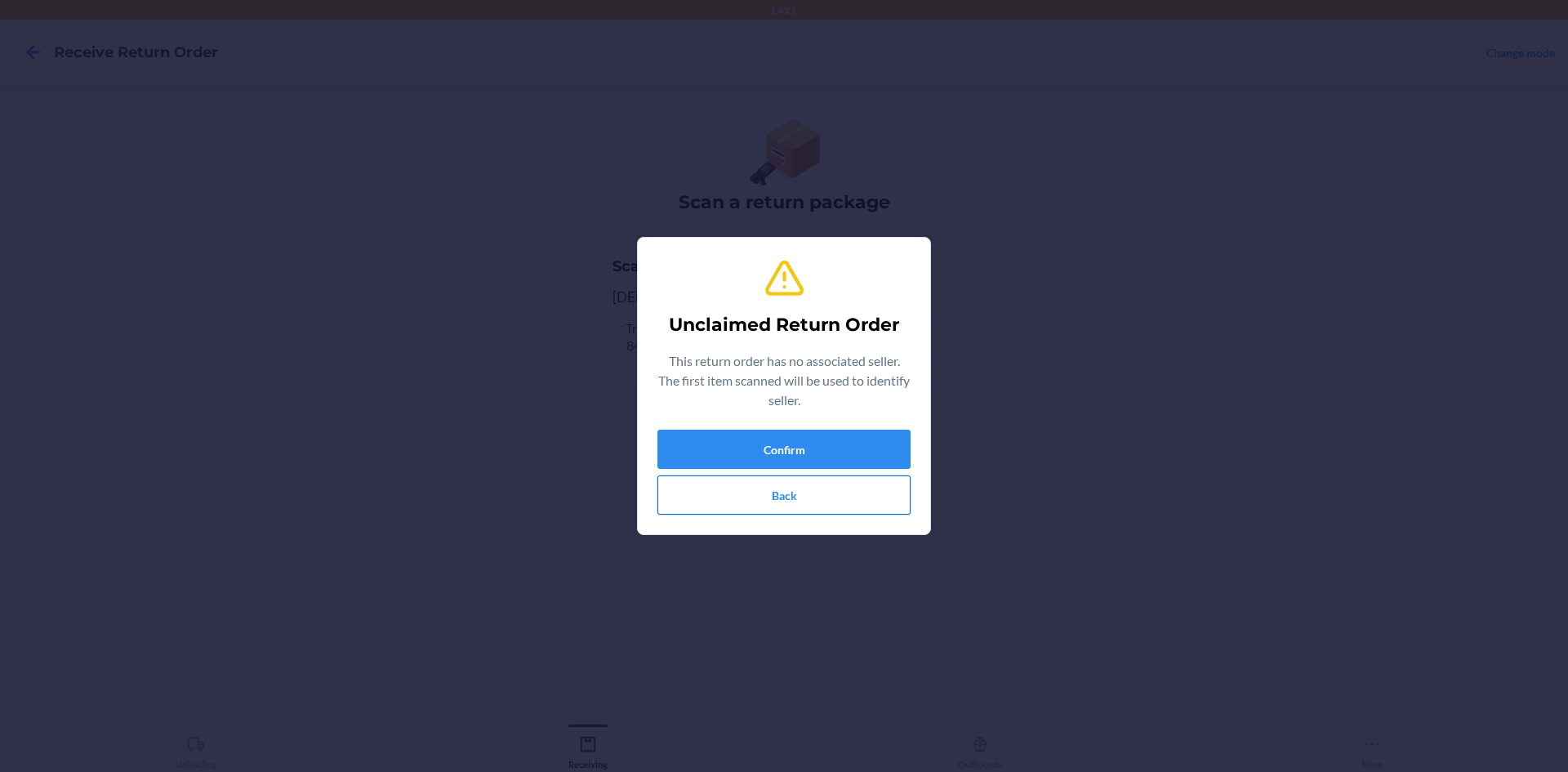
click at [854, 488] on button "Back" at bounding box center [784, 495] width 253 height 39
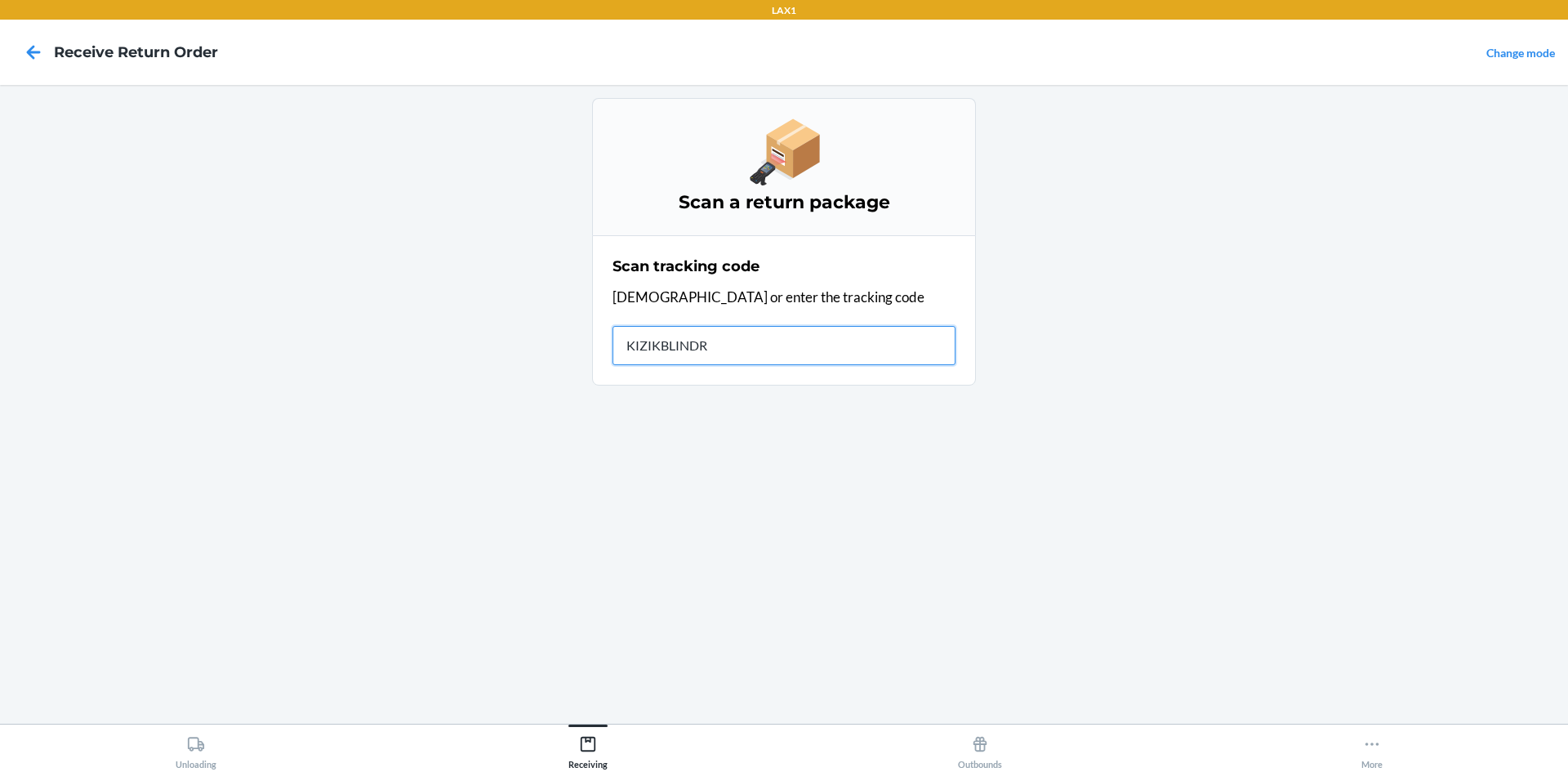
type input "KIZIKBLINDRE"
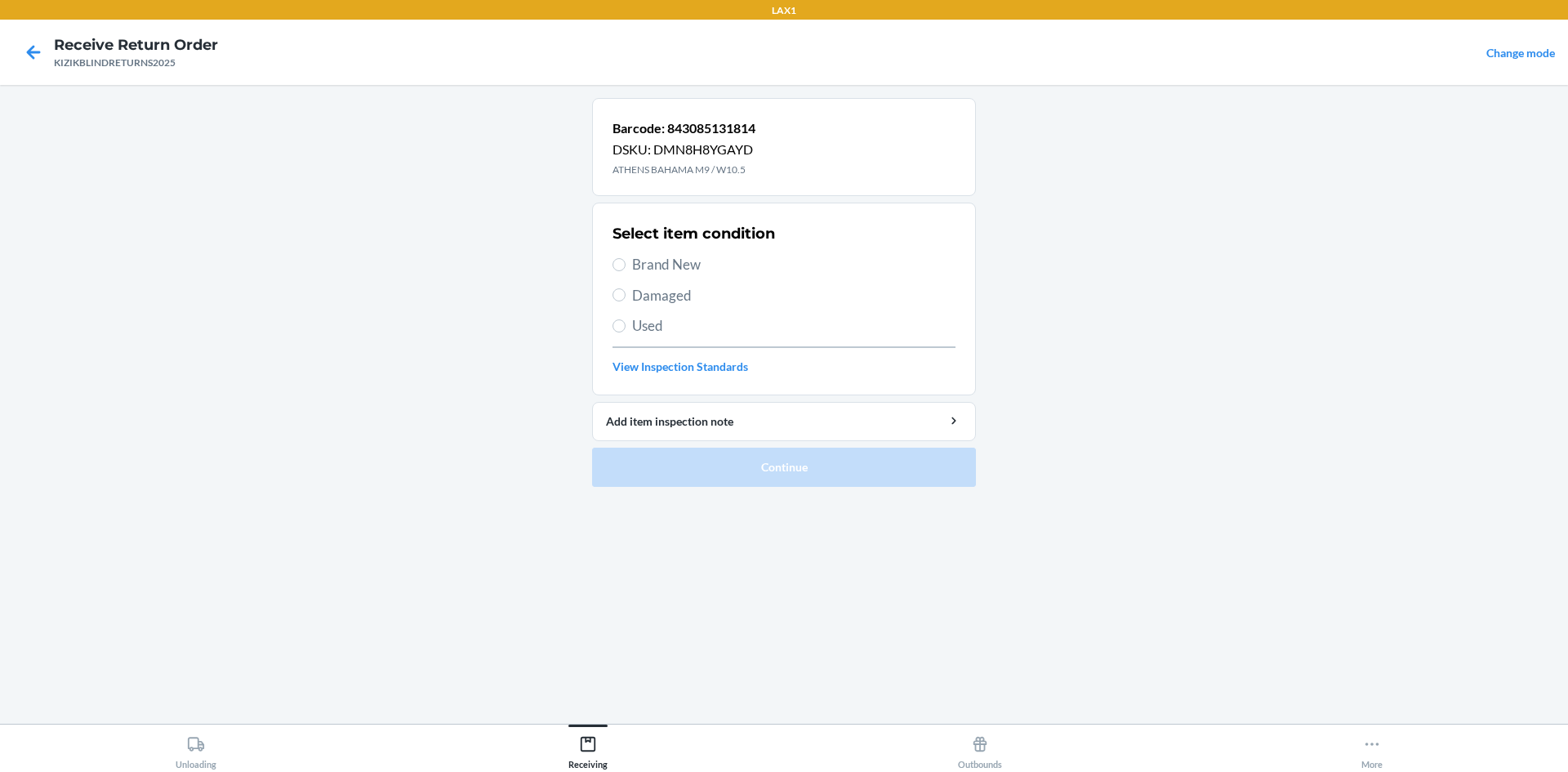
click at [639, 263] on span "Brand New" at bounding box center [794, 265] width 323 height 21
click at [626, 263] on input "Brand New" at bounding box center [619, 265] width 13 height 13
radio input "true"
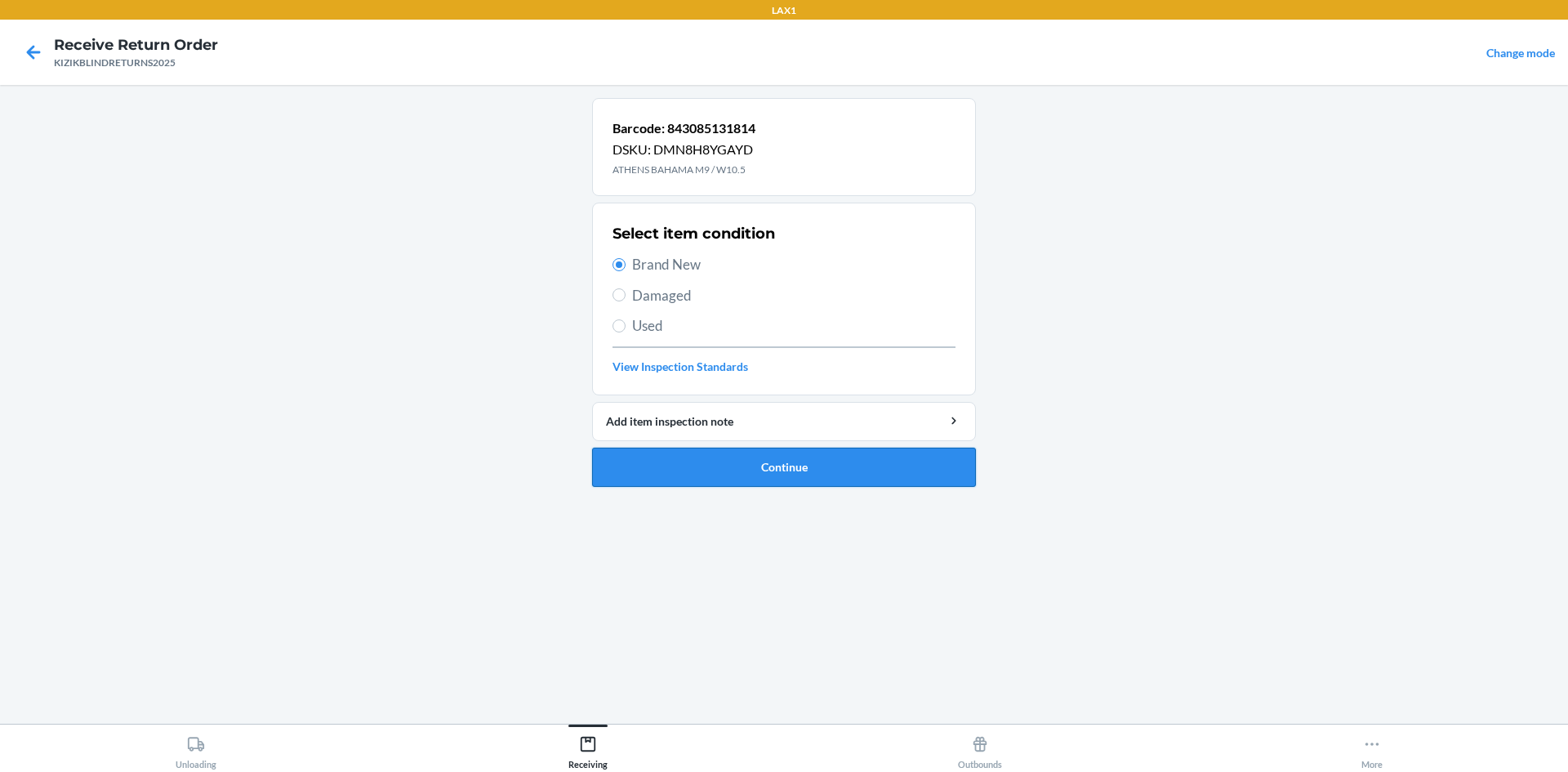
click at [765, 461] on button "Continue" at bounding box center [784, 467] width 384 height 39
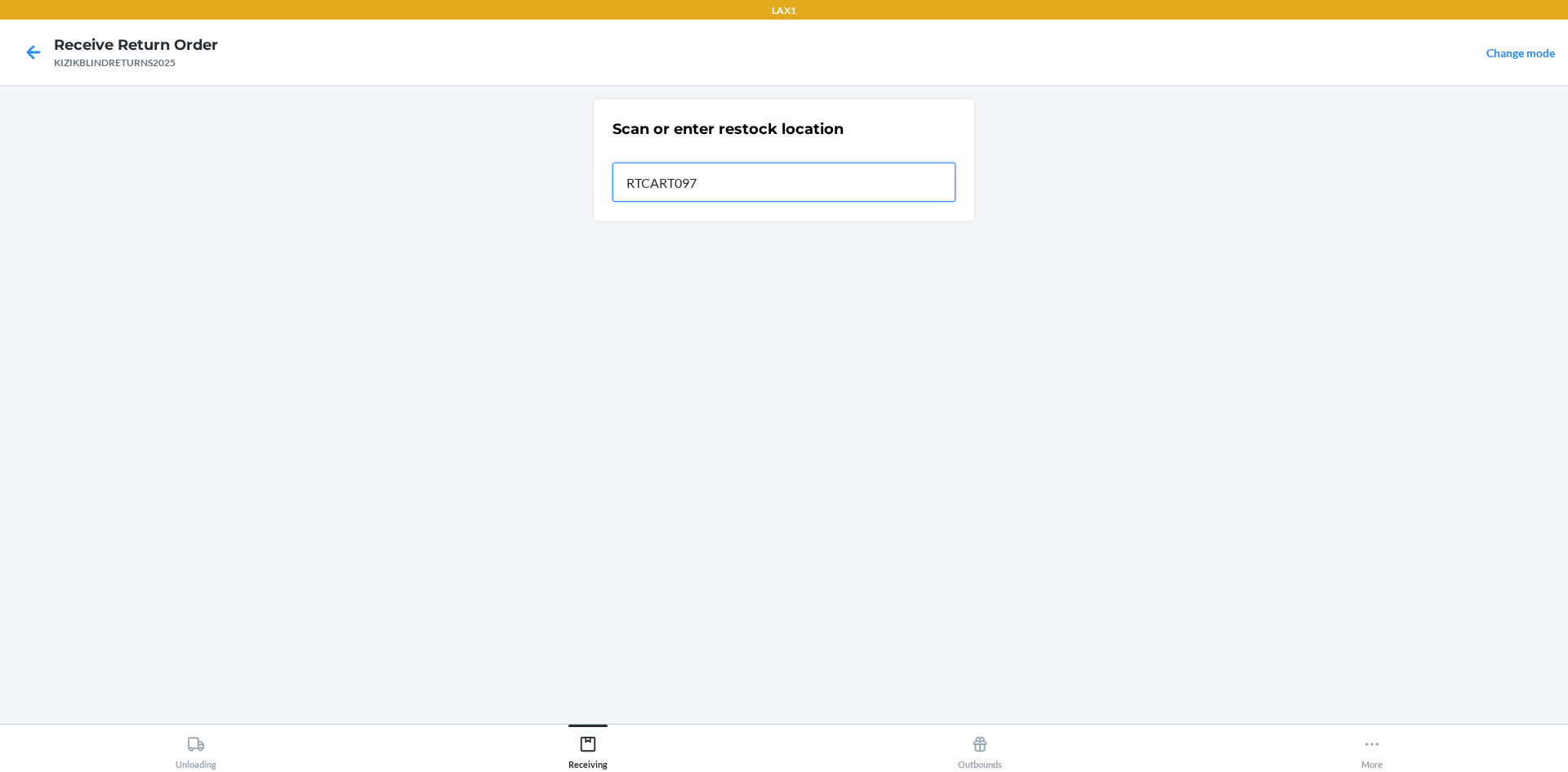
type input "RTCART097"
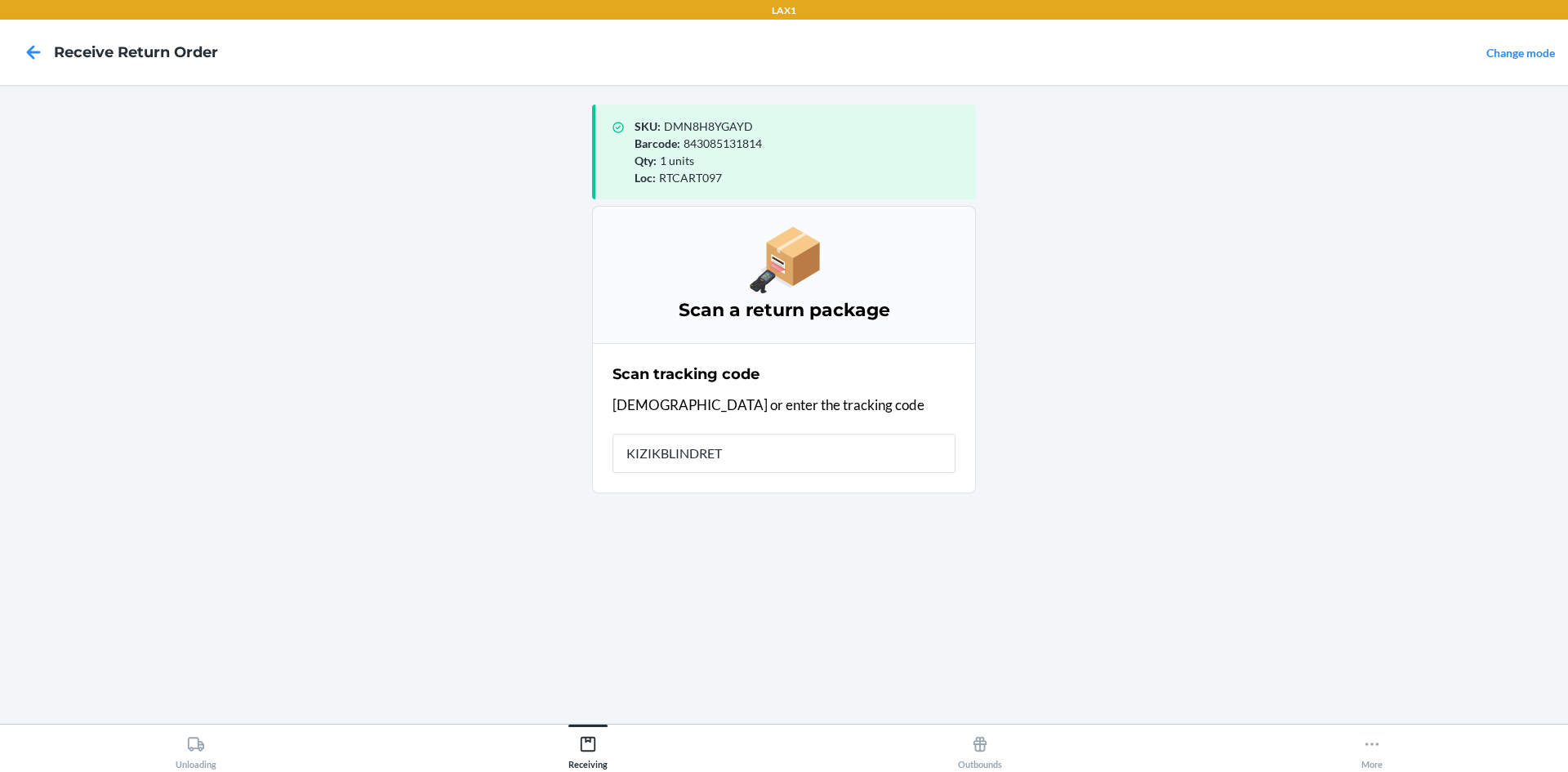
type input "KIZIKBLINDRETU"
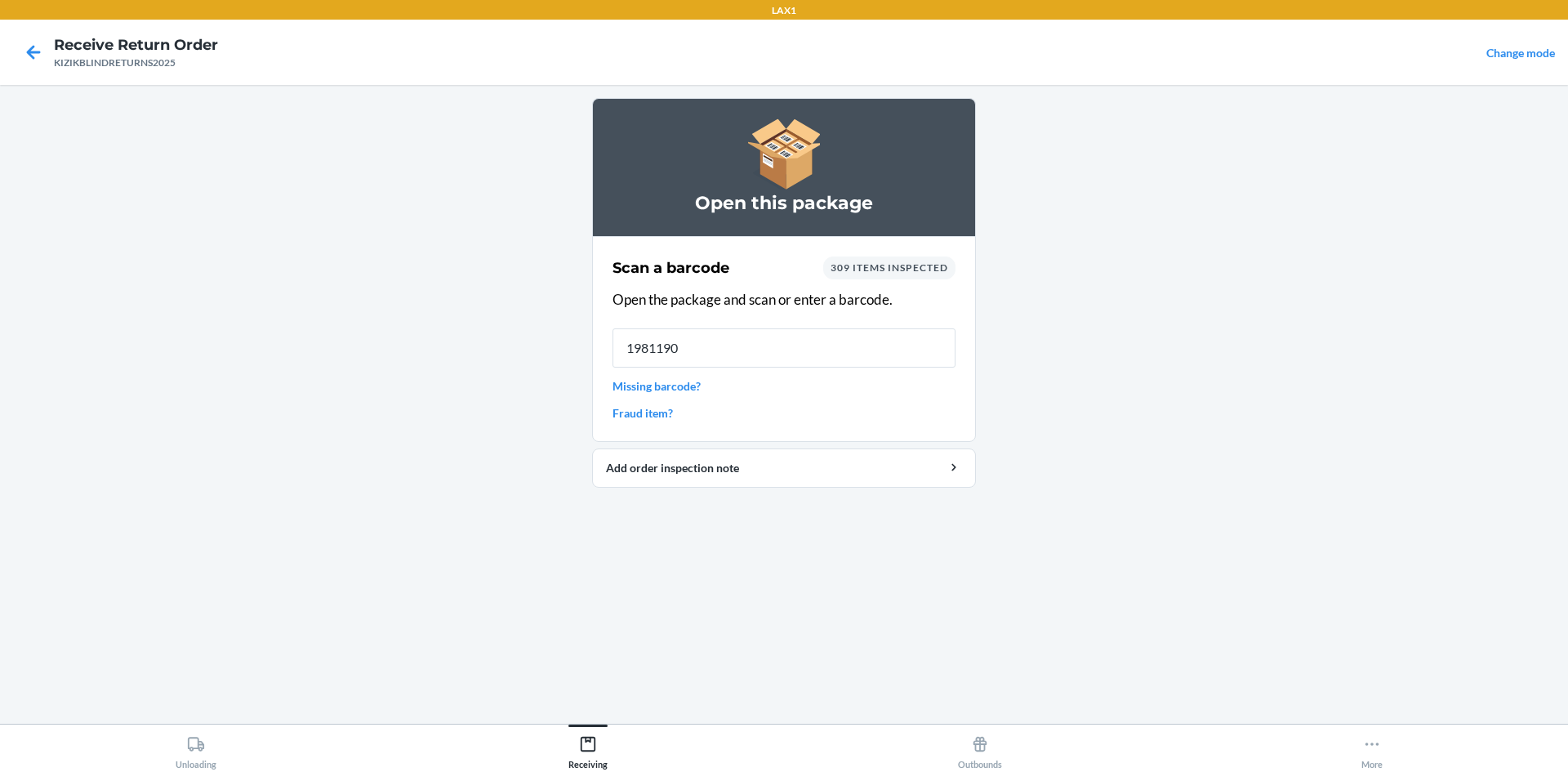
type input "19811901"
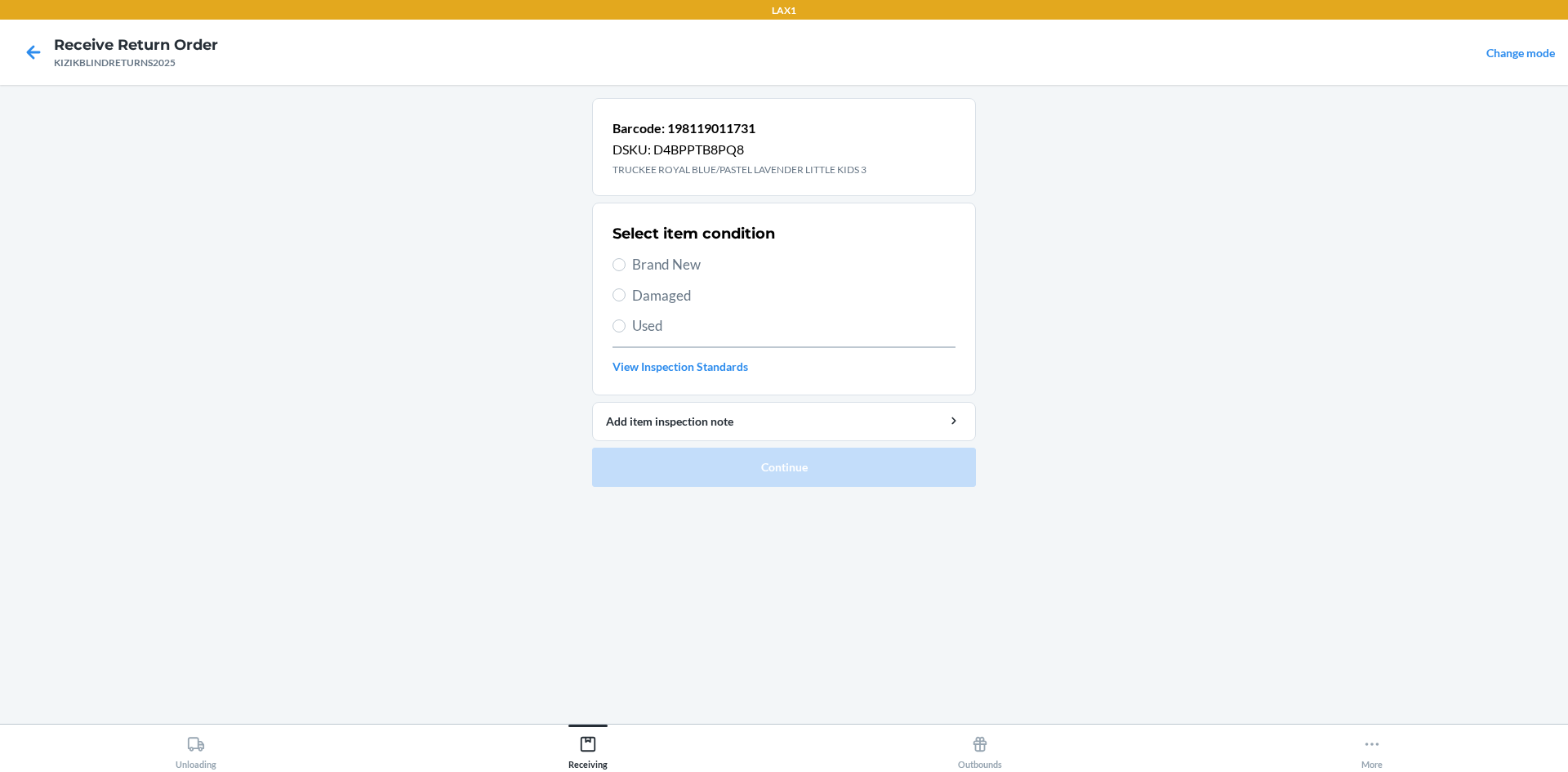
click at [658, 265] on span "Brand New" at bounding box center [794, 265] width 323 height 21
click at [626, 265] on input "Brand New" at bounding box center [619, 265] width 13 height 13
radio input "true"
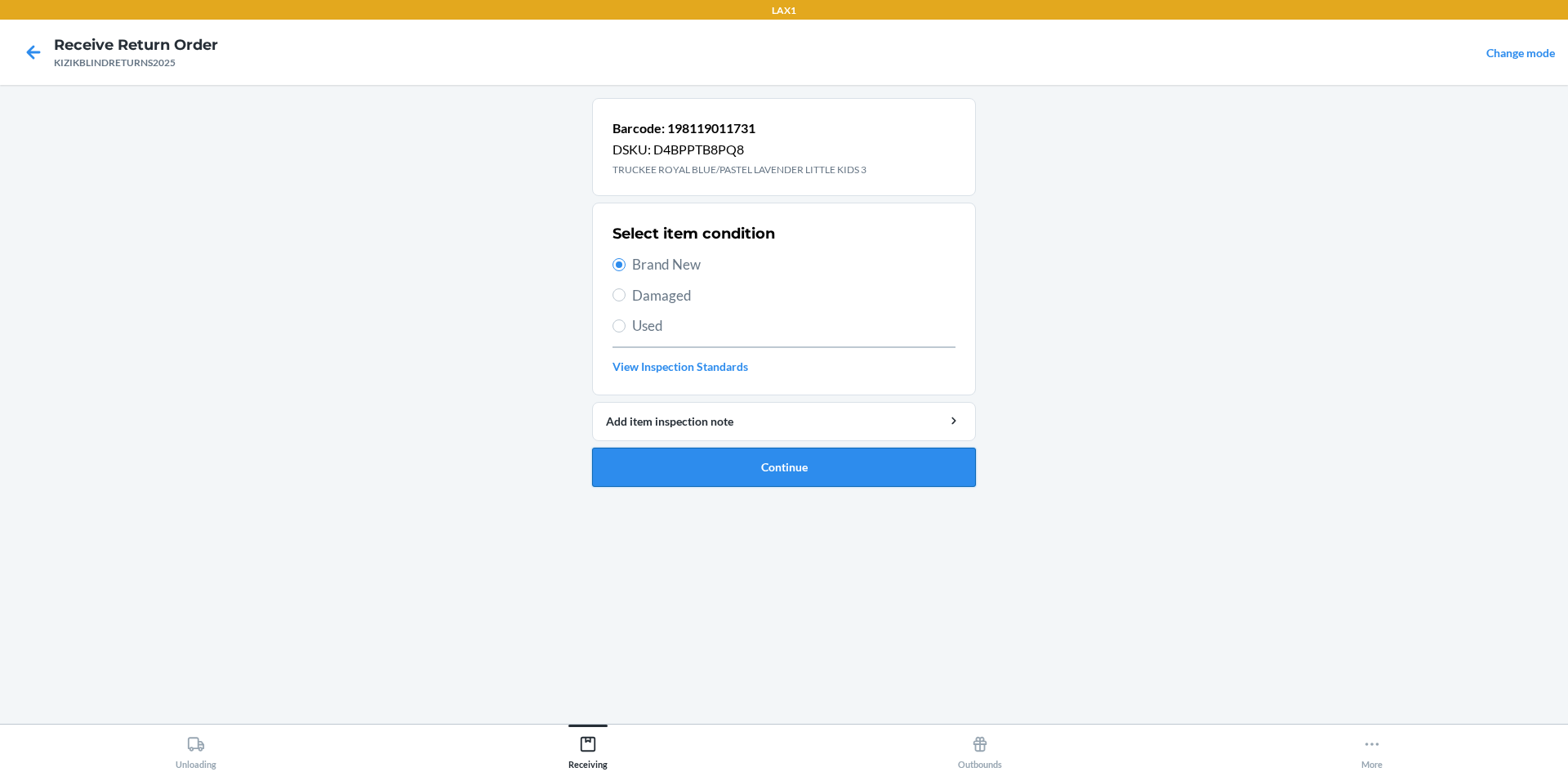
click at [730, 456] on button "Continue" at bounding box center [784, 467] width 384 height 39
